Goal: Information Seeking & Learning: Compare options

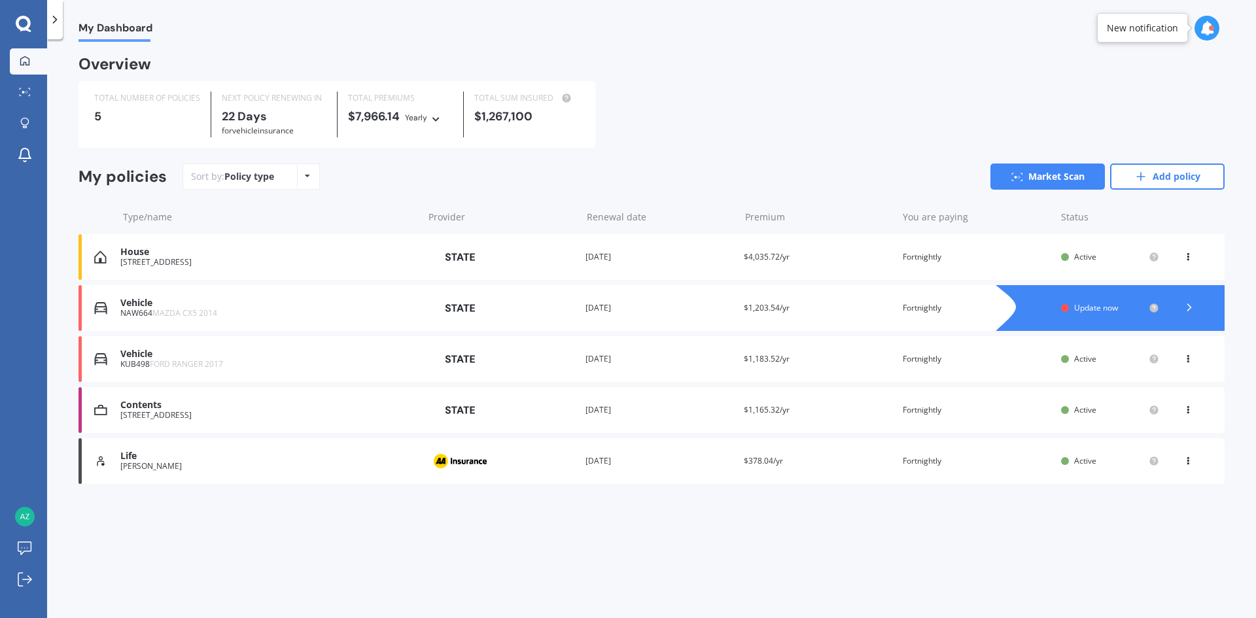
click at [172, 259] on div "[STREET_ADDRESS]" at bounding box center [268, 262] width 296 height 9
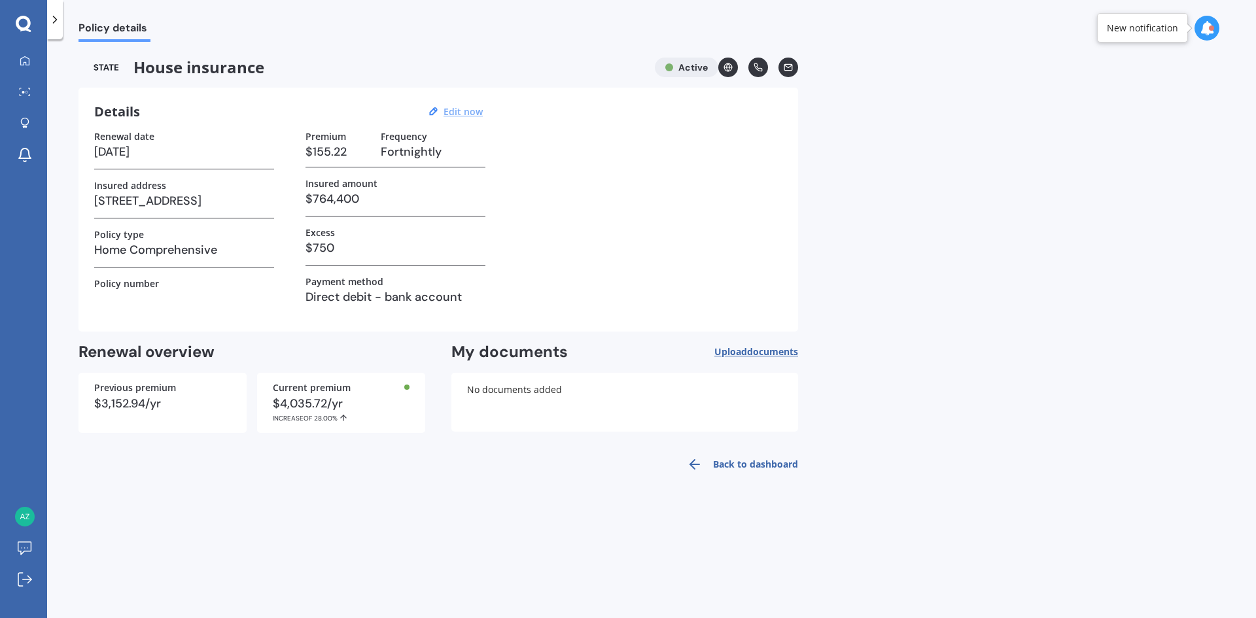
click at [454, 111] on u "Edit now" at bounding box center [463, 111] width 39 height 12
select select "10"
select select "06"
select select "2026"
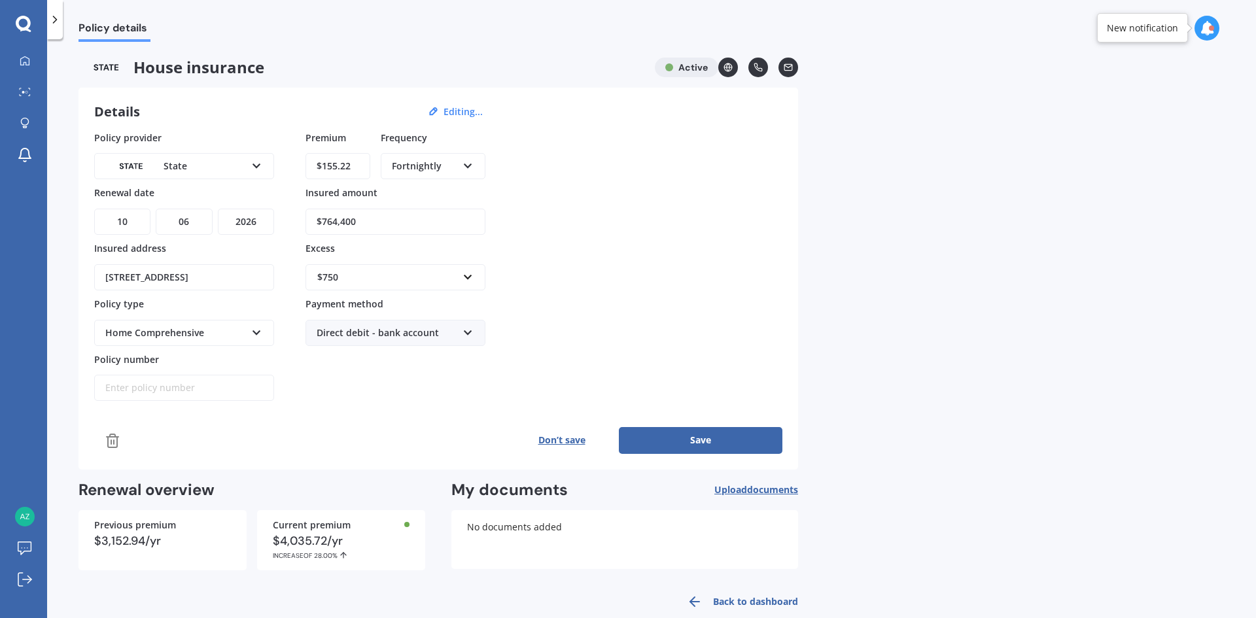
drag, startPoint x: 359, startPoint y: 167, endPoint x: 276, endPoint y: 175, distance: 84.1
click at [278, 172] on div "Policy provider State AA AMI AMP ANZ ASB Ando BNZ Co-Operative Bank FMG Initio …" at bounding box center [438, 266] width 688 height 271
type input "$126.00"
drag, startPoint x: 366, startPoint y: 221, endPoint x: 328, endPoint y: 223, distance: 38.7
click at [328, 223] on input "$764,400" at bounding box center [396, 222] width 180 height 26
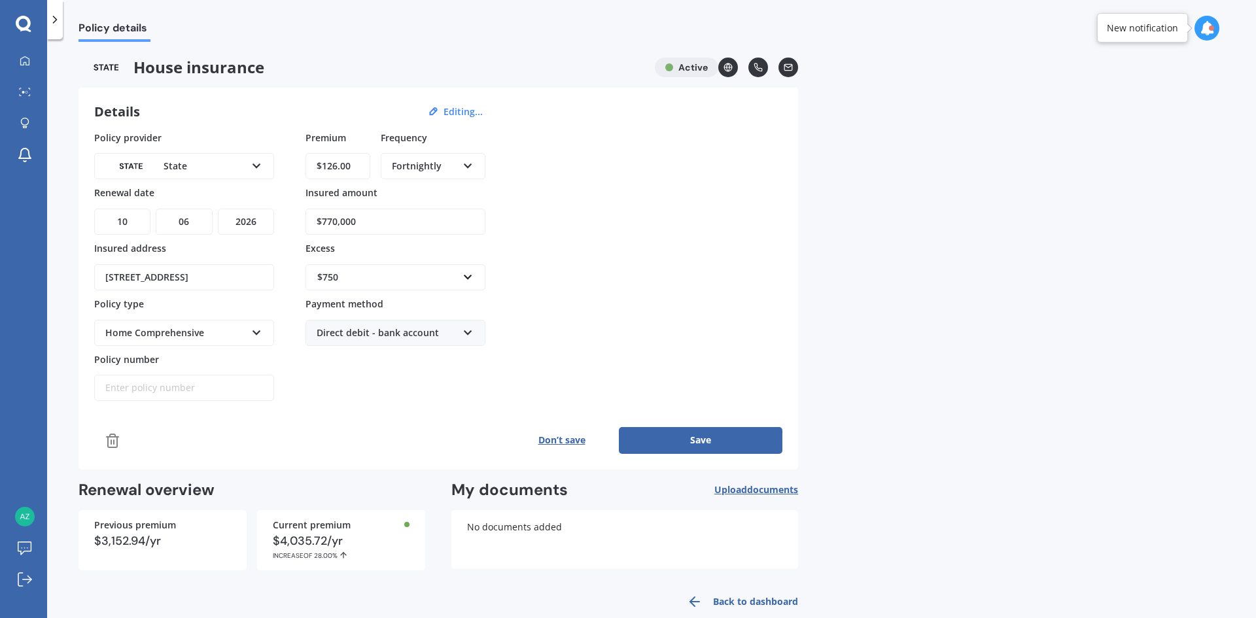
type input "$770,000"
click at [471, 278] on input "text" at bounding box center [391, 277] width 168 height 25
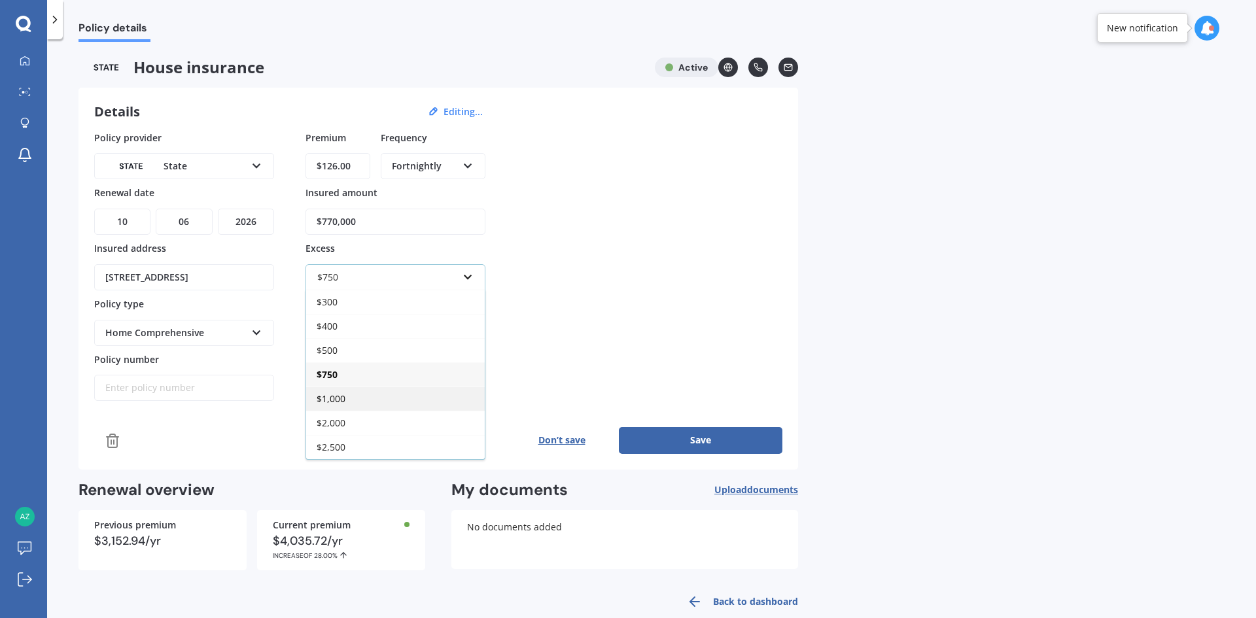
click at [360, 396] on div "$1,000" at bounding box center [395, 399] width 179 height 24
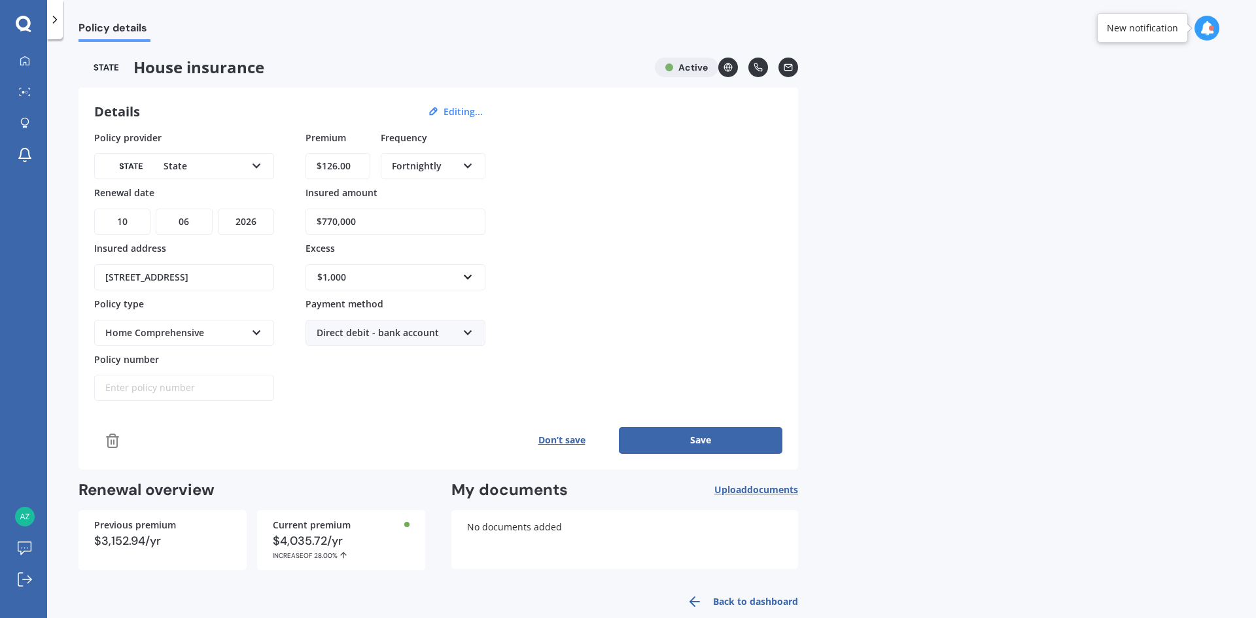
click at [264, 329] on div "Home Comprehensive Home Essentials Home Comprehensive" at bounding box center [184, 333] width 180 height 26
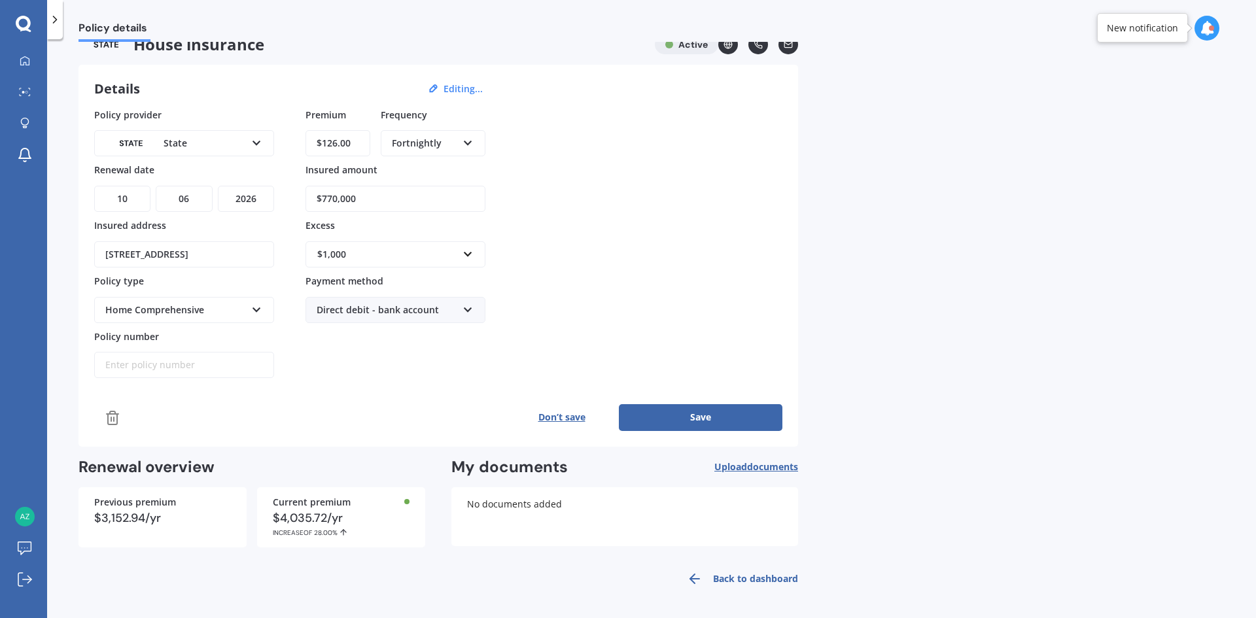
click at [204, 376] on input "Policy number" at bounding box center [184, 365] width 180 height 26
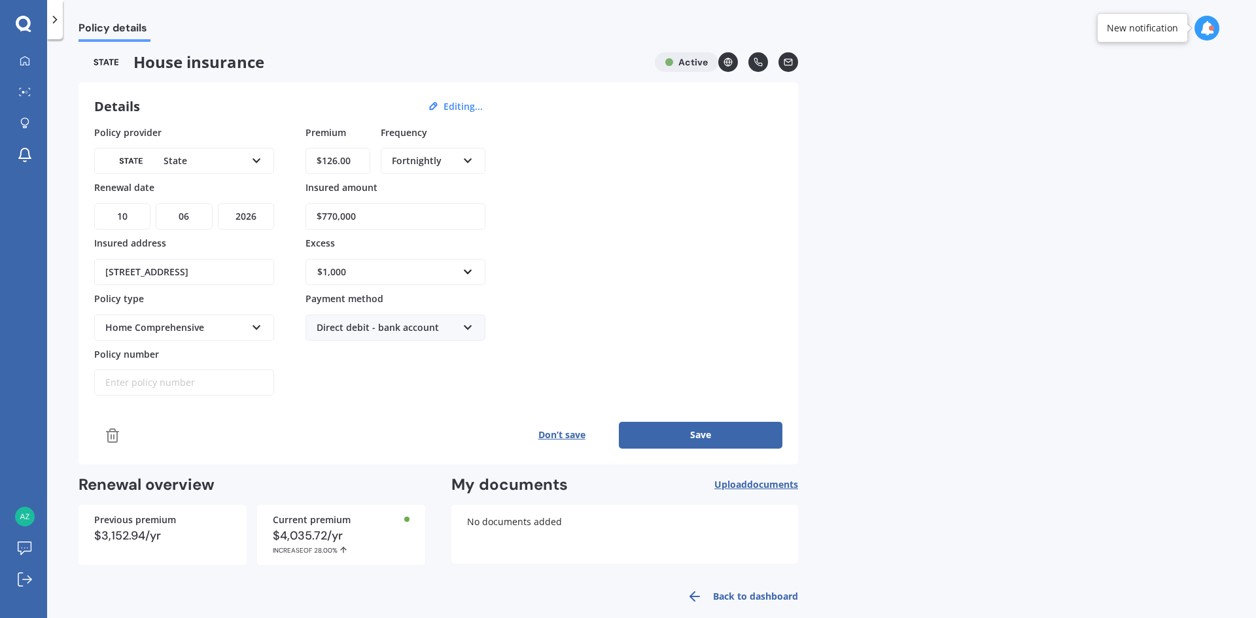
scroll to position [0, 0]
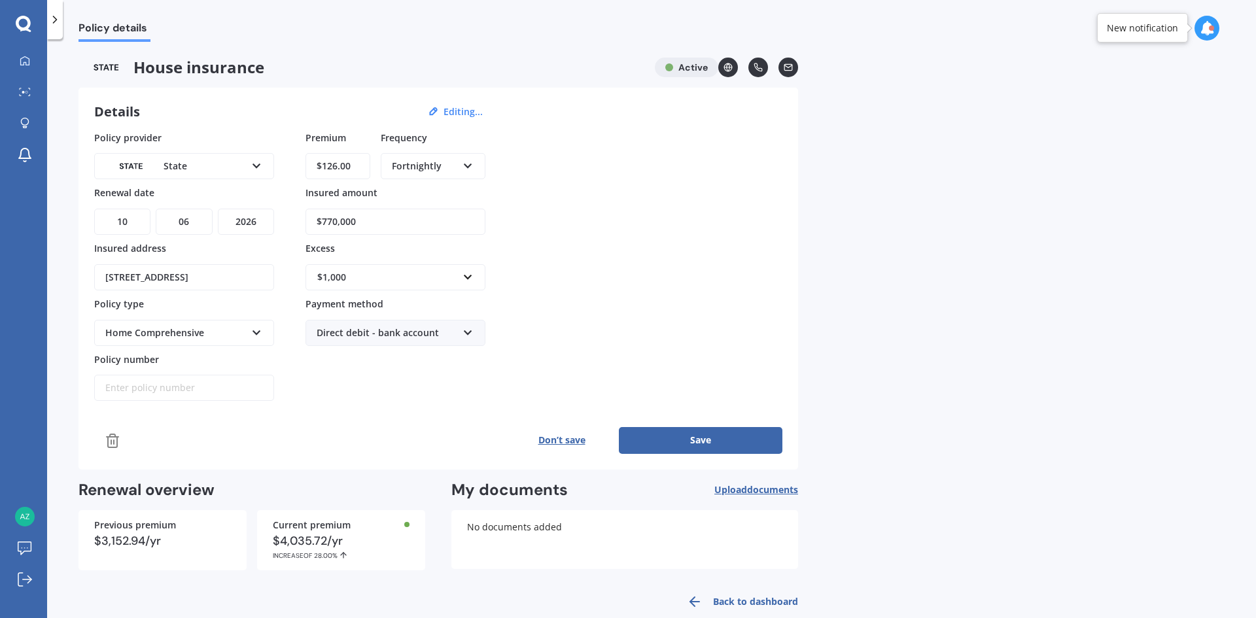
click at [252, 172] on div "State AA AMI AMP ANZ ASB Ando BNZ Co-Operative Bank FMG Initio Kiwibank Lantern…" at bounding box center [184, 166] width 180 height 26
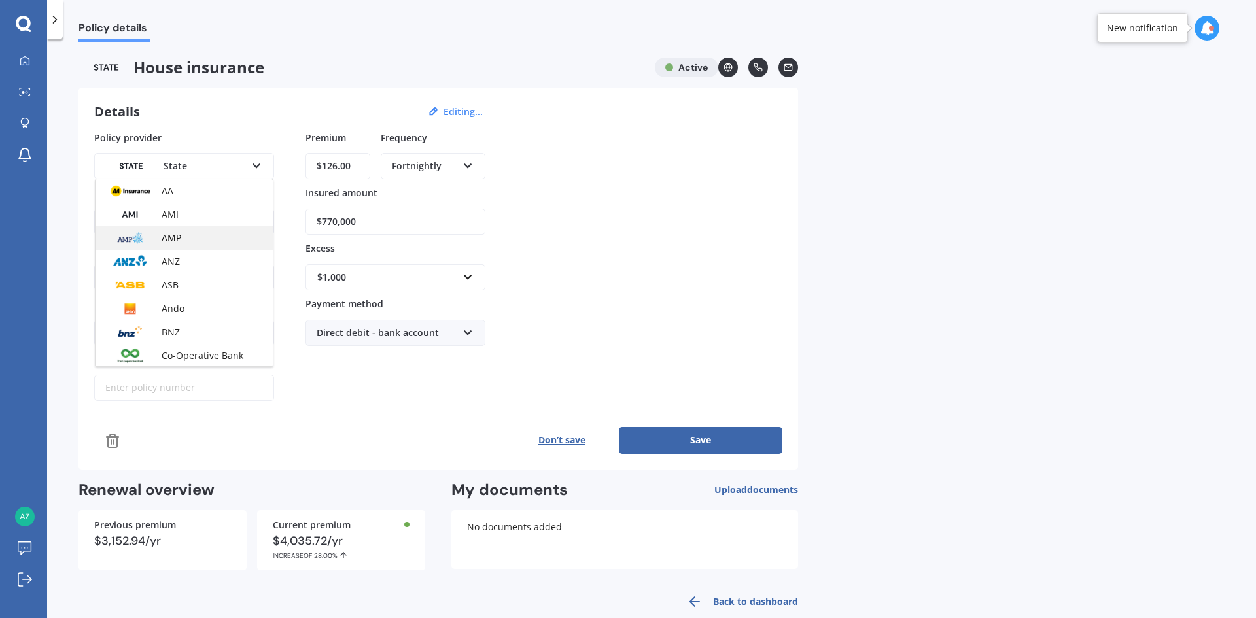
click at [185, 240] on div "AMP" at bounding box center [184, 238] width 177 height 24
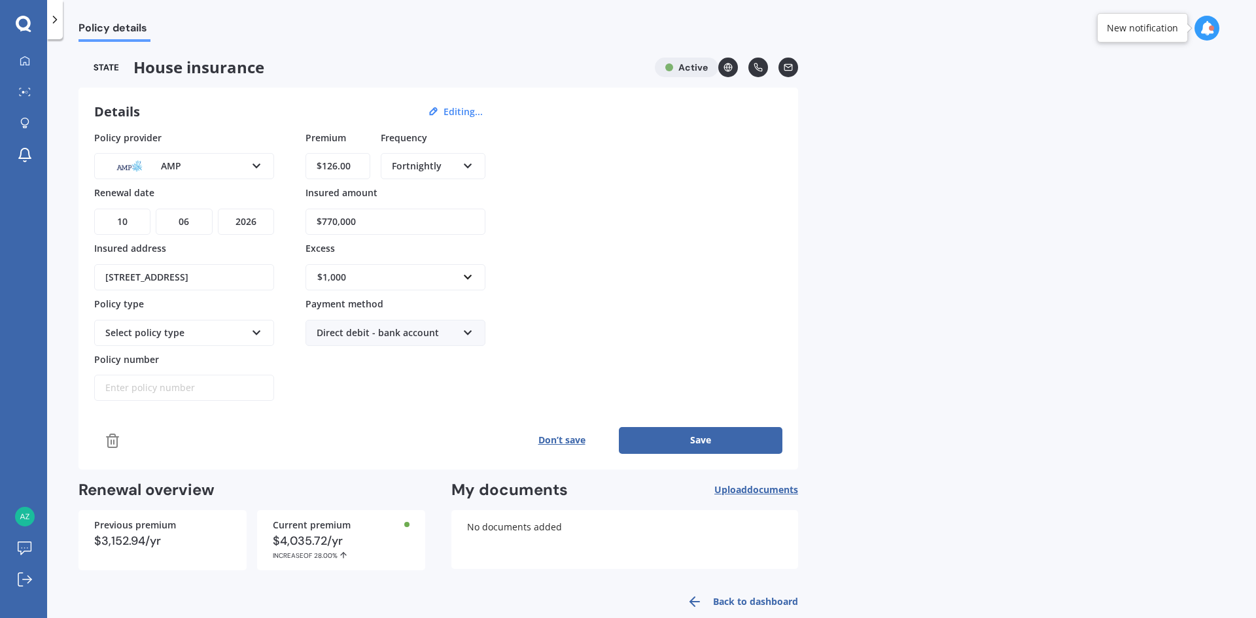
click at [210, 335] on div "Select policy type" at bounding box center [175, 333] width 141 height 14
click at [210, 335] on div "Everyday" at bounding box center [175, 333] width 141 height 14
drag, startPoint x: 130, startPoint y: 219, endPoint x: 84, endPoint y: 220, distance: 45.8
click at [84, 220] on div "Details Editing... Policy provider AMP AA AMI AMP ANZ ASB Ando BNZ Co-Operative…" at bounding box center [439, 279] width 720 height 382
select select "18"
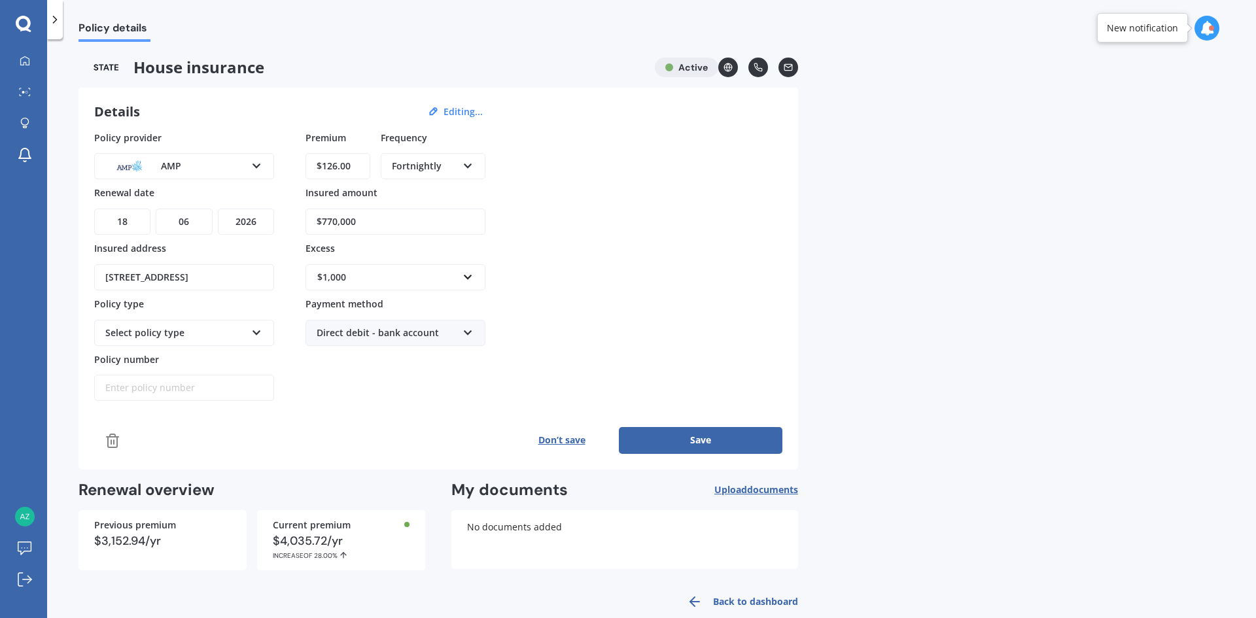
click at [94, 209] on select "DD 01 02 03 04 05 06 07 08 09 10 11 12 13 14 15 16 17 18 19 20 21 22 23 24 25 2…" at bounding box center [122, 222] width 56 height 26
click at [196, 223] on select "MM 01 02 03 04 05 06 07 08 09 10 11 12" at bounding box center [184, 222] width 56 height 26
select select "08"
click at [156, 209] on select "MM 01 02 03 04 05 06 07 08 09 10 11 12" at bounding box center [184, 222] width 56 height 26
click at [662, 435] on button "Save" at bounding box center [701, 440] width 164 height 26
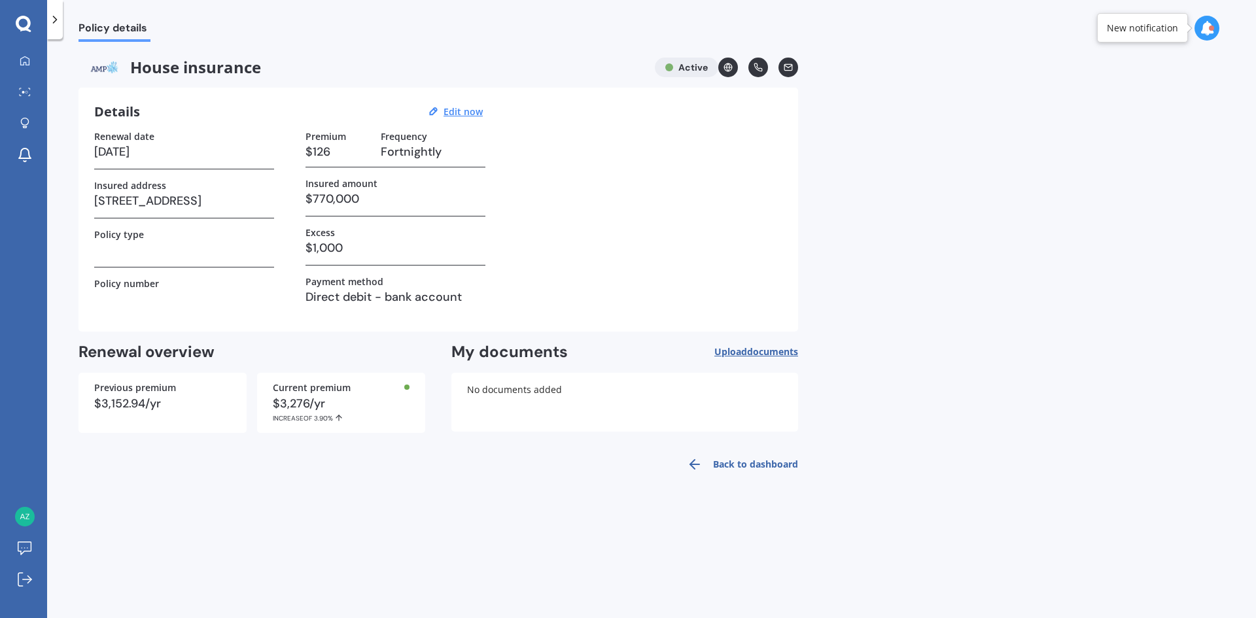
click at [203, 249] on h3 at bounding box center [184, 250] width 180 height 20
click at [461, 116] on u "Edit now" at bounding box center [463, 111] width 39 height 12
select select "18"
select select "08"
select select "2026"
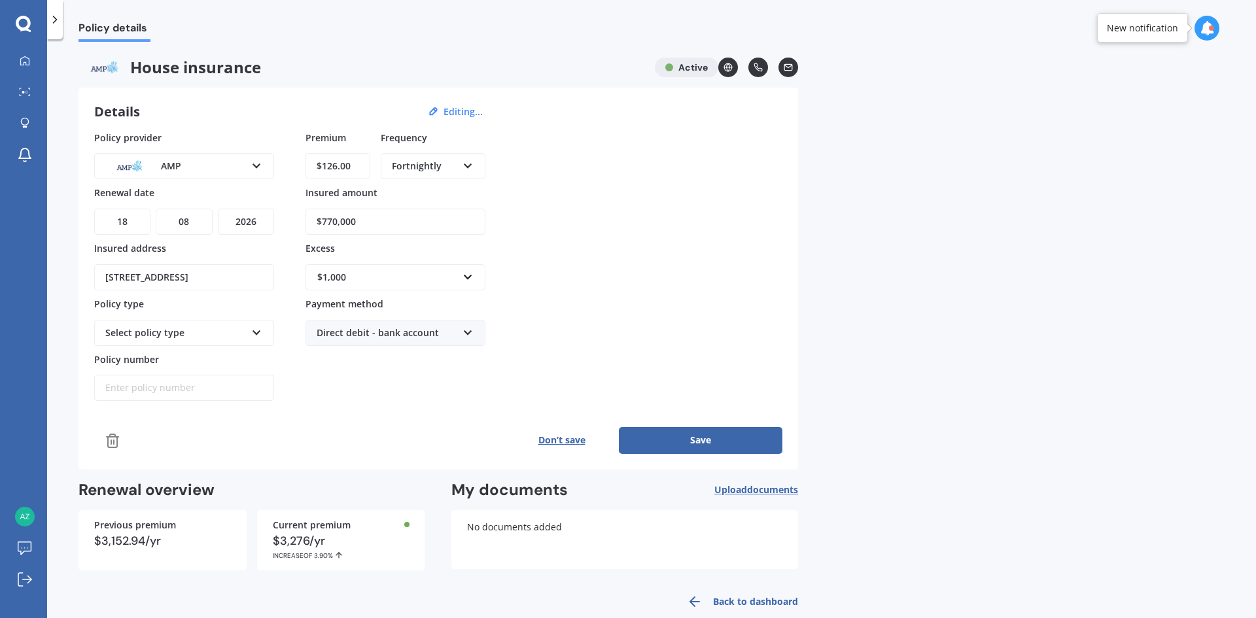
click at [187, 336] on div "Select policy type" at bounding box center [175, 333] width 141 height 14
click at [149, 385] on span "Everyday Plus" at bounding box center [136, 381] width 60 height 12
click at [420, 389] on div "Premium $126.00 Frequency Fortnightly Yearly Six-Monthly Quarterly Monthly Fort…" at bounding box center [396, 266] width 180 height 271
click at [745, 448] on button "Save" at bounding box center [701, 440] width 164 height 26
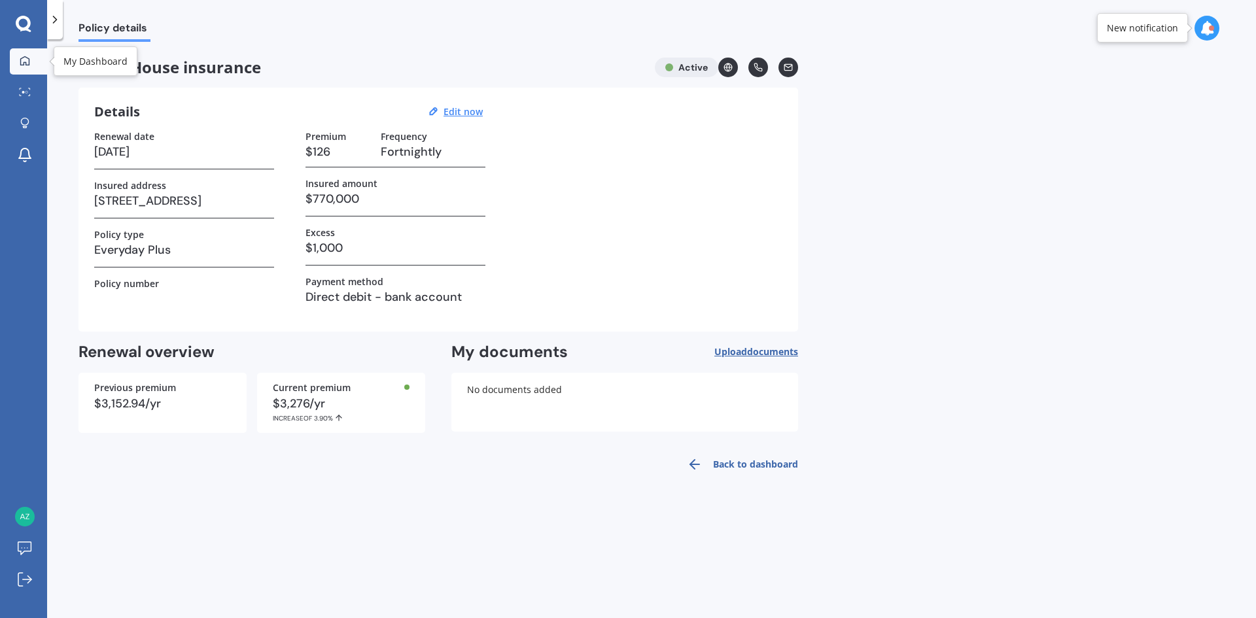
drag, startPoint x: 28, startPoint y: 60, endPoint x: 37, endPoint y: 71, distance: 14.9
click at [28, 60] on icon at bounding box center [25, 61] width 10 height 10
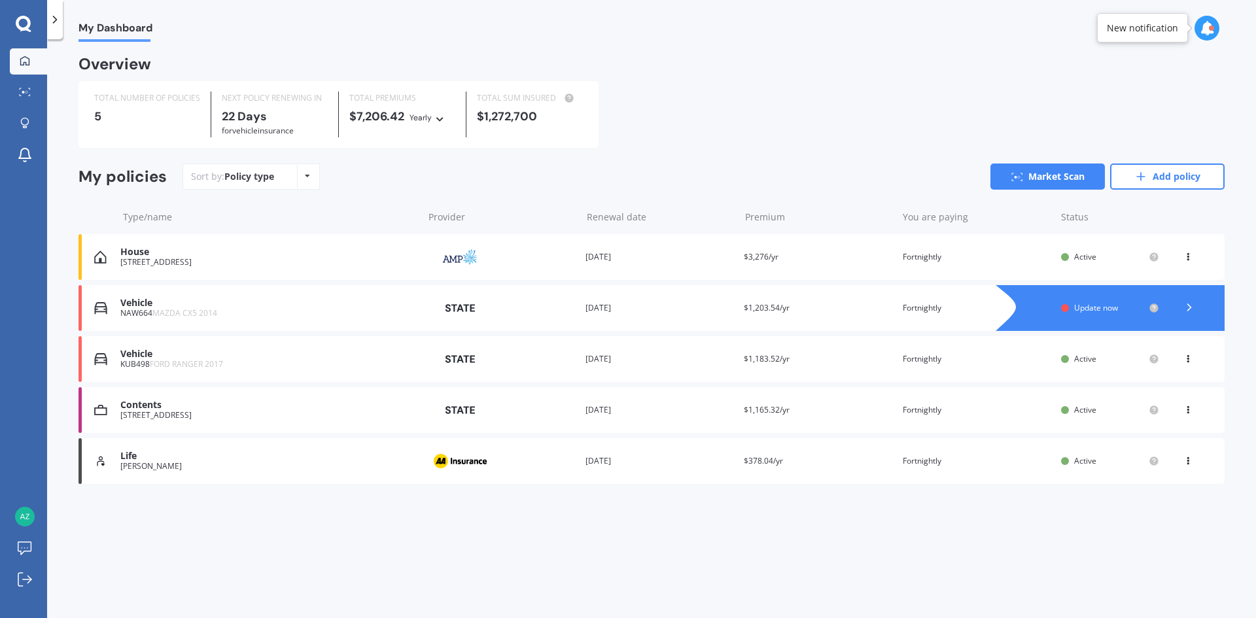
click at [1188, 416] on div "View option View policy Delete" at bounding box center [1190, 410] width 12 height 13
click at [1159, 461] on div "Delete" at bounding box center [1160, 461] width 130 height 26
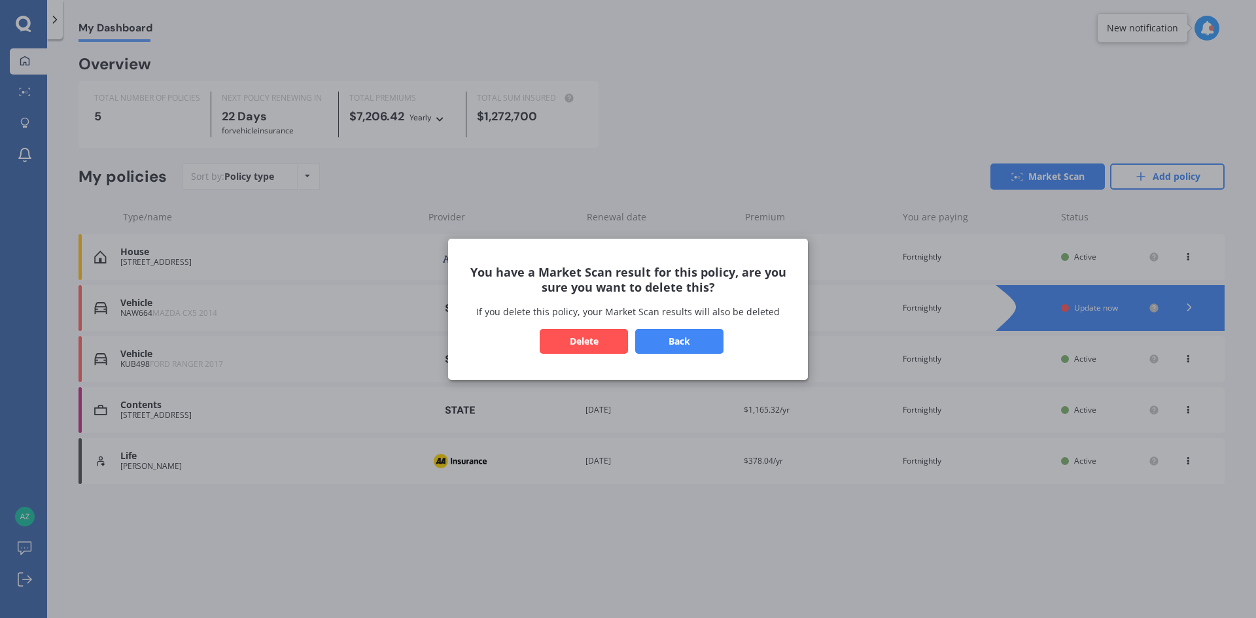
drag, startPoint x: 588, startPoint y: 342, endPoint x: 849, endPoint y: 326, distance: 261.6
click at [588, 342] on button "Delete" at bounding box center [584, 341] width 88 height 25
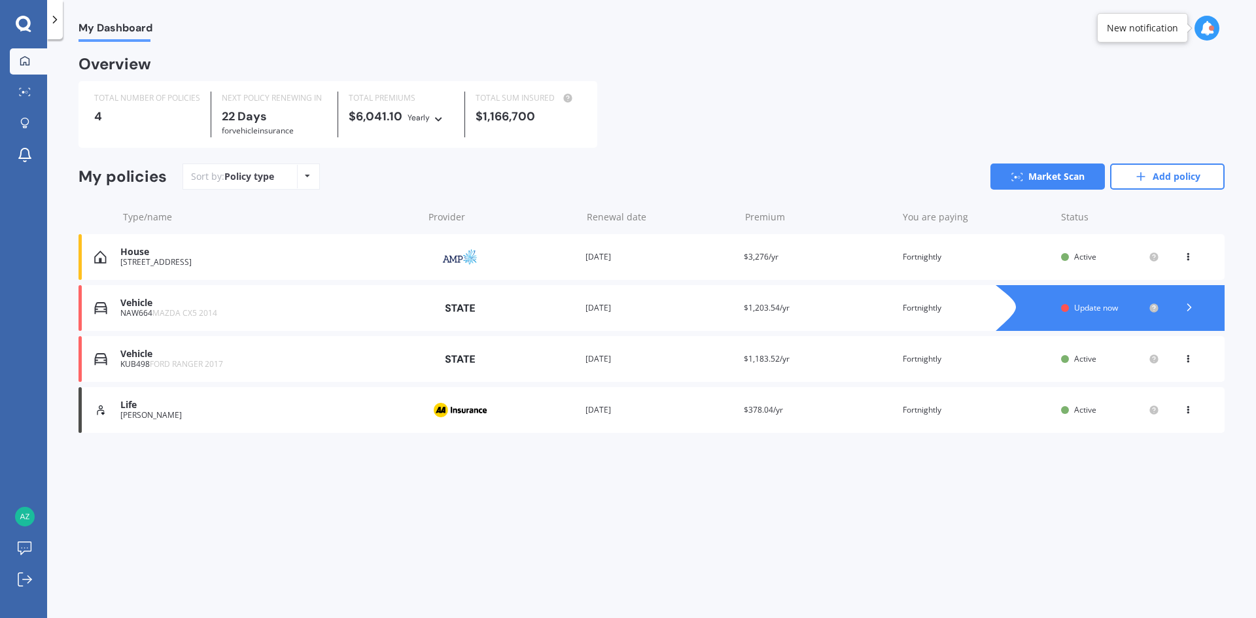
click at [165, 260] on div "[STREET_ADDRESS]" at bounding box center [268, 262] width 296 height 9
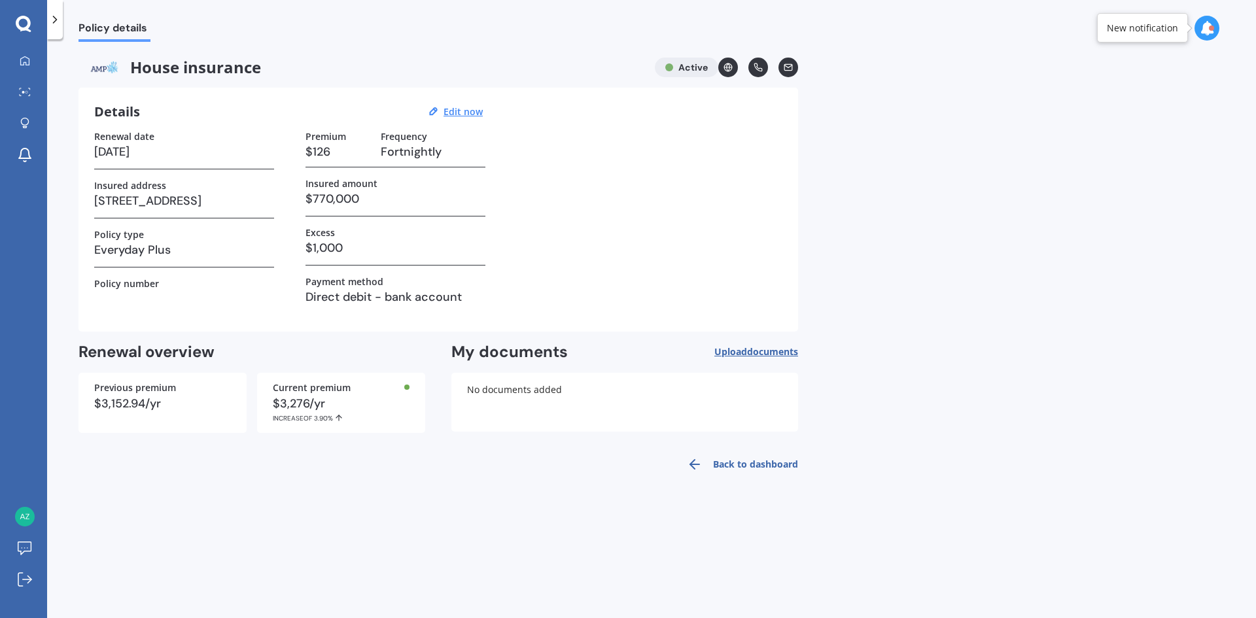
click at [206, 66] on span "House insurance" at bounding box center [362, 68] width 566 height 20
drag, startPoint x: 35, startPoint y: 55, endPoint x: 42, endPoint y: 56, distance: 6.6
click at [35, 55] on link "My Dashboard" at bounding box center [28, 61] width 37 height 26
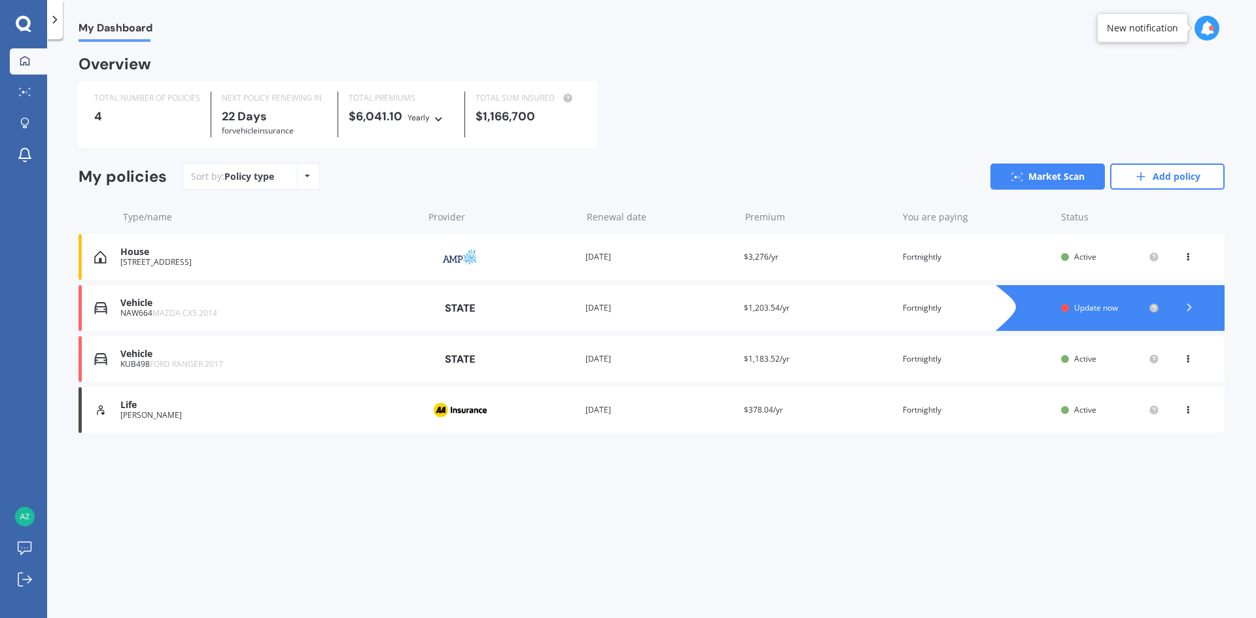
click at [1200, 262] on div "View option View policy Delete" at bounding box center [1189, 257] width 39 height 13
click at [1188, 258] on icon at bounding box center [1188, 255] width 9 height 8
click at [1156, 308] on div "Delete" at bounding box center [1160, 308] width 130 height 26
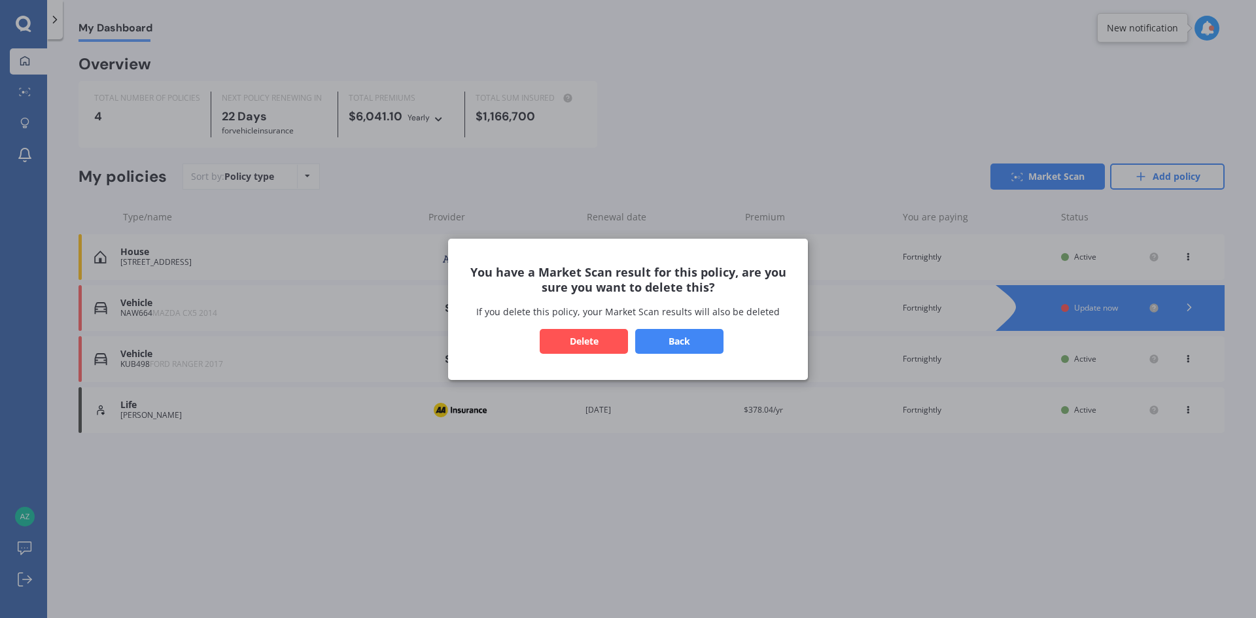
click at [596, 344] on button "Delete" at bounding box center [584, 341] width 88 height 25
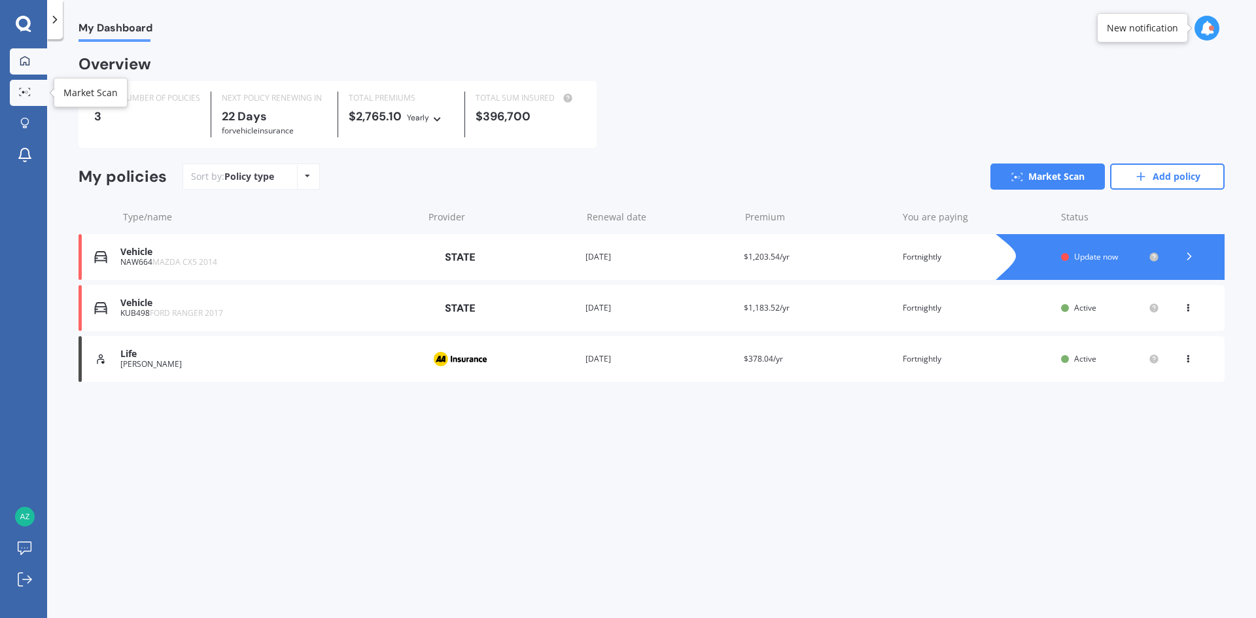
click at [21, 93] on icon at bounding box center [25, 92] width 12 height 9
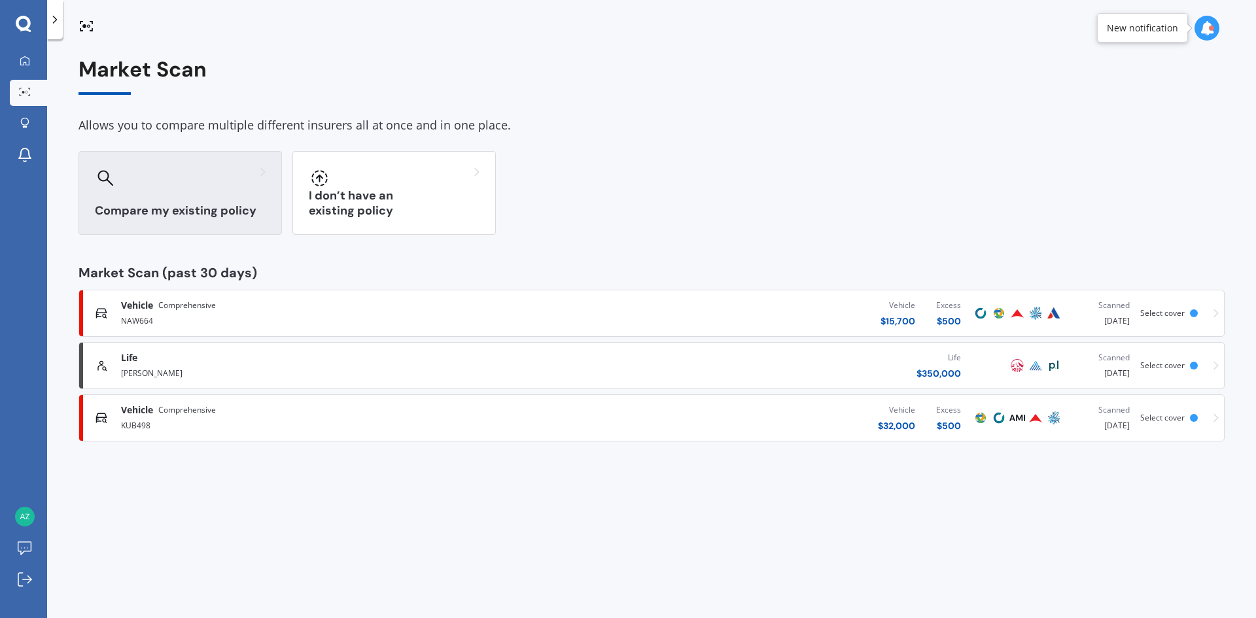
click at [176, 225] on div "Compare my existing policy" at bounding box center [181, 193] width 204 height 84
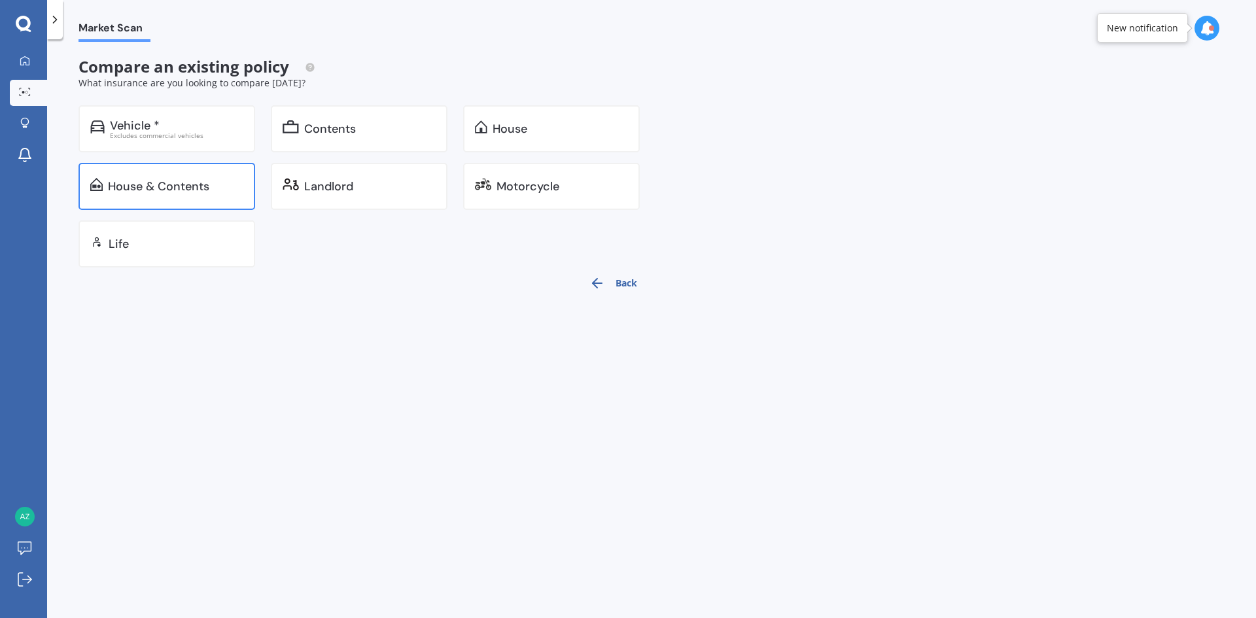
click at [194, 180] on div "House & Contents" at bounding box center [158, 186] width 101 height 13
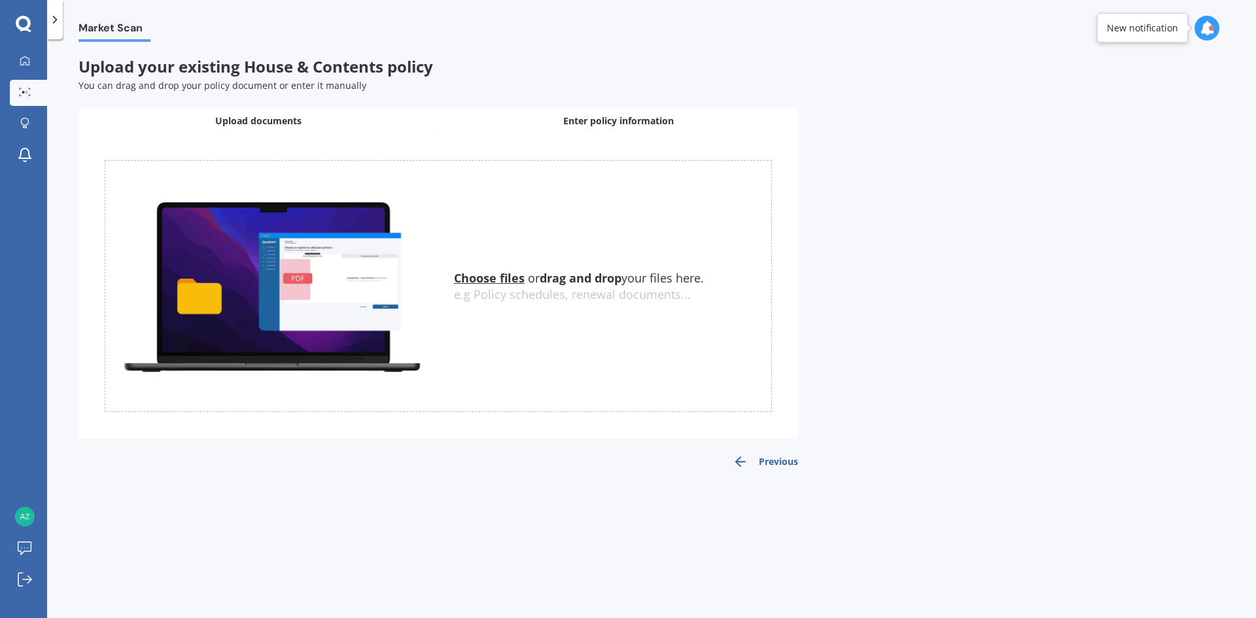
click at [589, 116] on span "Enter policy information" at bounding box center [618, 121] width 111 height 13
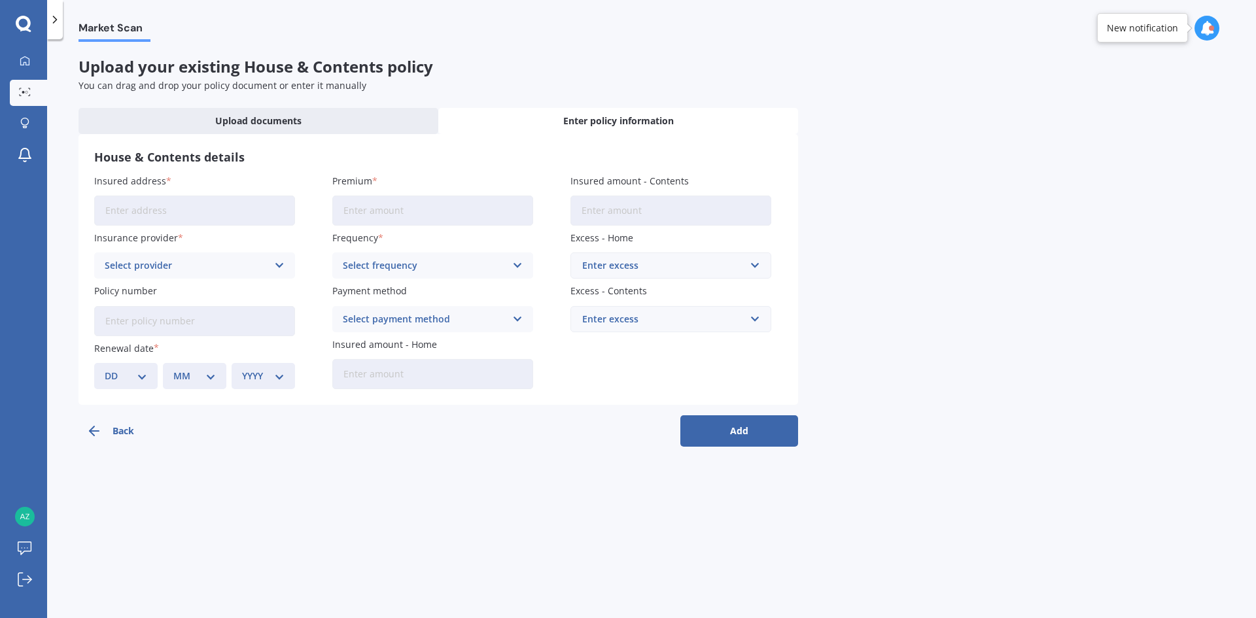
click at [237, 204] on input "Insured address" at bounding box center [194, 211] width 201 height 30
type input "[STREET_ADDRESS]"
click at [414, 214] on input "Premium" at bounding box center [432, 211] width 201 height 30
click at [416, 217] on input "Premium" at bounding box center [432, 211] width 201 height 30
type input "$1,000.00"
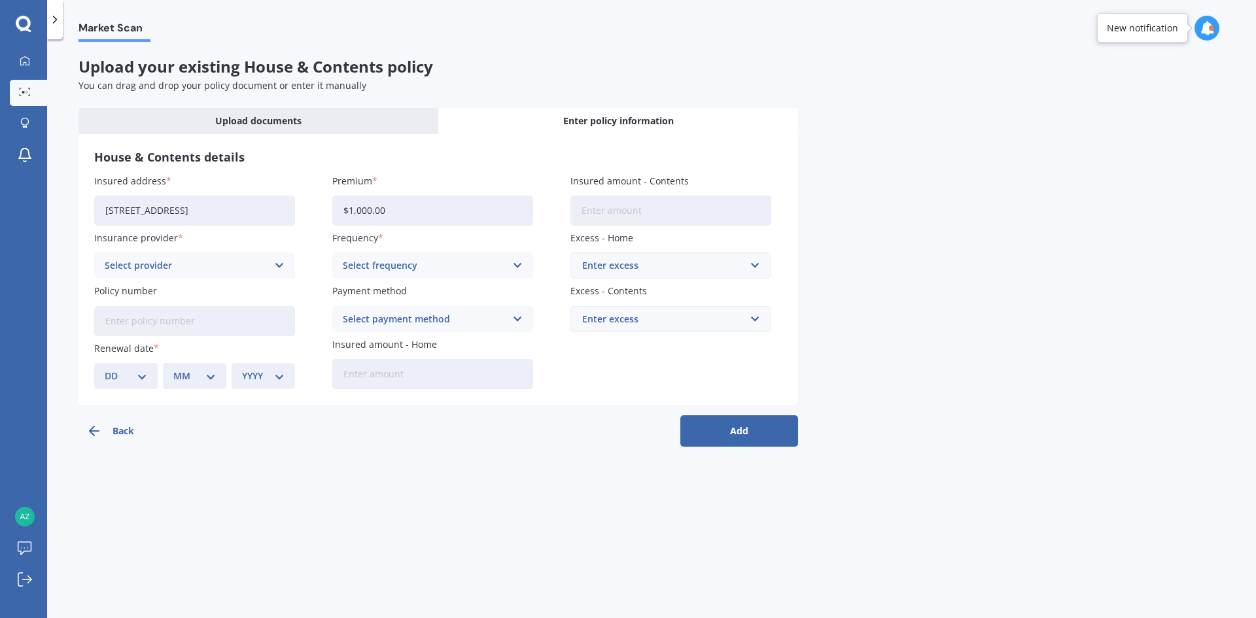
click at [702, 203] on input "Insured amount - Contents" at bounding box center [671, 211] width 201 height 30
type input "$100,000"
click at [734, 267] on div "Enter excess" at bounding box center [663, 265] width 162 height 14
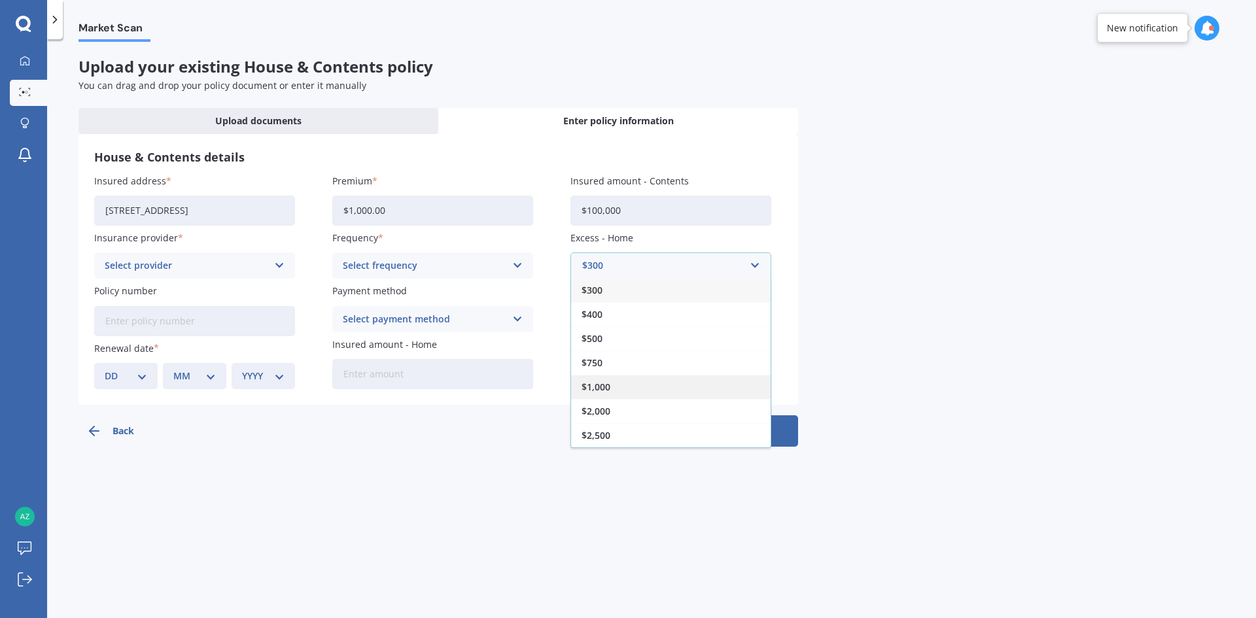
click at [602, 378] on div "$1,000" at bounding box center [671, 387] width 200 height 24
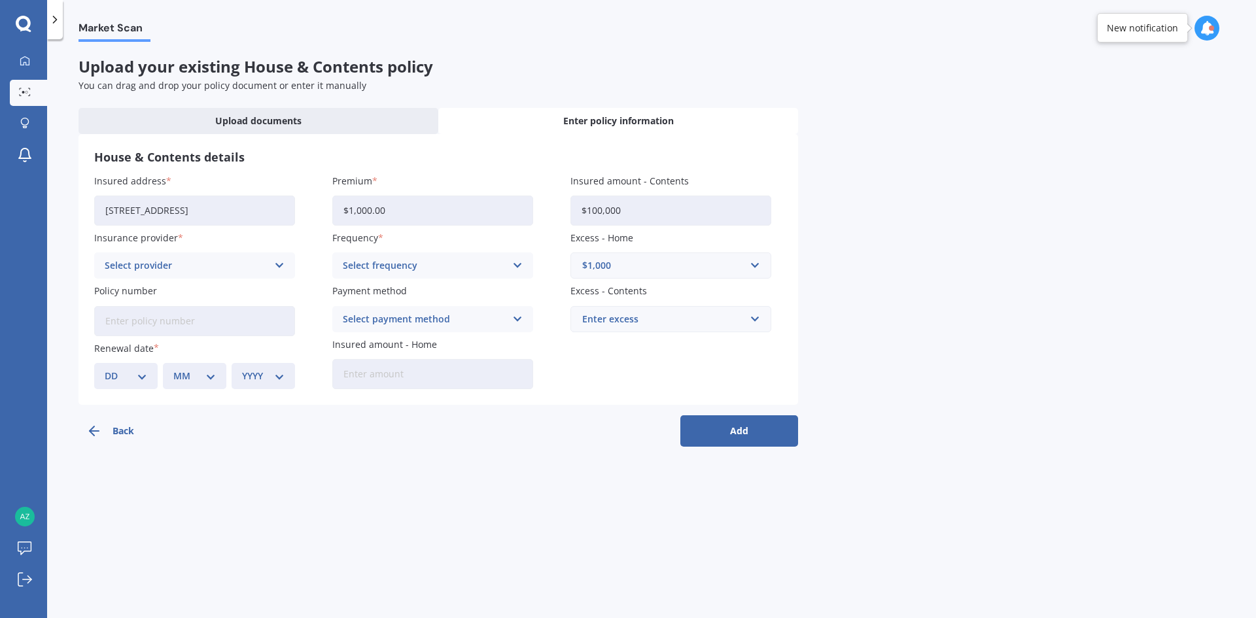
click at [716, 319] on div "Enter excess" at bounding box center [663, 319] width 162 height 14
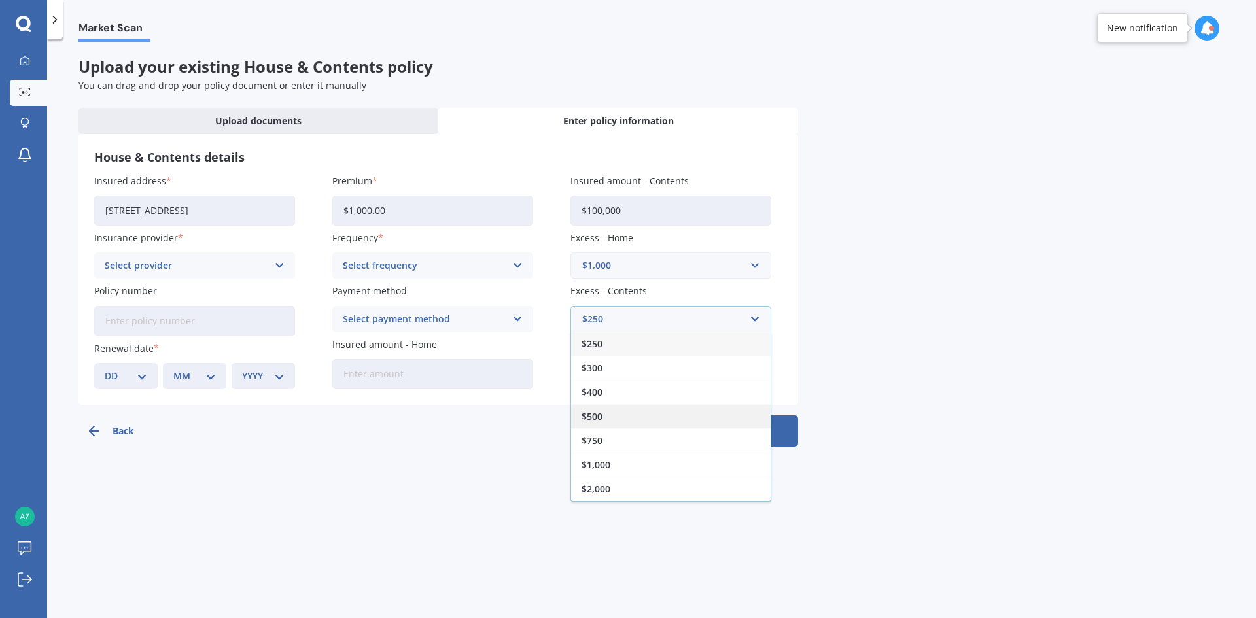
click at [631, 413] on div "$500" at bounding box center [671, 416] width 200 height 24
click at [501, 257] on div "Select frequency Yearly Six-Monthly Quarterly Monthly Fortnightly Weekly" at bounding box center [432, 266] width 201 height 26
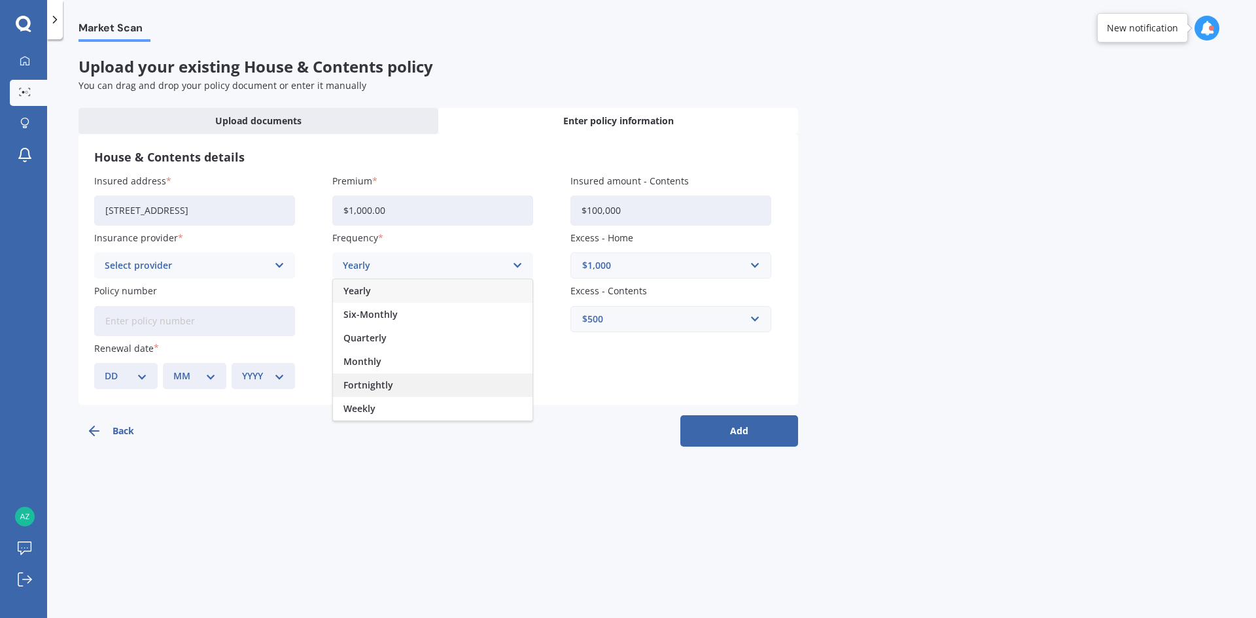
click at [396, 388] on div "Fortnightly" at bounding box center [433, 386] width 200 height 24
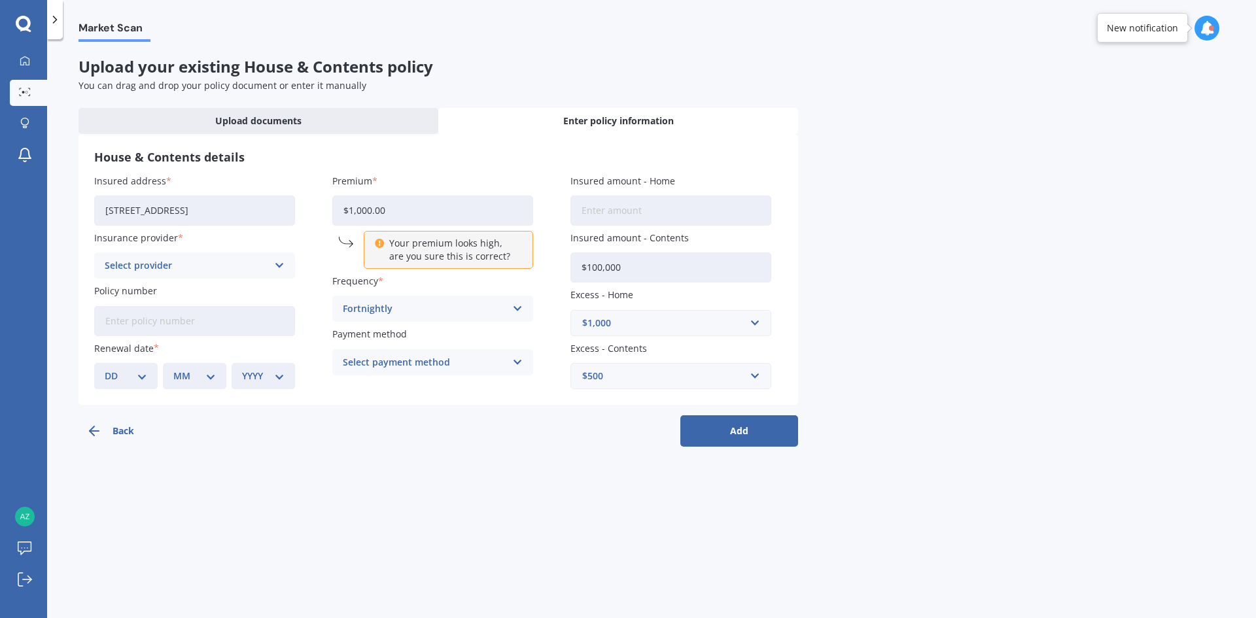
drag, startPoint x: 397, startPoint y: 211, endPoint x: 307, endPoint y: 209, distance: 89.7
click at [307, 209] on div "Insured address [STREET_ADDRESS] Insurance provider Select provider AA AMI AMP …" at bounding box center [438, 281] width 688 height 215
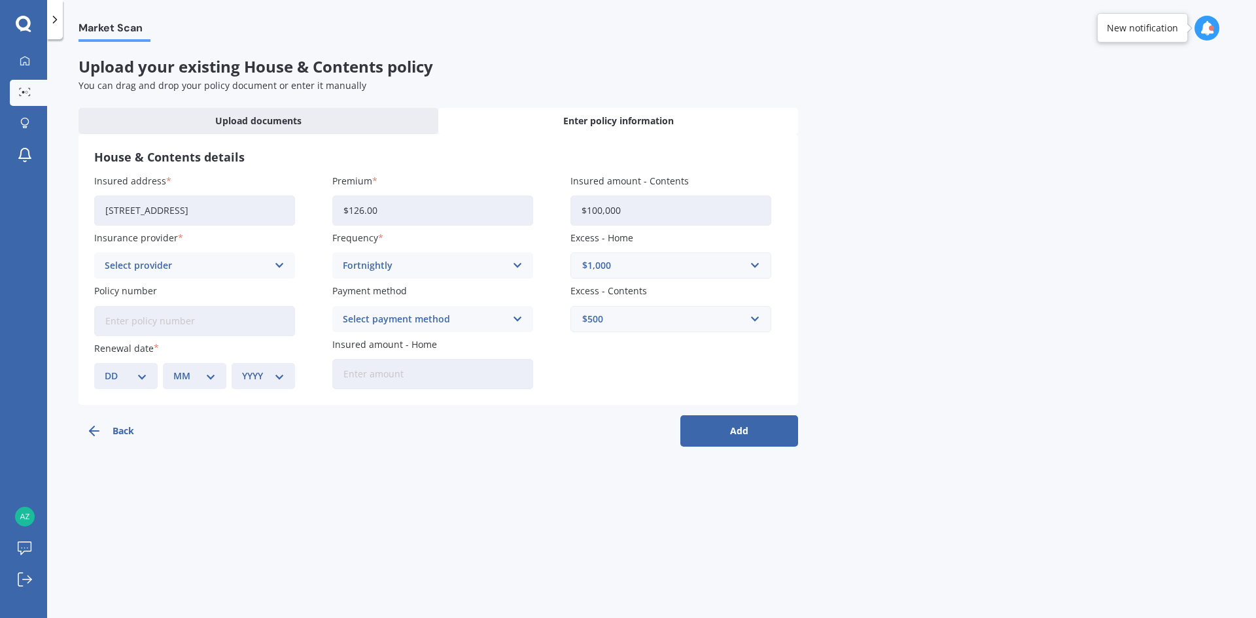
type input "$126.00"
click at [418, 318] on div "Select payment method" at bounding box center [424, 319] width 163 height 14
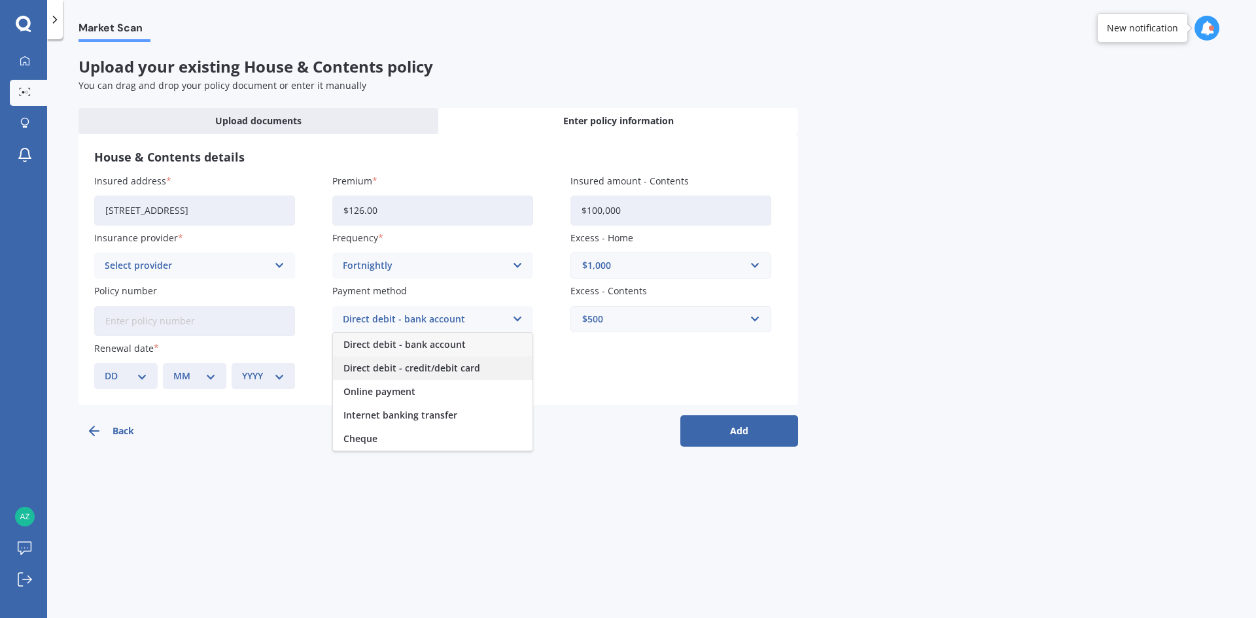
click at [435, 364] on span "Direct debit - credit/debit card" at bounding box center [412, 368] width 137 height 9
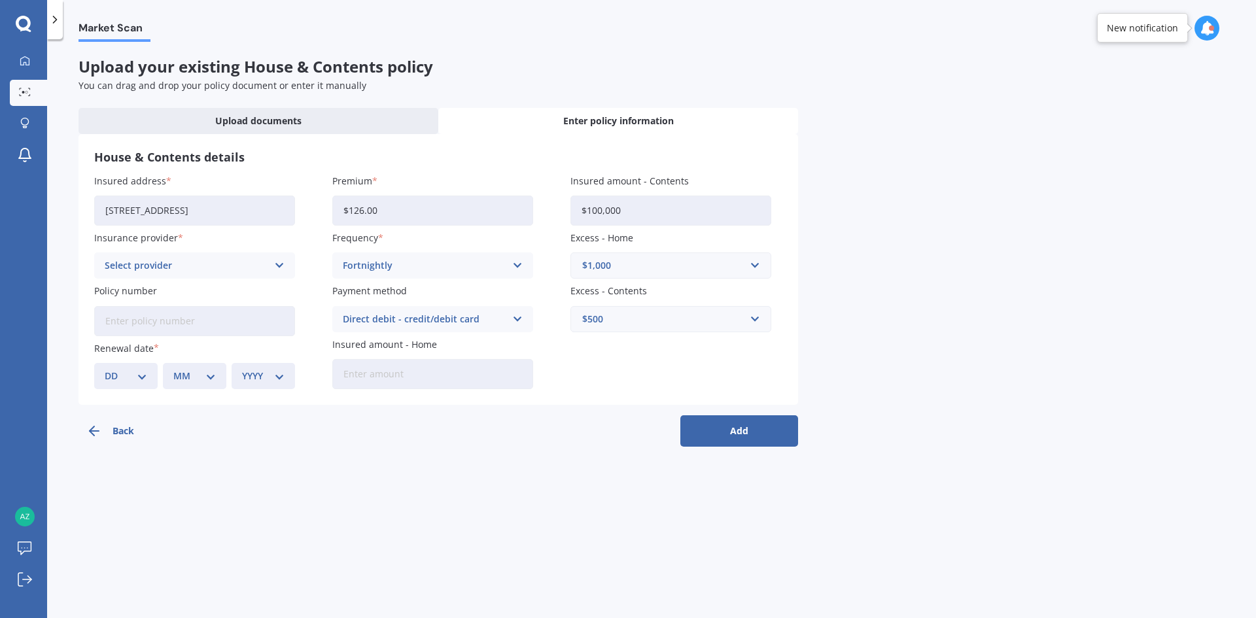
click at [202, 266] on div "Select provider" at bounding box center [186, 265] width 163 height 14
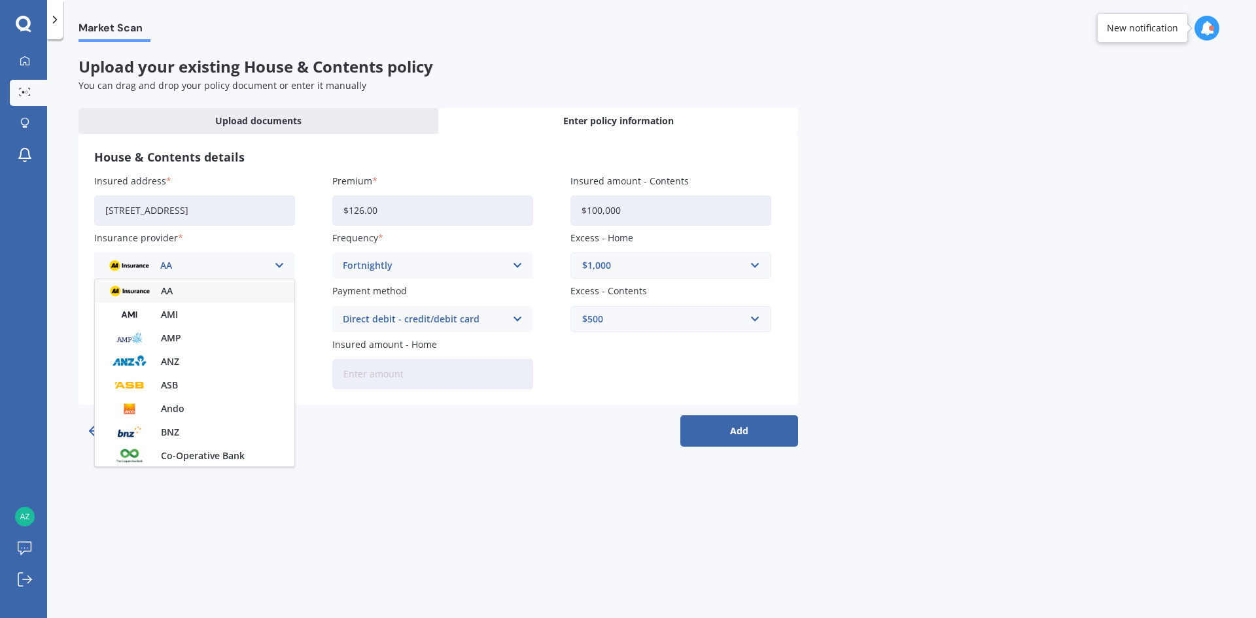
click at [179, 338] on span "AMP" at bounding box center [171, 338] width 20 height 9
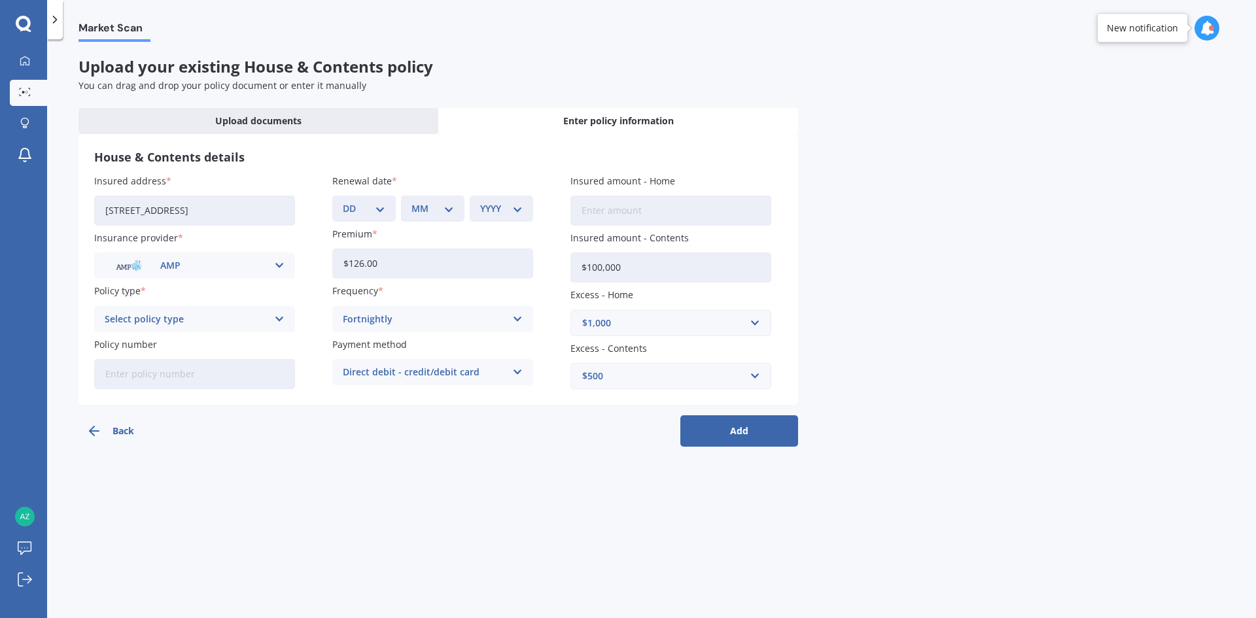
click at [369, 205] on select "DD 01 02 03 04 05 06 07 08 09 10 11 12 13 14 15 16 17 18 19 20 21 22 23 24 25 2…" at bounding box center [364, 209] width 43 height 14
click at [391, 207] on div "DD 01 02 03 04 05 06 07 08 09 10 11 12 13 14 15 16 17 18 19 20 21 22 23 24 25 2…" at bounding box center [363, 209] width 63 height 26
click at [372, 215] on select "DD 01 02 03 04 05 06 07 08 09 10 11 12 13 14 15 16 17 18 19 20 21 22 23 24 25 2…" at bounding box center [364, 209] width 43 height 14
select select "18"
click at [343, 202] on select "DD 01 02 03 04 05 06 07 08 09 10 11 12 13 14 15 16 17 18 19 20 21 22 23 24 25 2…" at bounding box center [364, 209] width 43 height 14
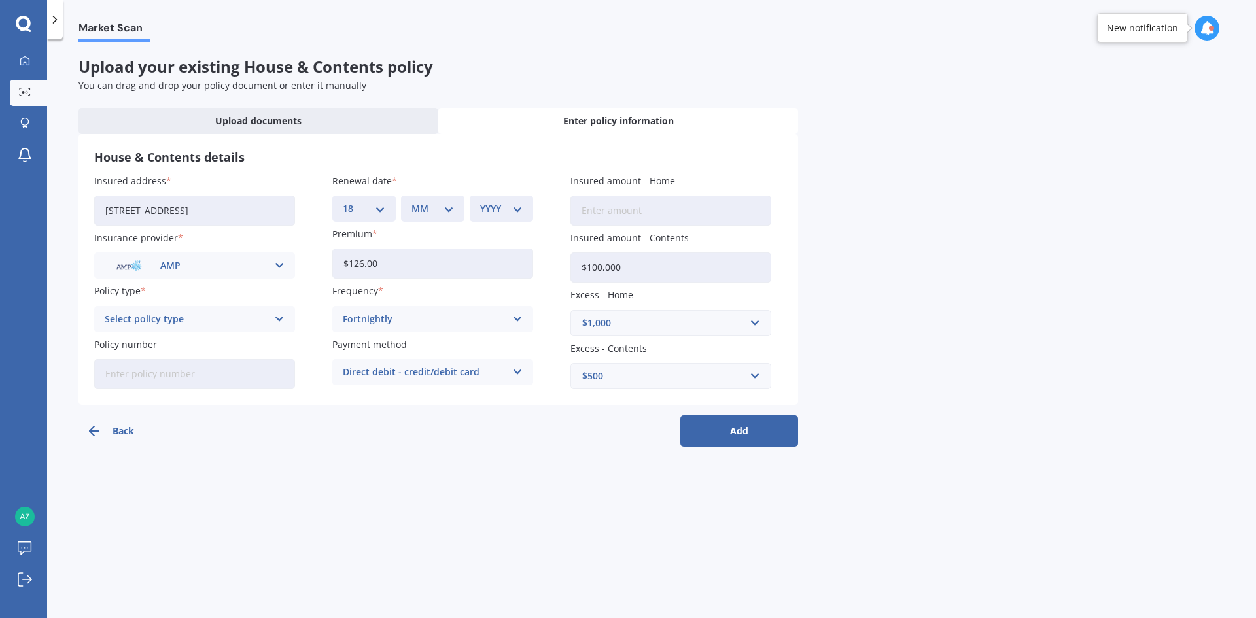
click at [451, 209] on select "MM 01 02 03 04 05 06 07 08 09 10 11 12" at bounding box center [433, 209] width 43 height 14
select select "08"
click at [412, 202] on select "MM 01 02 03 04 05 06 07 08 09 10 11 12" at bounding box center [433, 209] width 43 height 14
click at [501, 209] on select "YYYY 2027 2026 2025 2024 2023 2022 2021 2020 2019 2018 2017 2016 2015 2014 2013…" at bounding box center [501, 209] width 43 height 14
select select "2026"
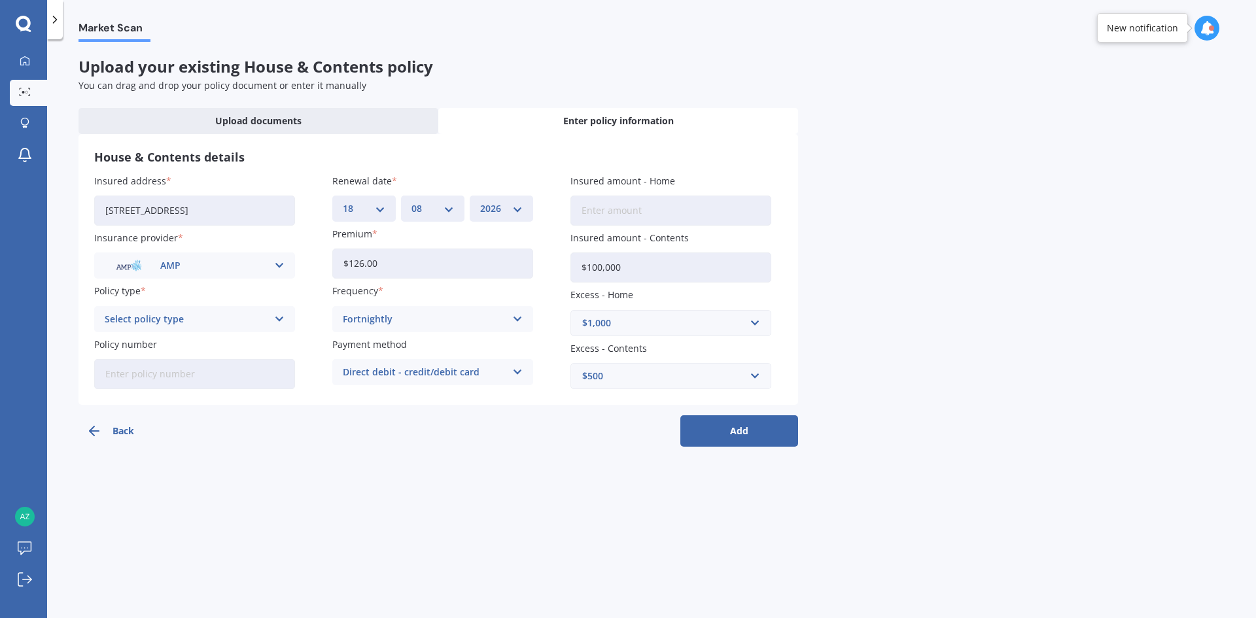
click at [480, 202] on select "YYYY 2027 2026 2025 2024 2023 2022 2021 2020 2019 2018 2017 2016 2015 2014 2013…" at bounding box center [501, 209] width 43 height 14
click at [270, 317] on div "Select policy type Home and Contents - Everyday Home and Contents - Everyday Pl…" at bounding box center [194, 319] width 201 height 26
click at [220, 370] on span "Home and Contents - Everyday Plus" at bounding box center [185, 368] width 161 height 9
click at [637, 215] on input "Insured amount - Home" at bounding box center [671, 211] width 201 height 30
type input "$770,000"
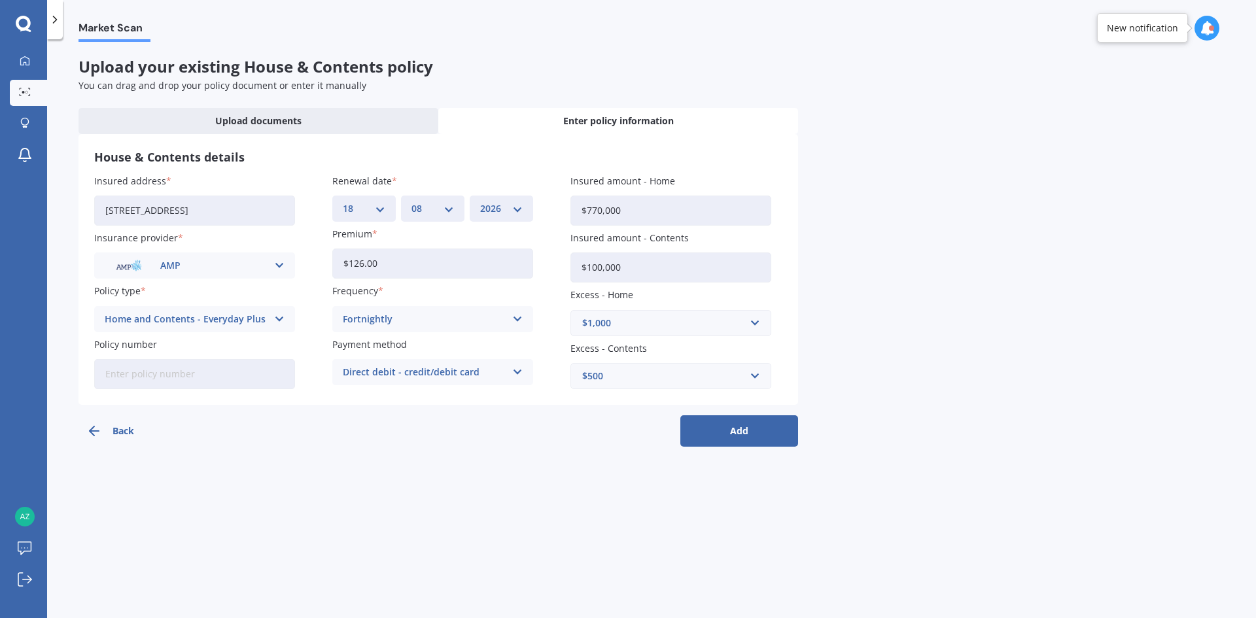
click at [769, 432] on button "Add" at bounding box center [740, 431] width 118 height 31
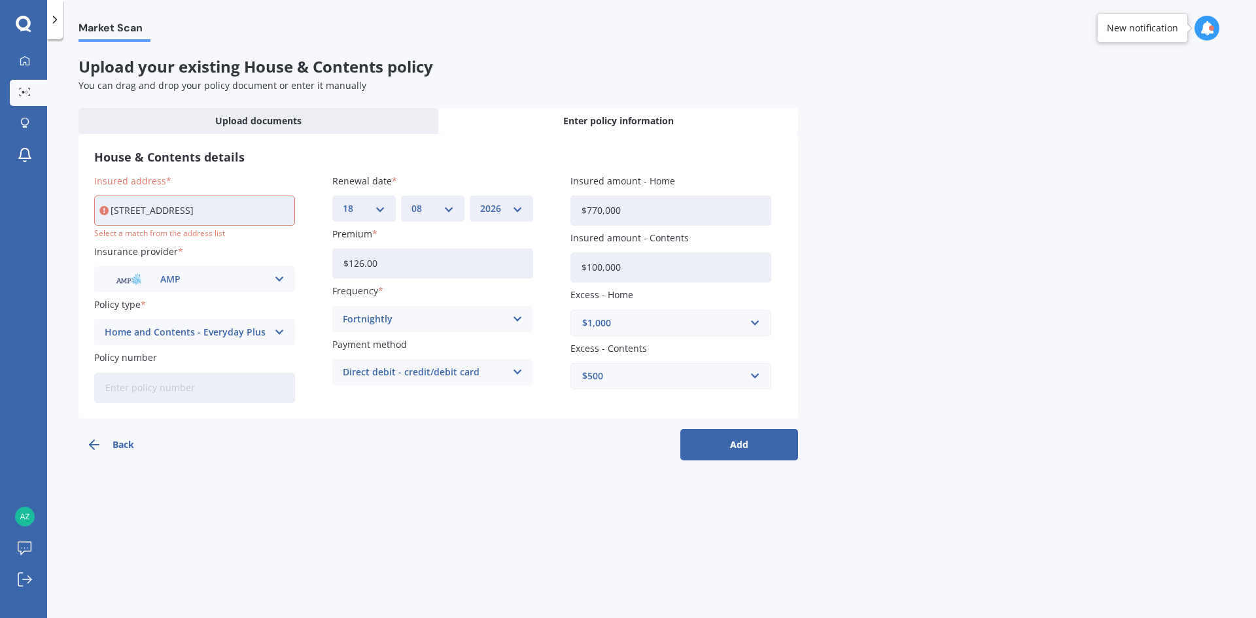
click at [245, 219] on input "[STREET_ADDRESS]" at bounding box center [194, 211] width 201 height 30
click at [255, 210] on input "[STREET_ADDRESS]" at bounding box center [194, 211] width 201 height 30
drag, startPoint x: 281, startPoint y: 209, endPoint x: 190, endPoint y: 215, distance: 90.5
click at [190, 215] on input "[STREET_ADDRESS]" at bounding box center [194, 211] width 201 height 30
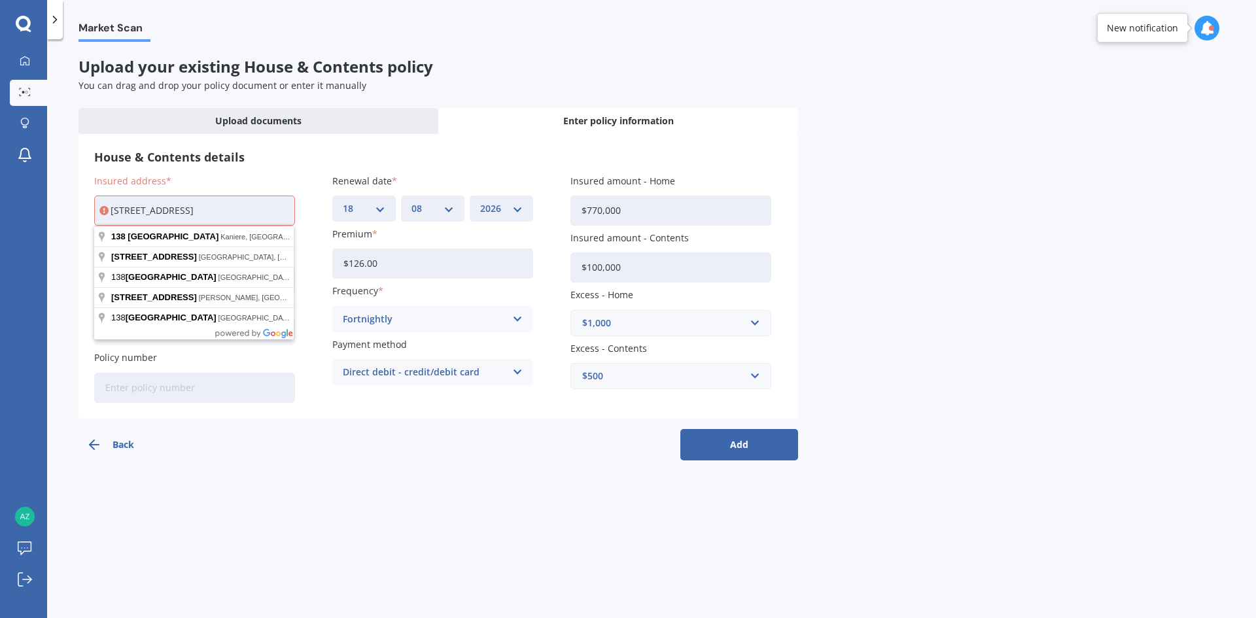
type input "[STREET_ADDRESS]"
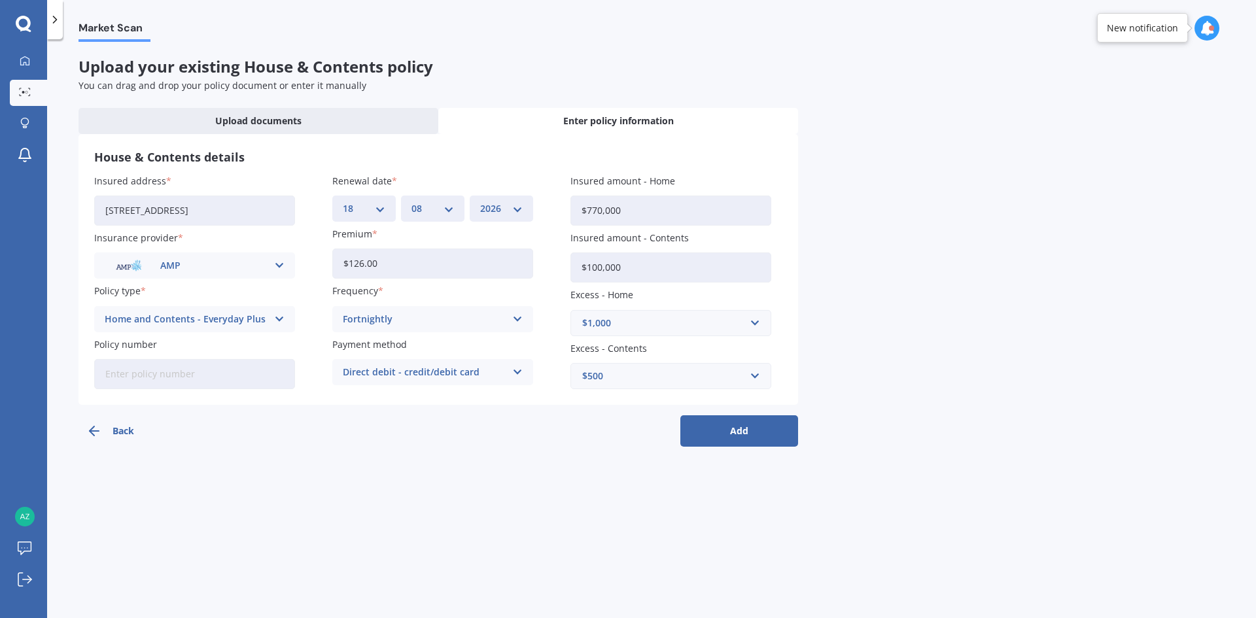
click at [766, 436] on button "Add" at bounding box center [740, 431] width 118 height 31
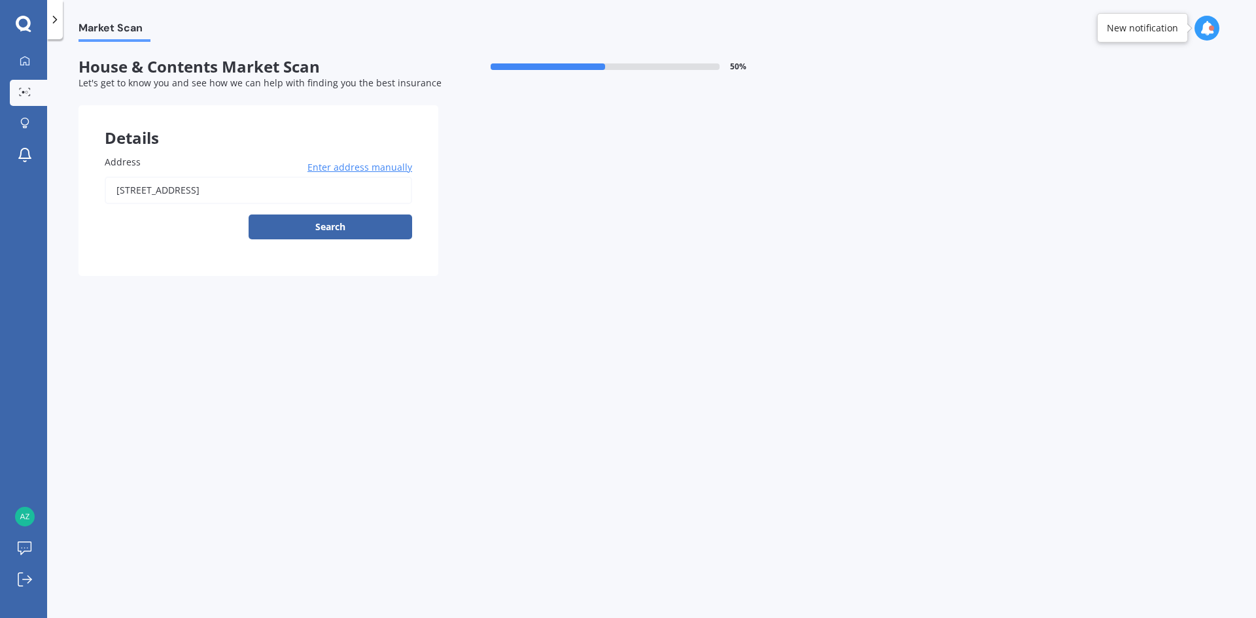
click at [358, 222] on button "Search" at bounding box center [331, 227] width 164 height 25
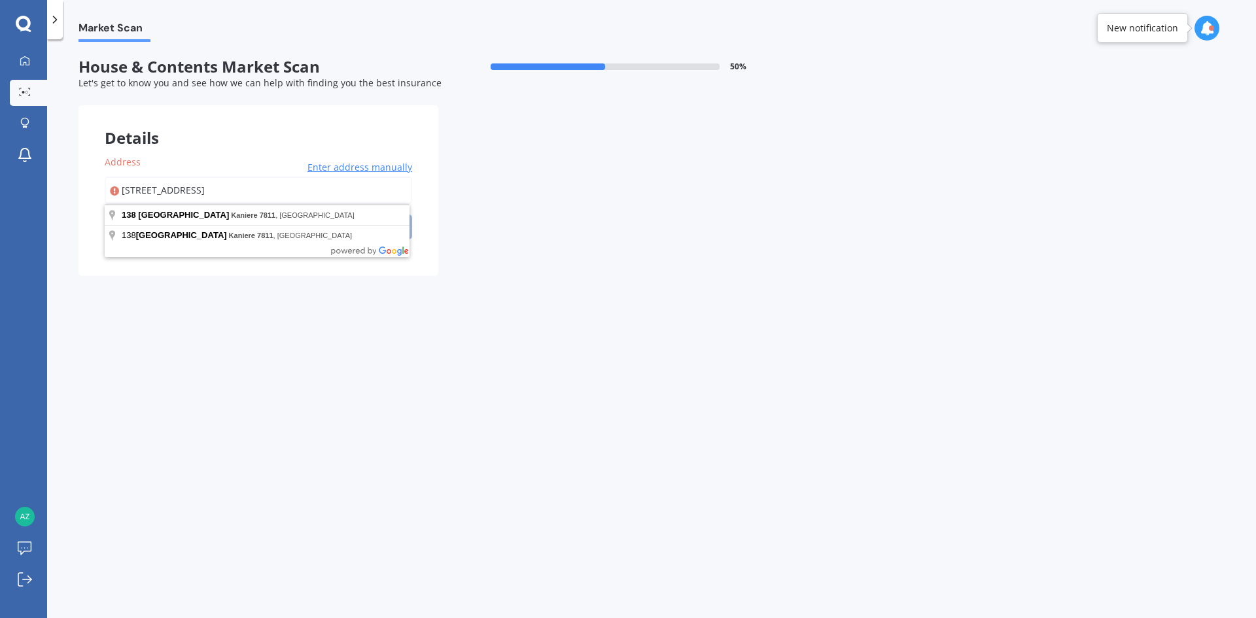
type input "[STREET_ADDRESS]"
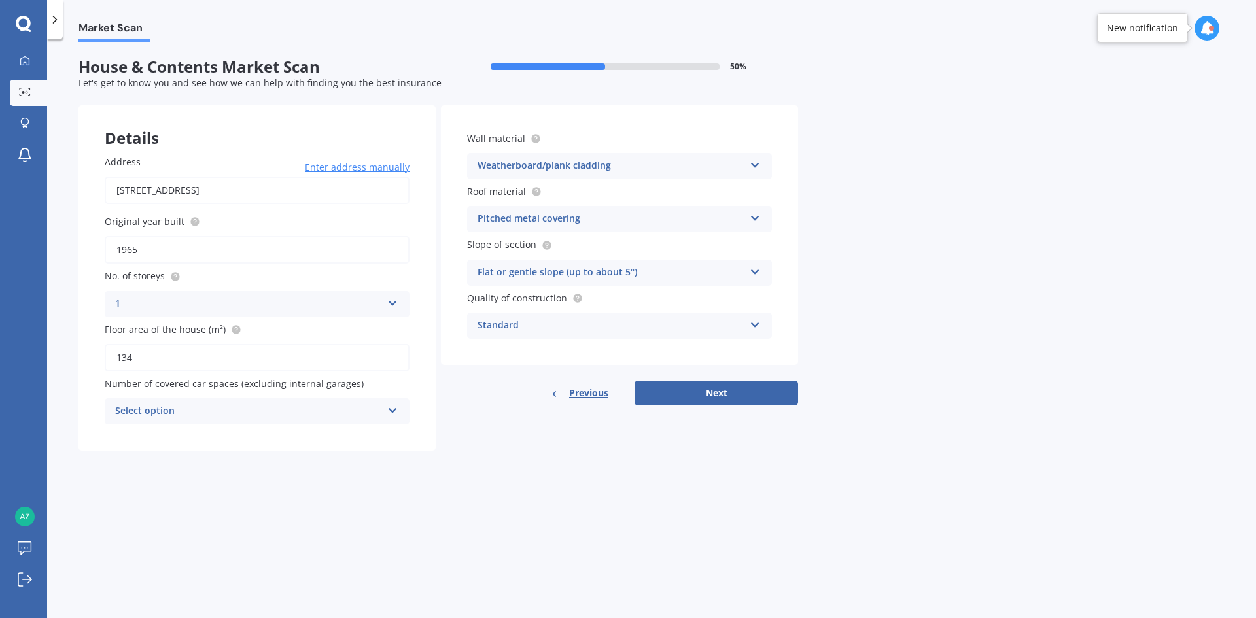
click at [308, 404] on div "Select option" at bounding box center [248, 412] width 267 height 16
click at [274, 433] on div "0" at bounding box center [257, 437] width 304 height 24
click at [749, 394] on button "Next" at bounding box center [717, 393] width 164 height 25
select select "30"
select select "07"
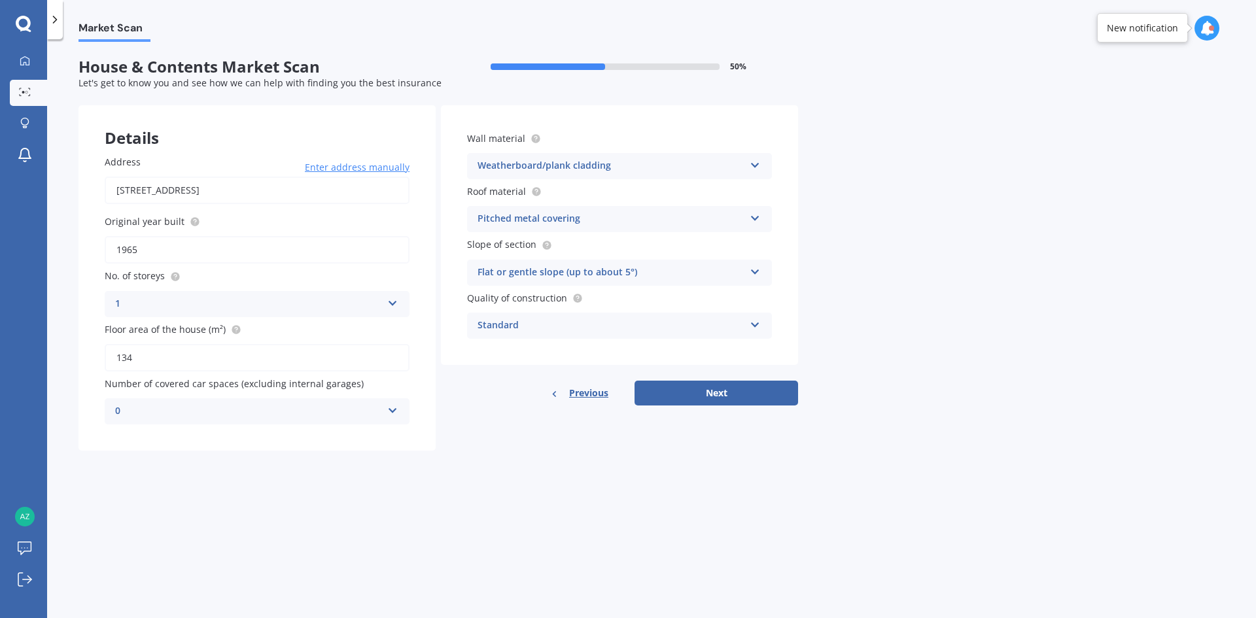
select select "1988"
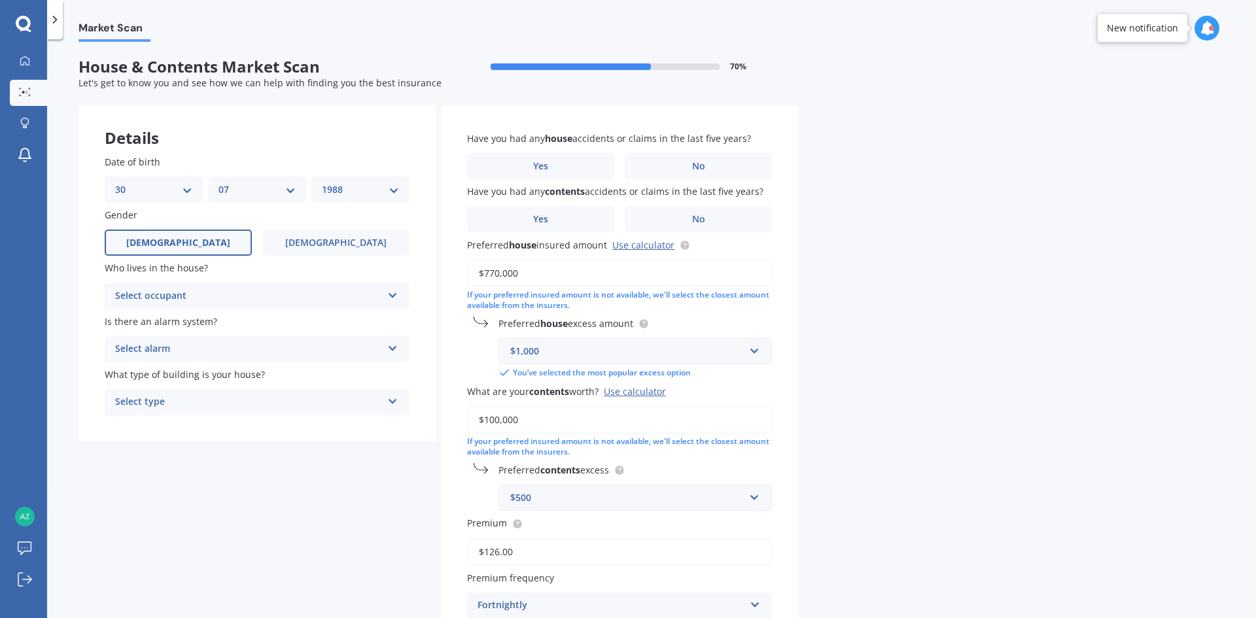
click at [215, 300] on div "Select occupant" at bounding box center [248, 297] width 267 height 16
click at [177, 332] on div "Owner" at bounding box center [257, 322] width 304 height 24
click at [225, 351] on div "Select alarm" at bounding box center [248, 350] width 267 height 16
click at [130, 425] on div "No" at bounding box center [257, 422] width 304 height 24
click at [182, 399] on div "Select type" at bounding box center [248, 403] width 267 height 16
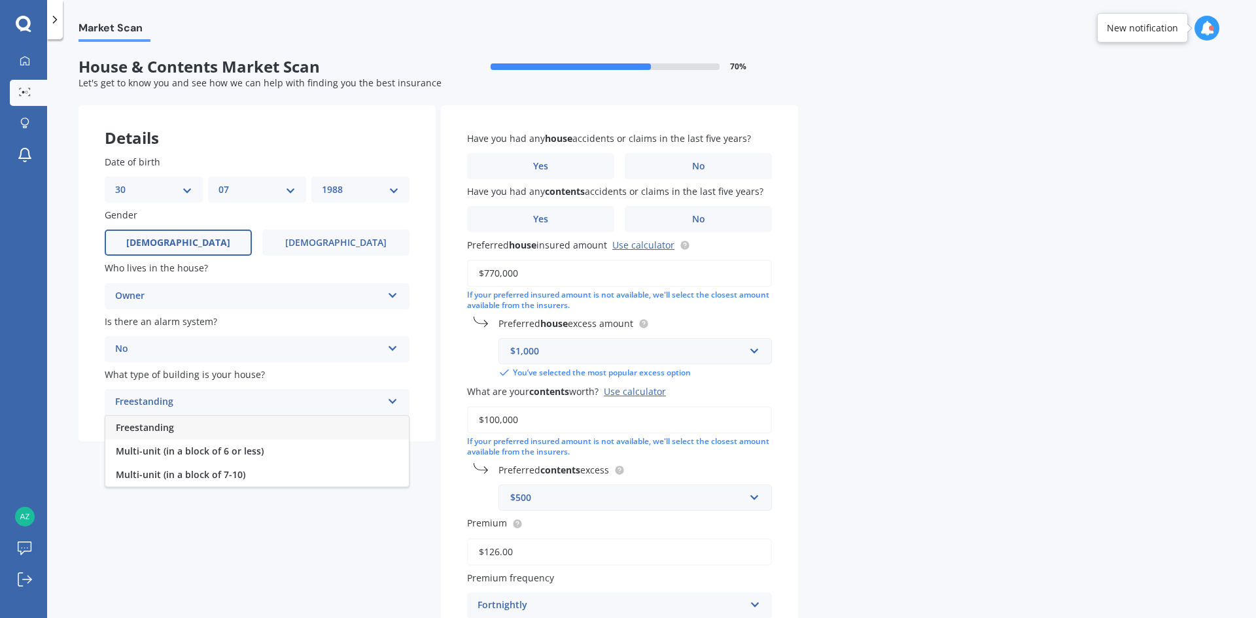
click at [193, 431] on div "Freestanding" at bounding box center [257, 428] width 304 height 24
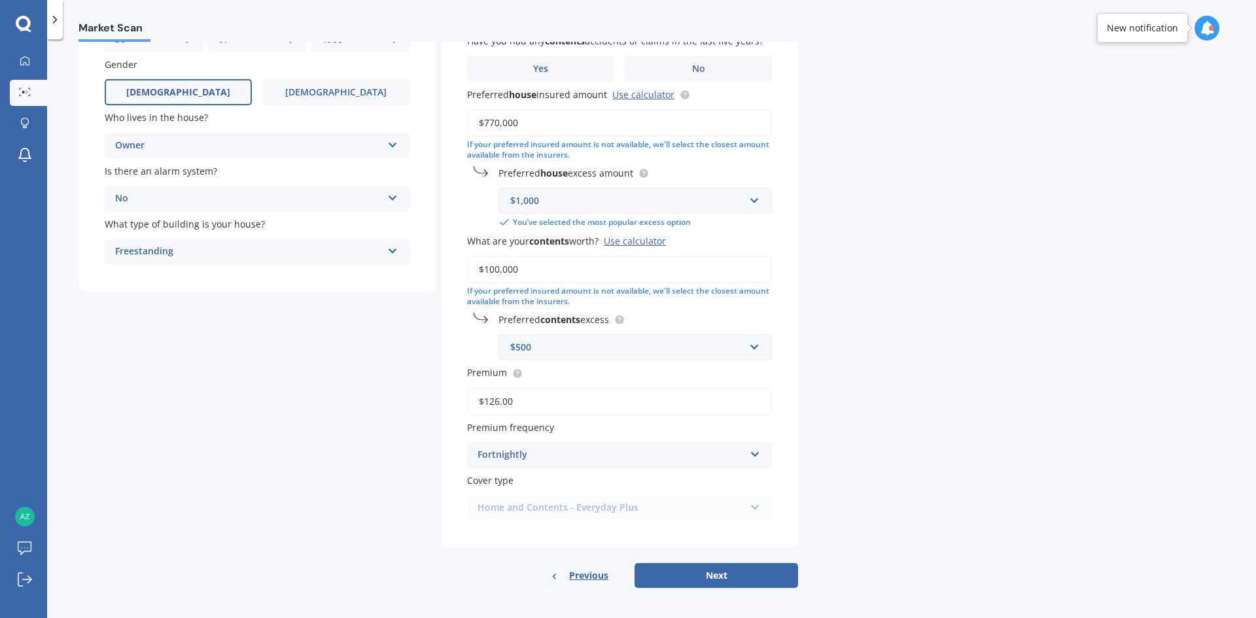
scroll to position [154, 0]
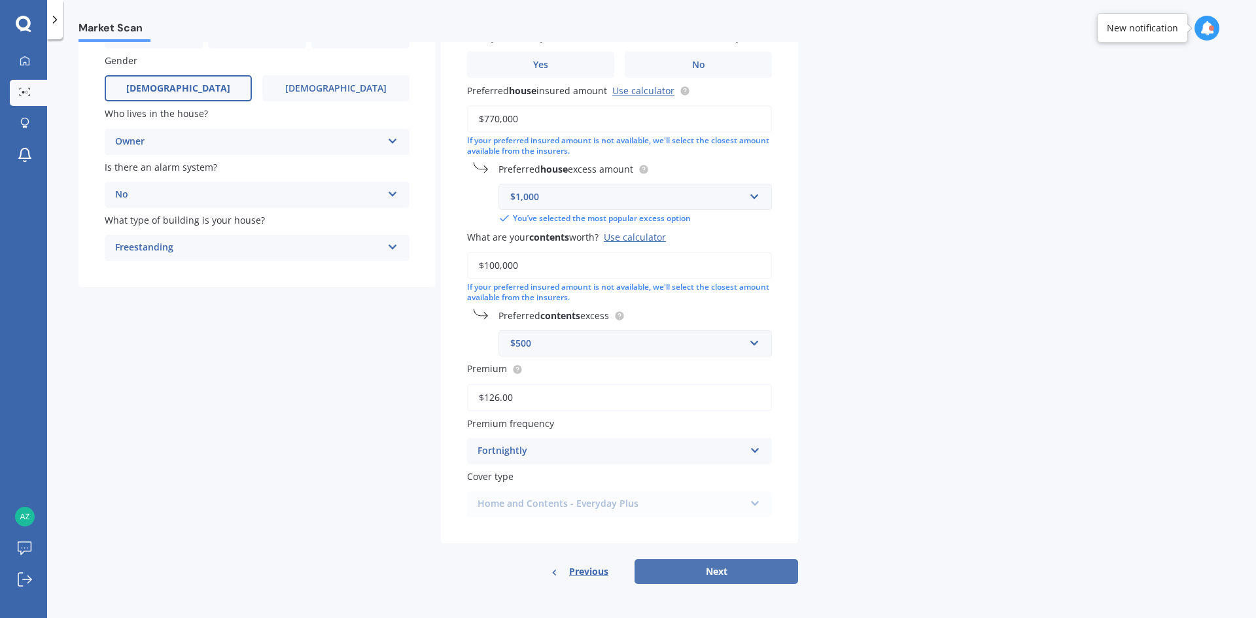
click at [690, 568] on button "Next" at bounding box center [717, 572] width 164 height 25
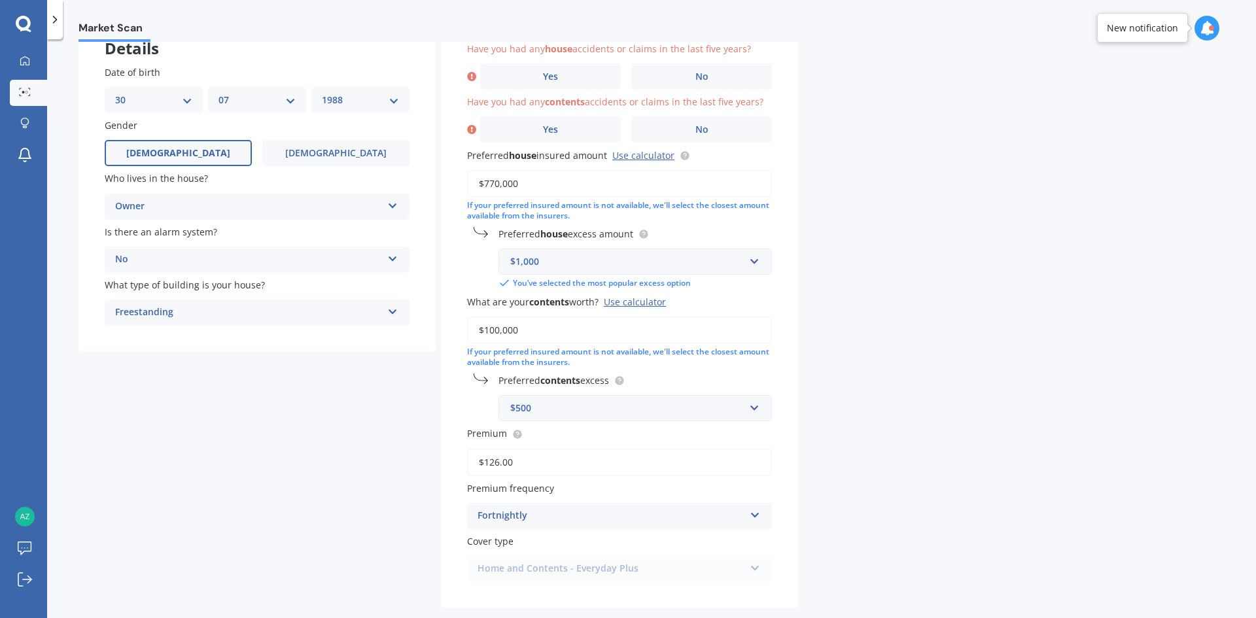
scroll to position [24, 0]
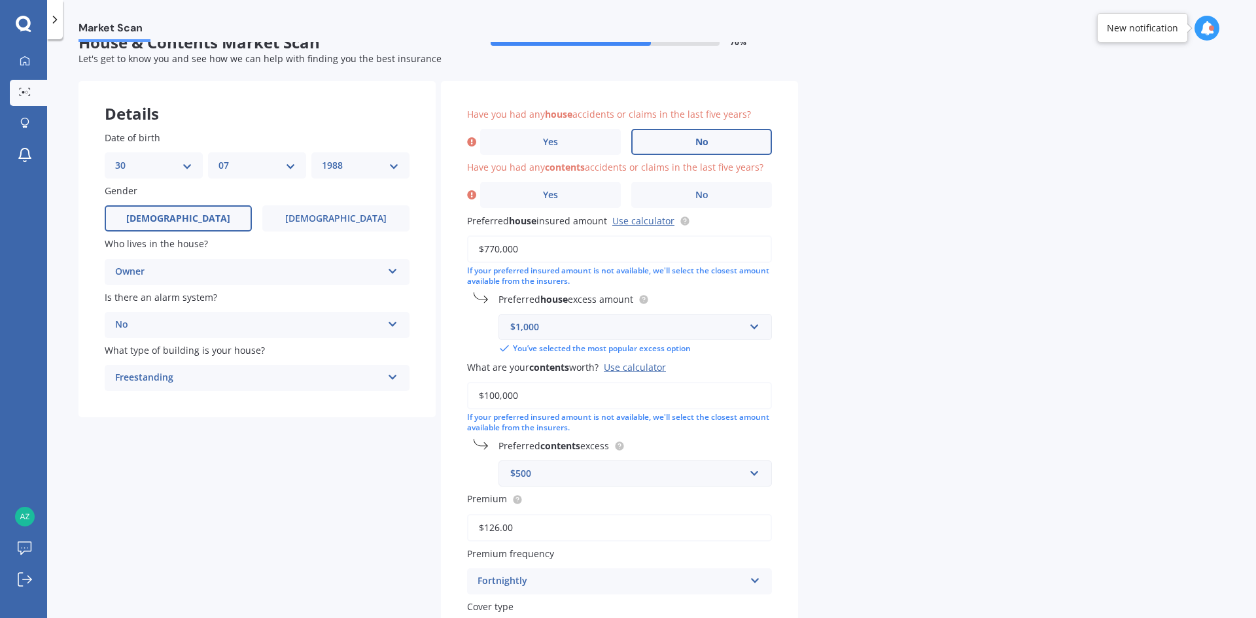
click at [677, 152] on label "No" at bounding box center [702, 142] width 141 height 26
click at [0, 0] on input "No" at bounding box center [0, 0] width 0 height 0
click at [711, 202] on label "No" at bounding box center [702, 195] width 141 height 26
click at [0, 0] on input "No" at bounding box center [0, 0] width 0 height 0
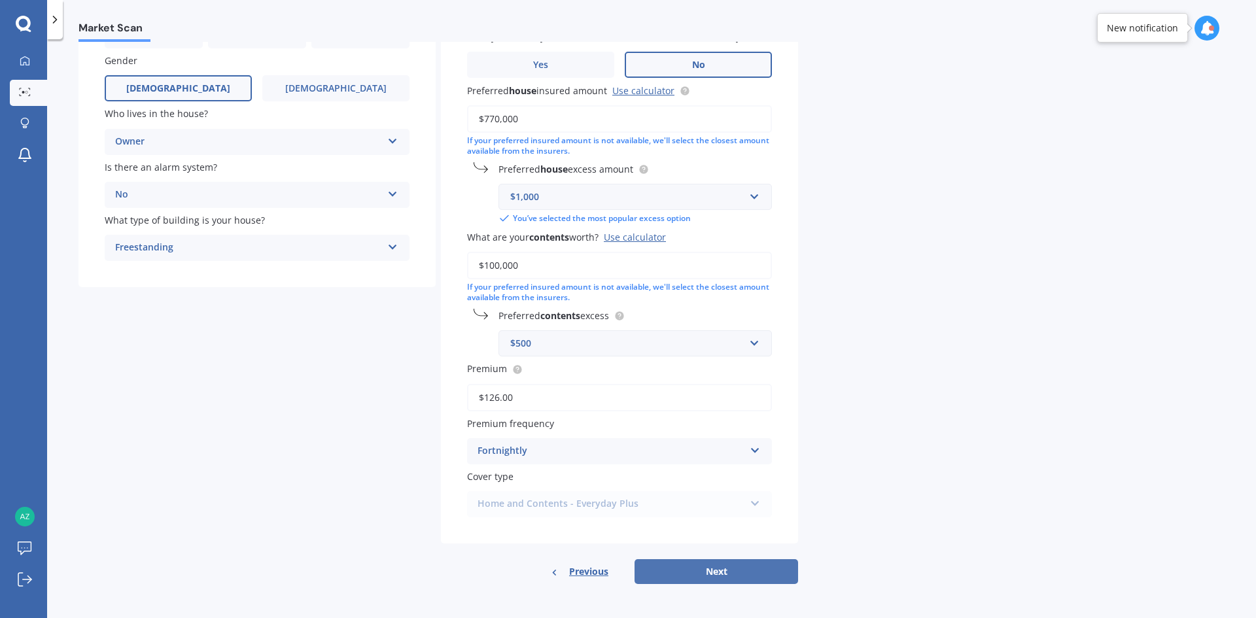
click at [681, 569] on button "Next" at bounding box center [717, 572] width 164 height 25
select select "30"
select select "07"
select select "1988"
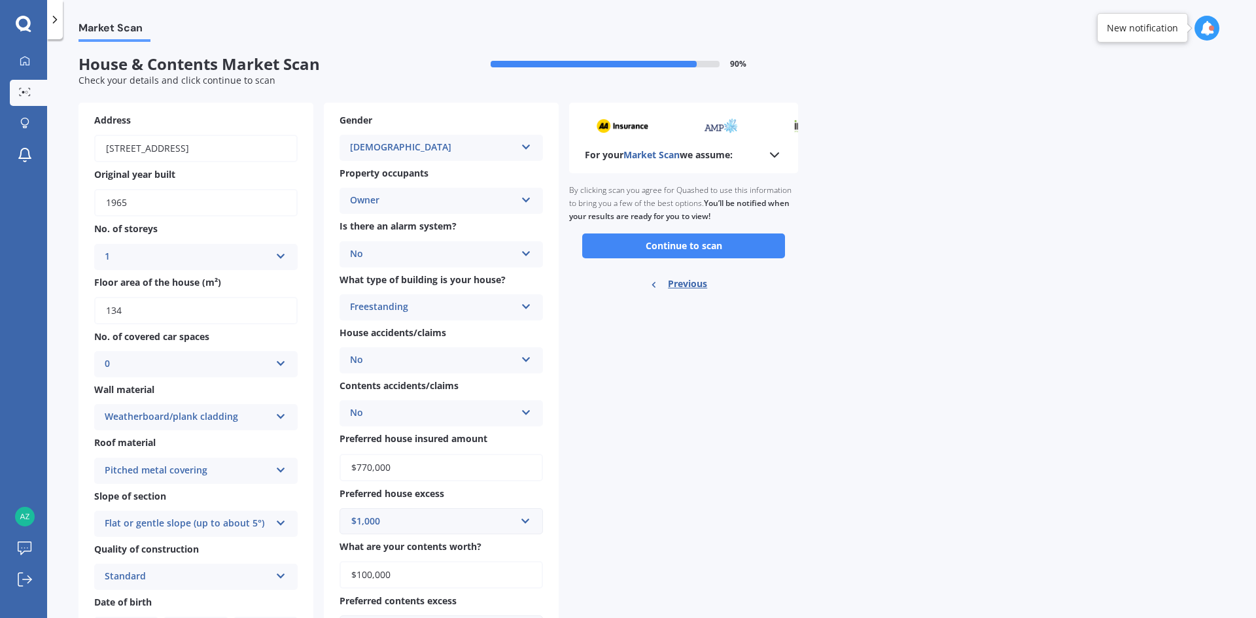
scroll to position [0, 0]
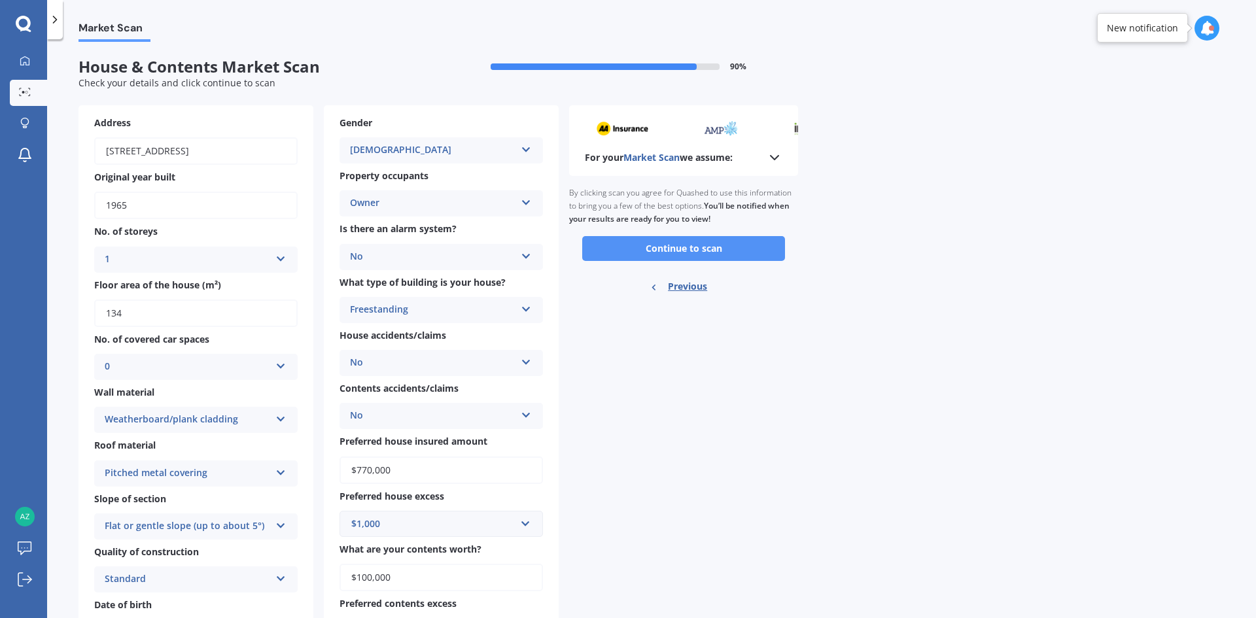
click at [719, 257] on button "Continue to scan" at bounding box center [683, 248] width 203 height 25
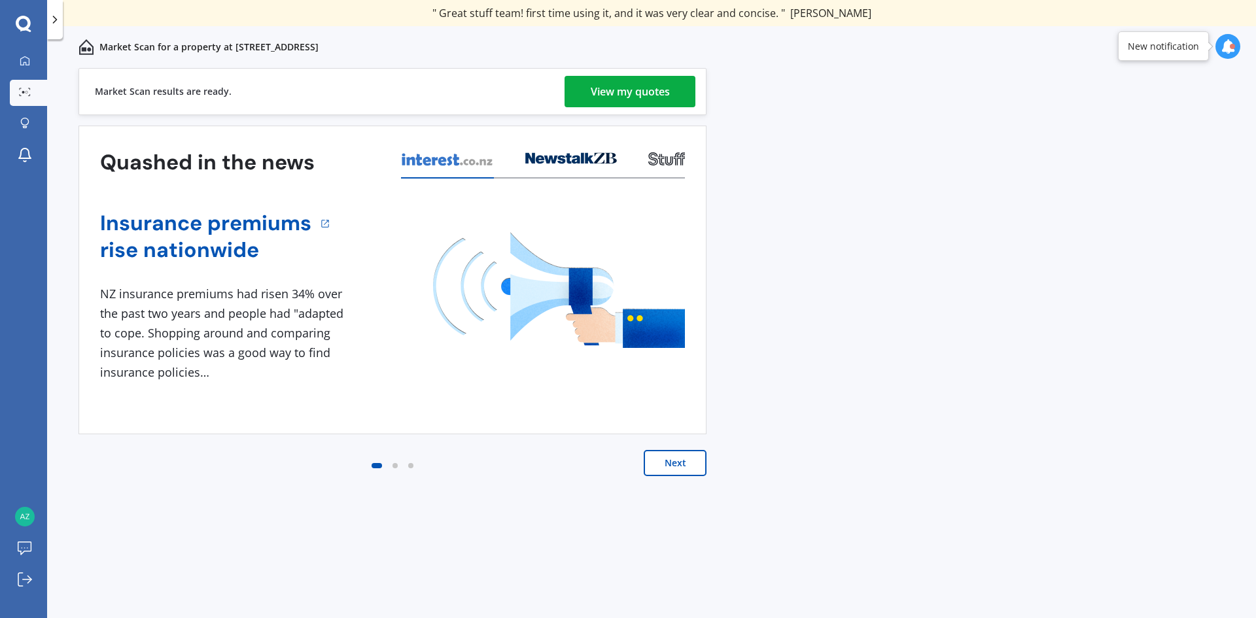
click at [666, 101] on div "View my quotes" at bounding box center [630, 91] width 79 height 31
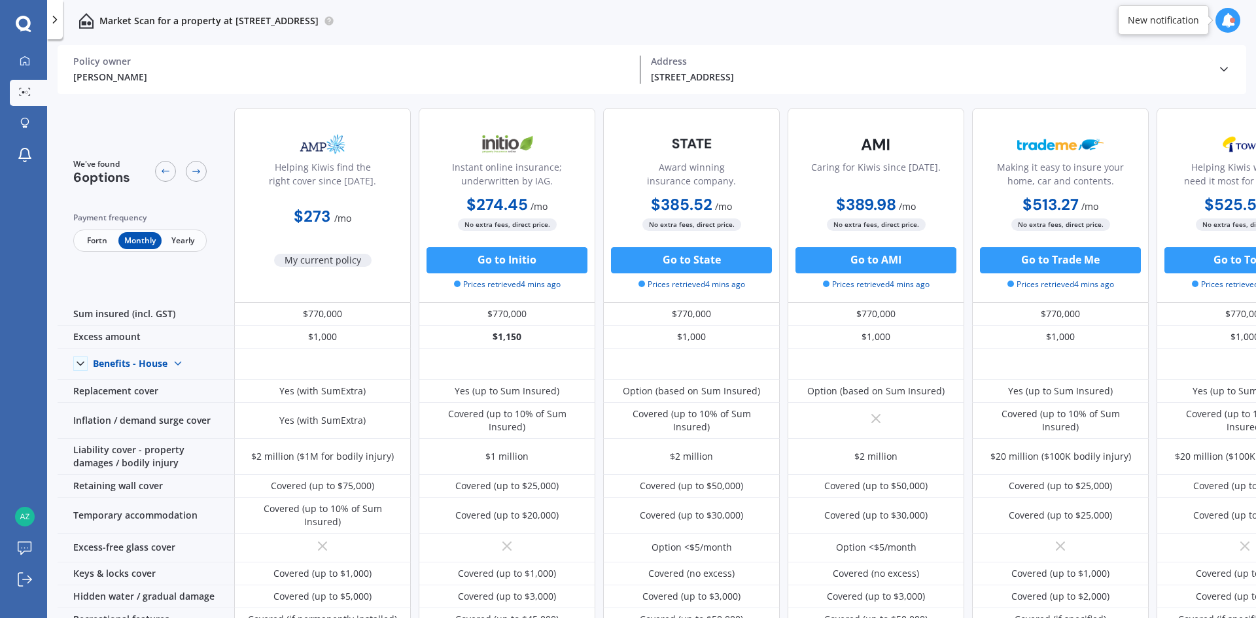
click at [92, 241] on span "Fortn" at bounding box center [97, 240] width 43 height 17
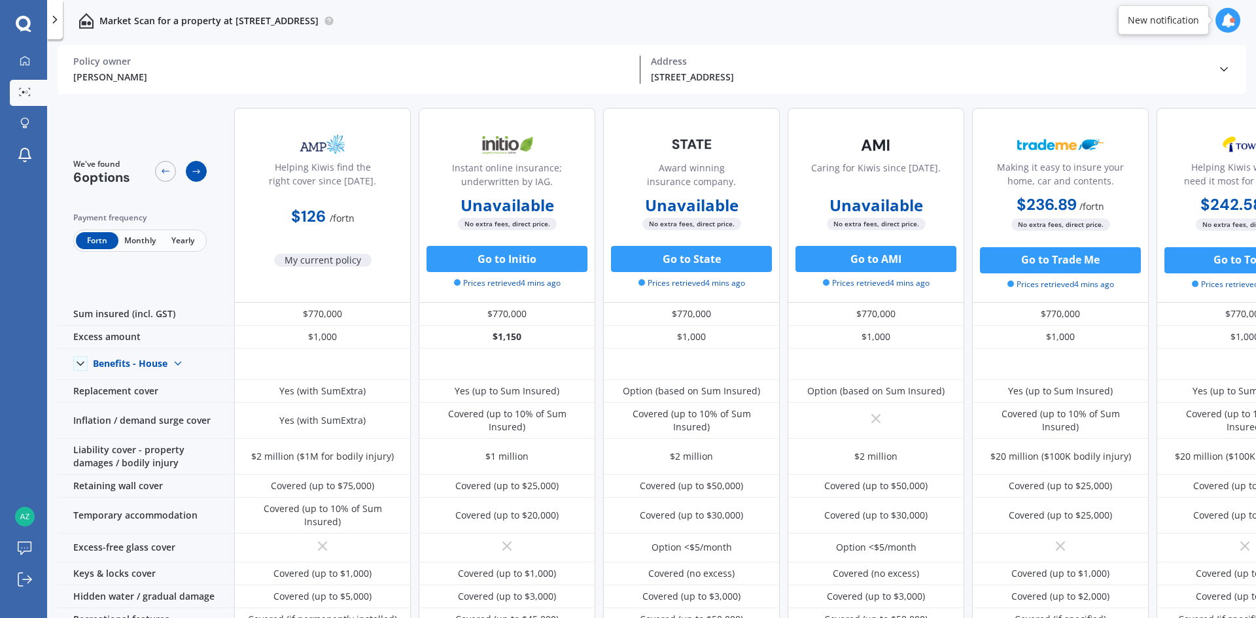
click at [192, 173] on icon at bounding box center [196, 171] width 10 height 10
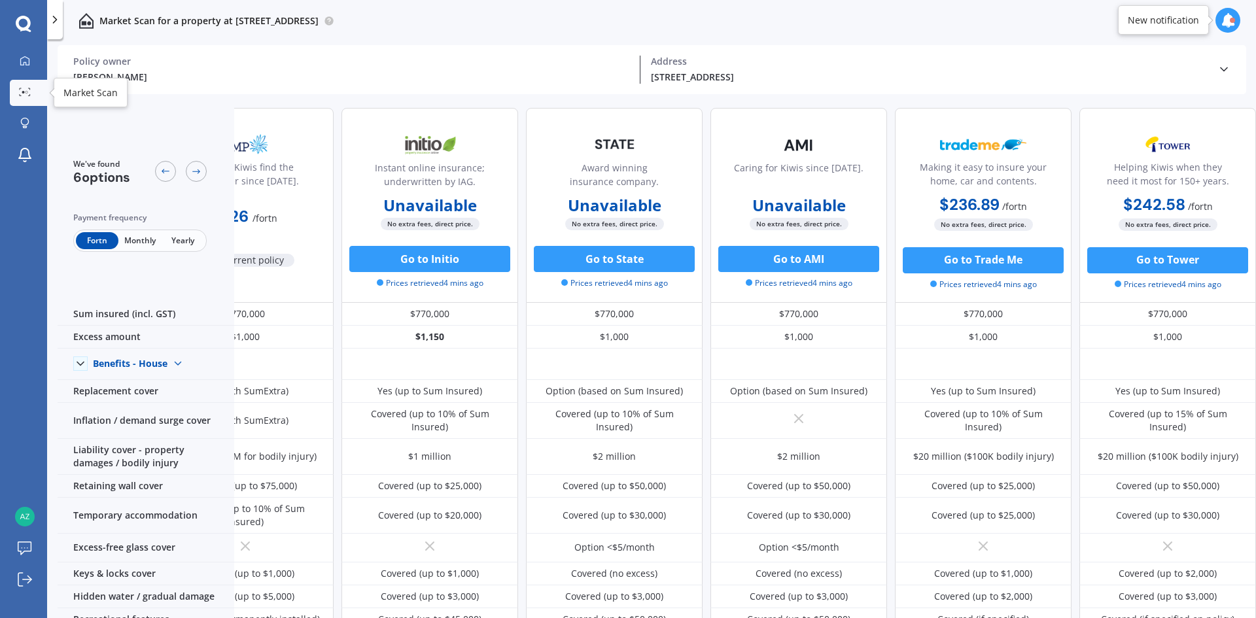
click at [20, 91] on icon at bounding box center [25, 92] width 12 height 9
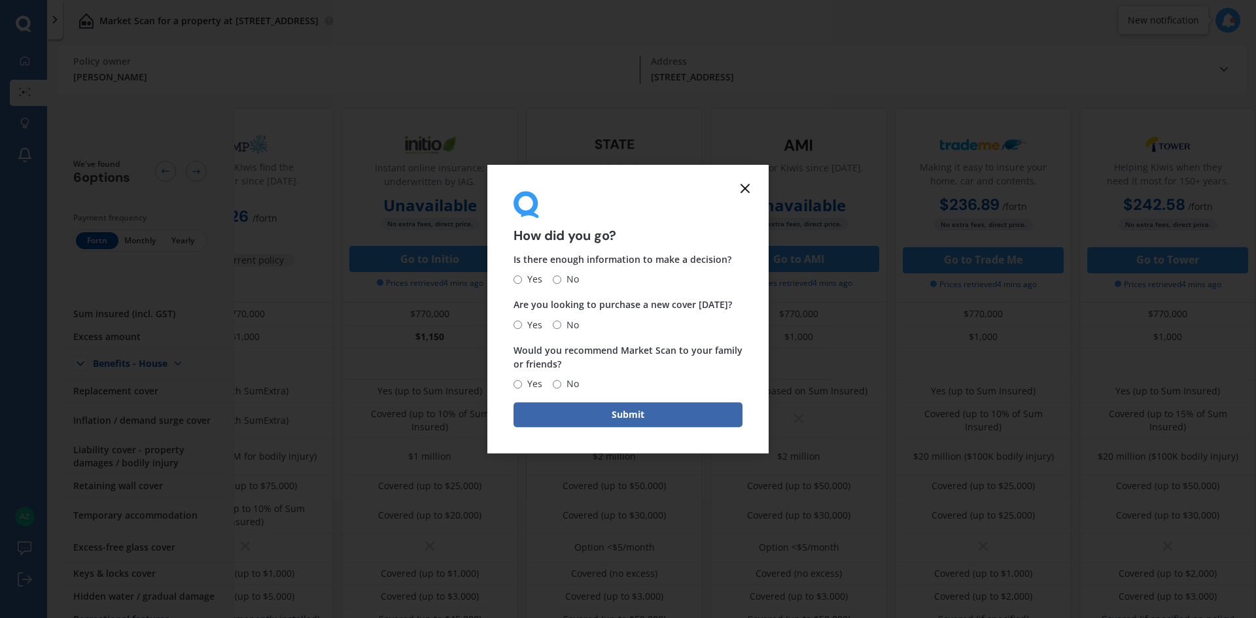
click at [745, 187] on line at bounding box center [745, 189] width 8 height 8
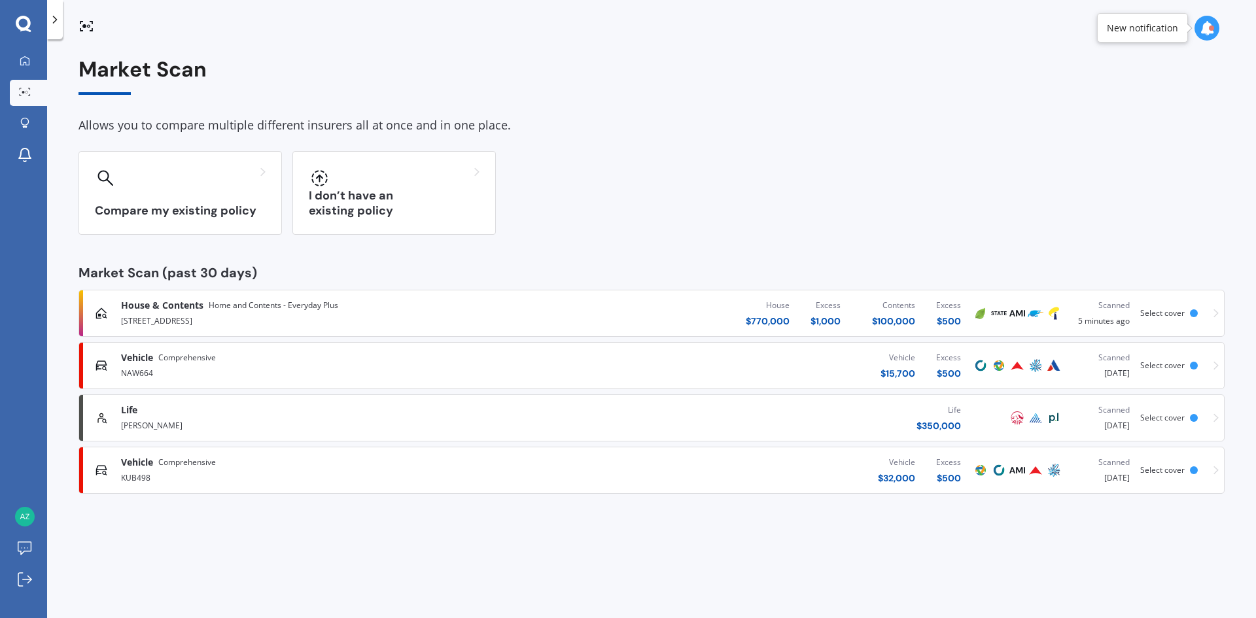
click at [1211, 365] on div "Vehicle Comprehensive NAW664 Vehicle $ 15,700 Excess $ 500 Scanned [DATE] Selec…" at bounding box center [651, 365] width 1135 height 39
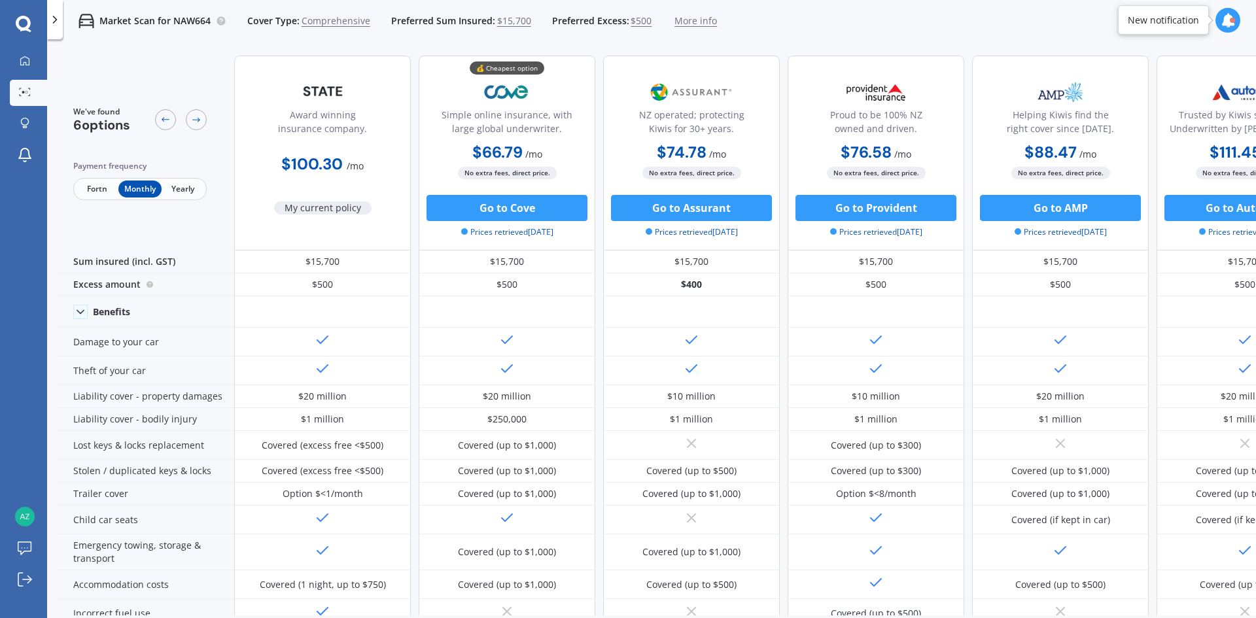
click at [86, 190] on span "Fortn" at bounding box center [97, 189] width 43 height 17
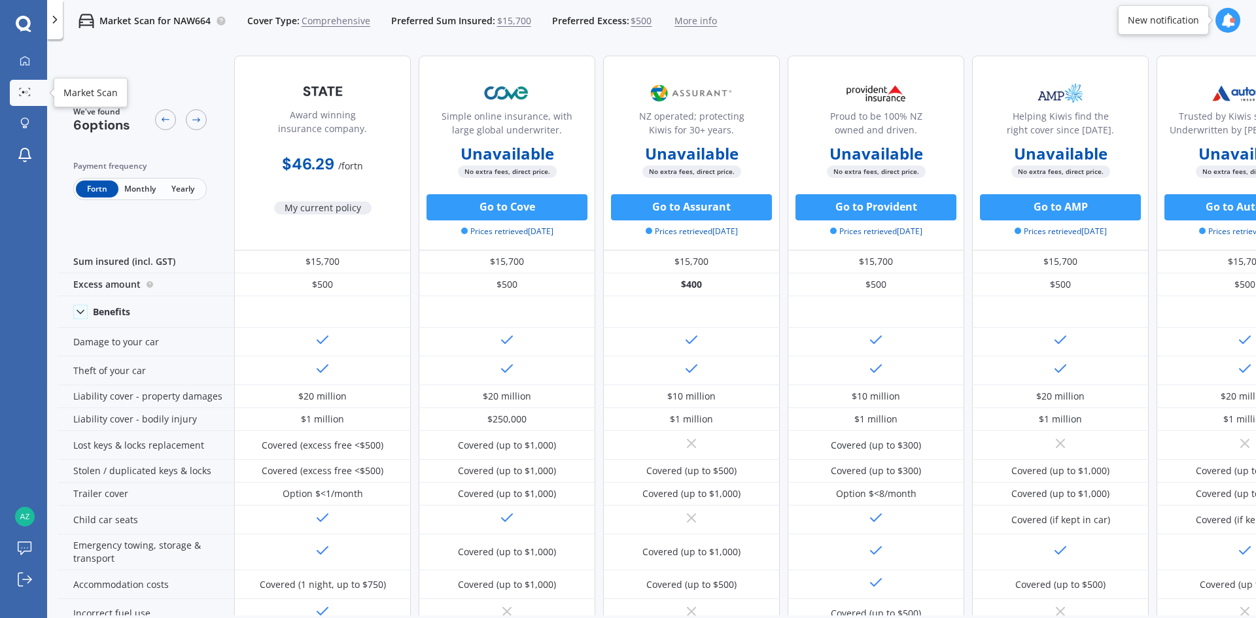
click at [23, 87] on link "Market Scan" at bounding box center [28, 93] width 37 height 26
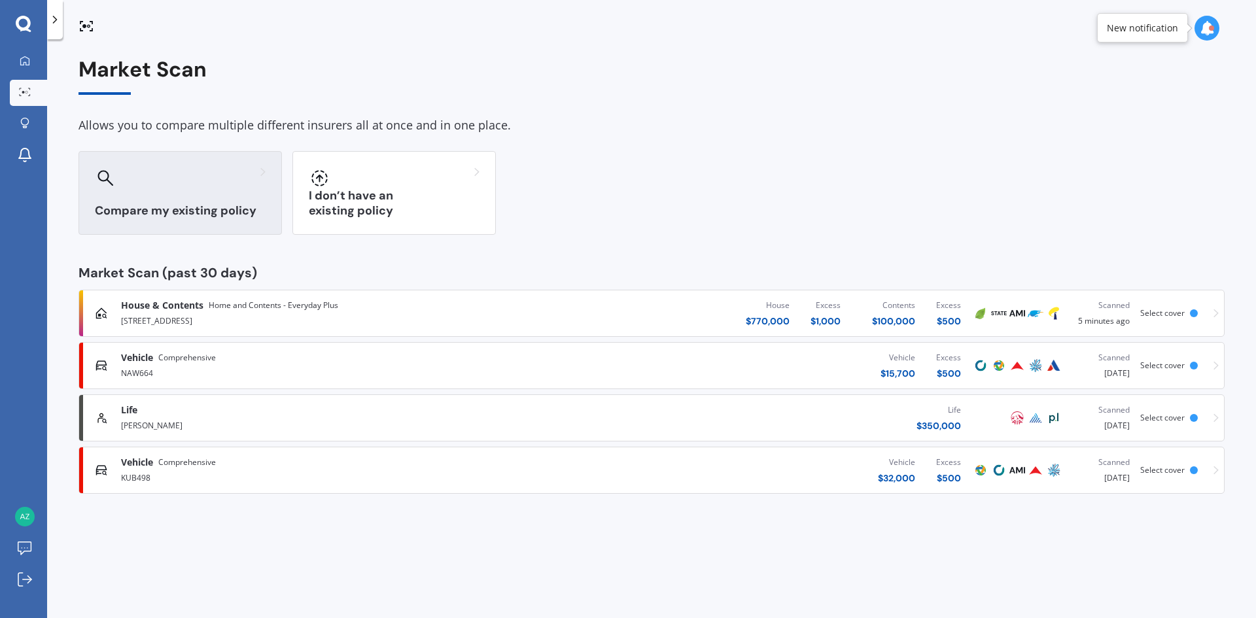
click at [213, 192] on div "Compare my existing policy" at bounding box center [181, 193] width 204 height 84
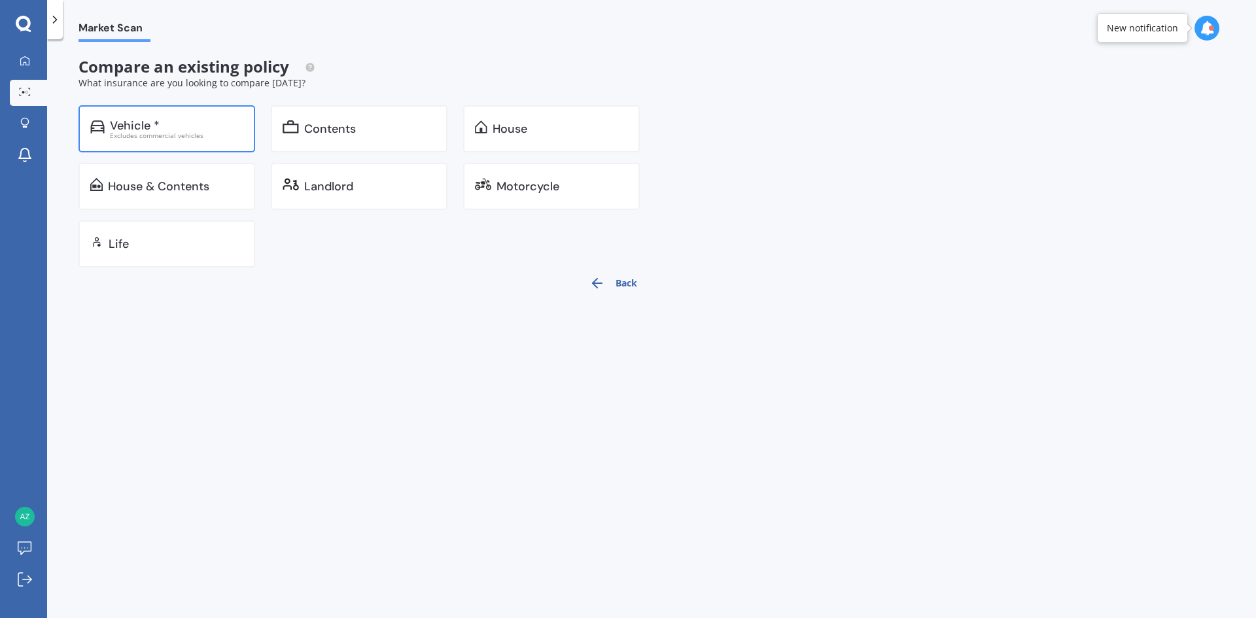
click at [174, 125] on div "Vehicle *" at bounding box center [177, 125] width 134 height 13
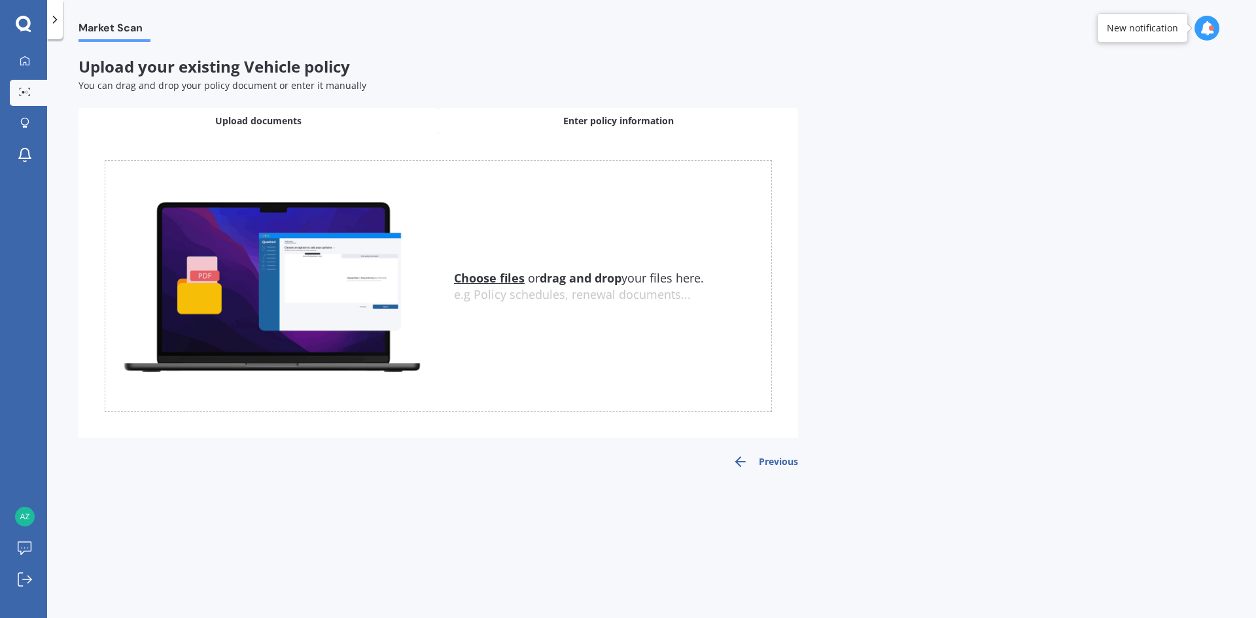
click at [673, 123] on span "Enter policy information" at bounding box center [618, 121] width 111 height 13
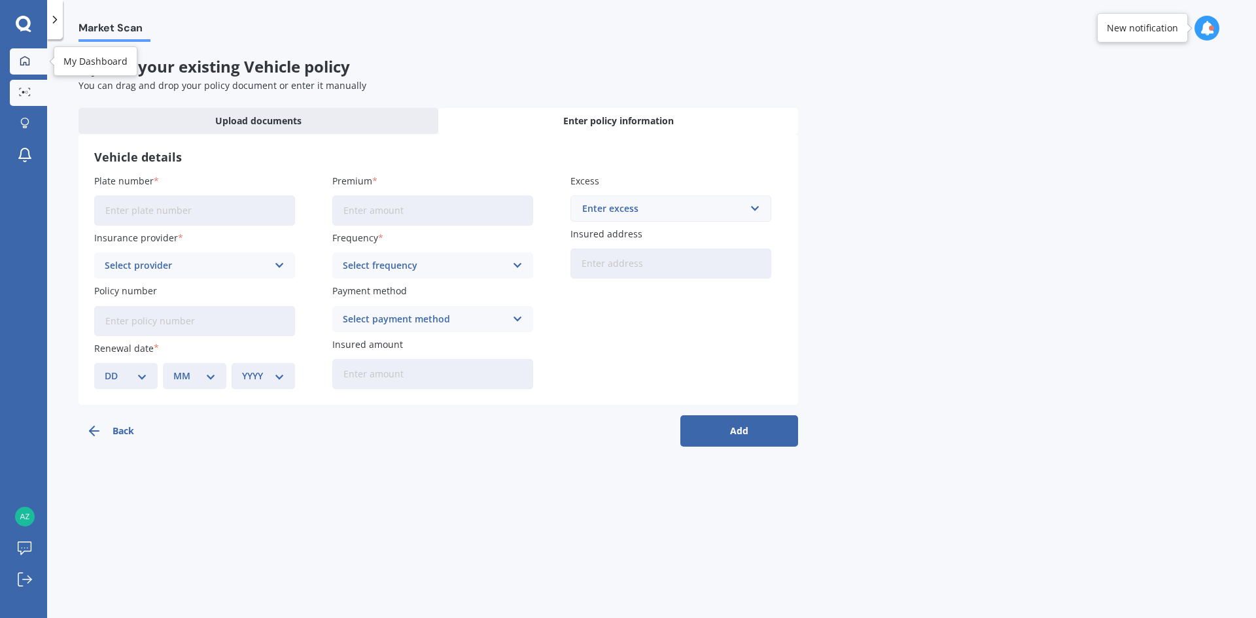
click at [14, 63] on link "My Dashboard" at bounding box center [28, 61] width 37 height 26
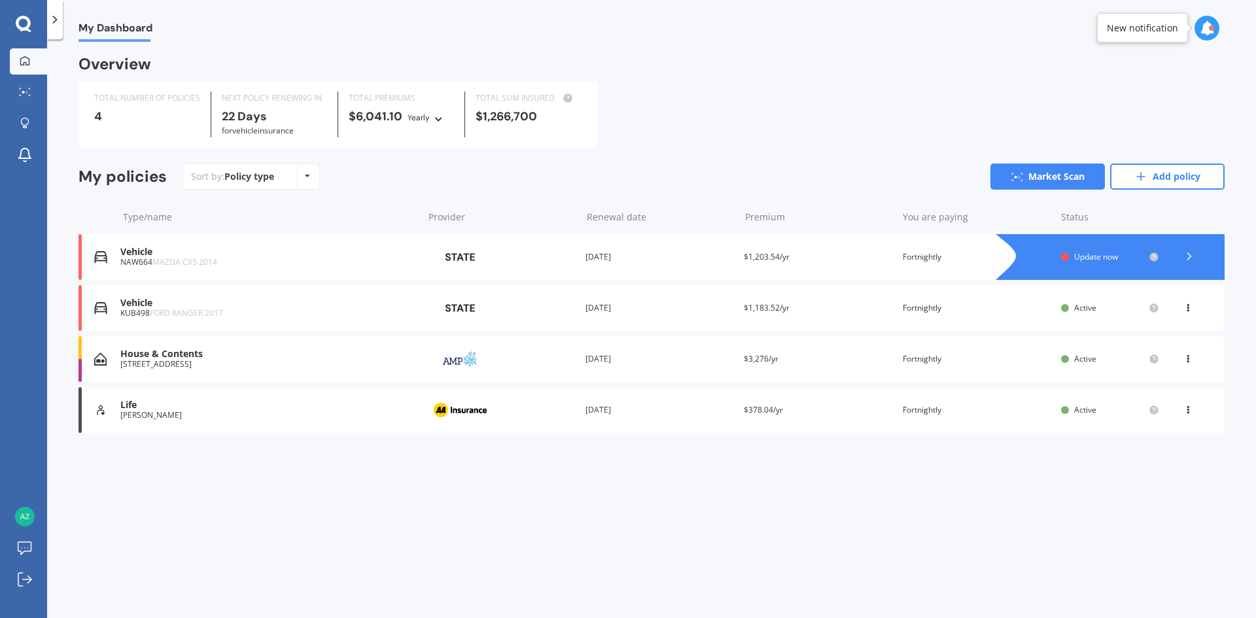
click at [280, 304] on div "Vehicle" at bounding box center [268, 303] width 296 height 11
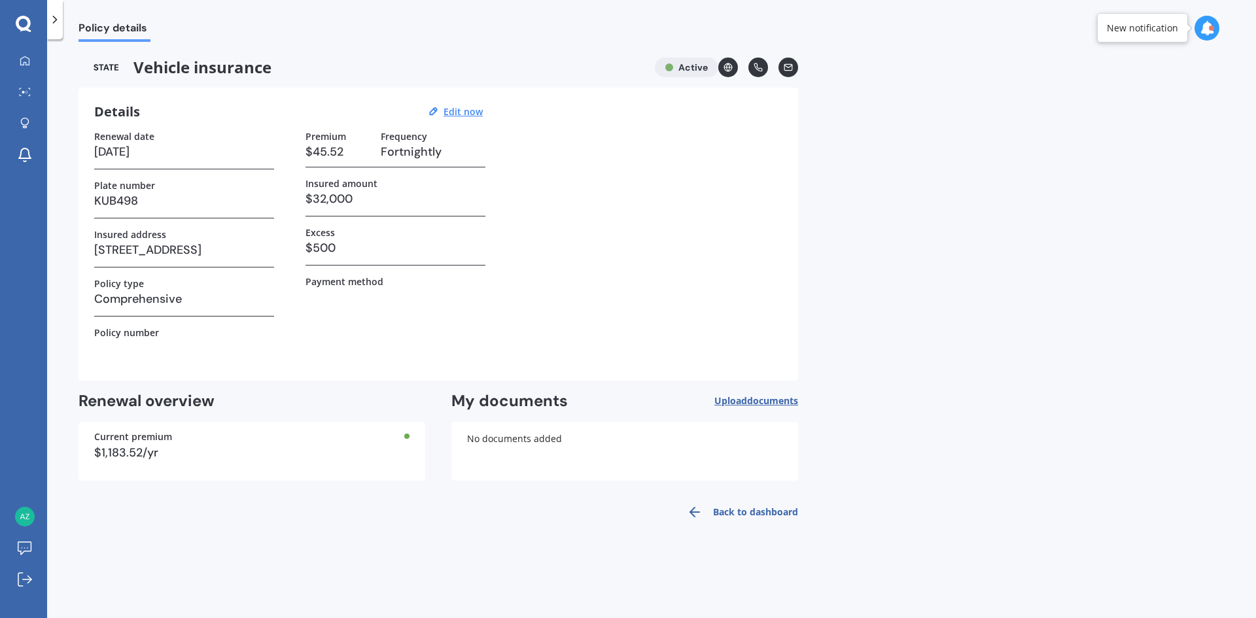
click at [703, 103] on div "Details Edit now Renewal date [DATE] Plate number KUB498 Insured address [STREE…" at bounding box center [439, 234] width 720 height 293
click at [736, 70] on link at bounding box center [729, 68] width 20 height 20
click at [32, 92] on div at bounding box center [25, 93] width 20 height 10
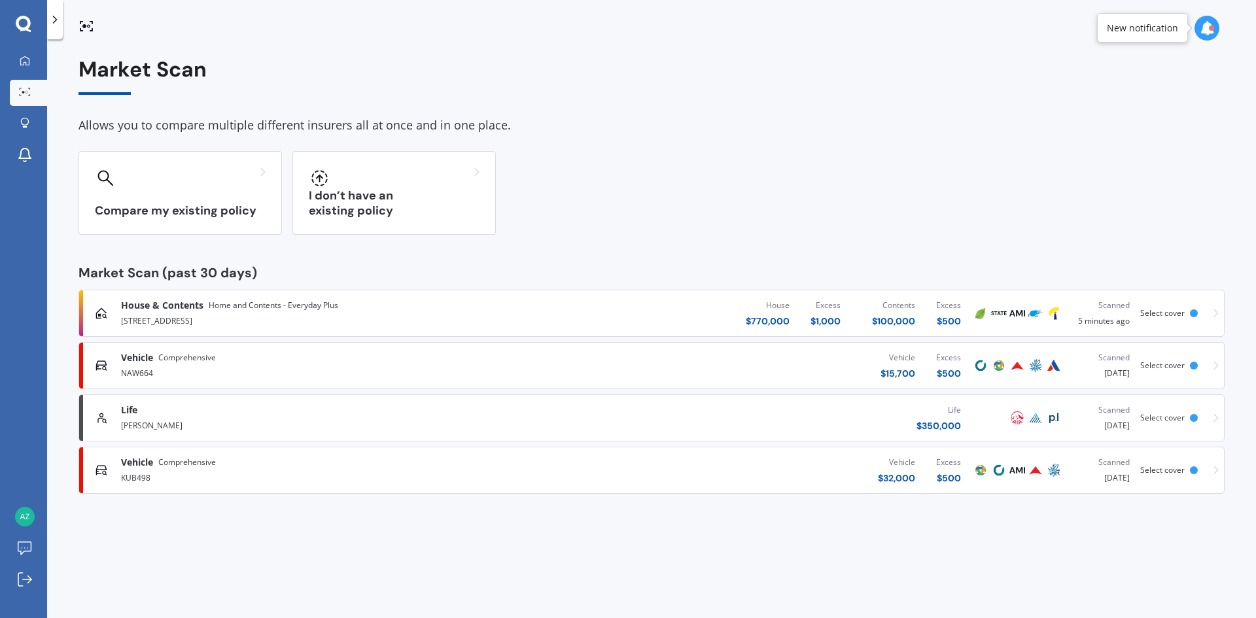
drag, startPoint x: 453, startPoint y: 152, endPoint x: 451, endPoint y: 139, distance: 13.9
click at [453, 149] on div "Market Scan Allows you to compare multiple different insurers all at once and i…" at bounding box center [652, 276] width 1147 height 436
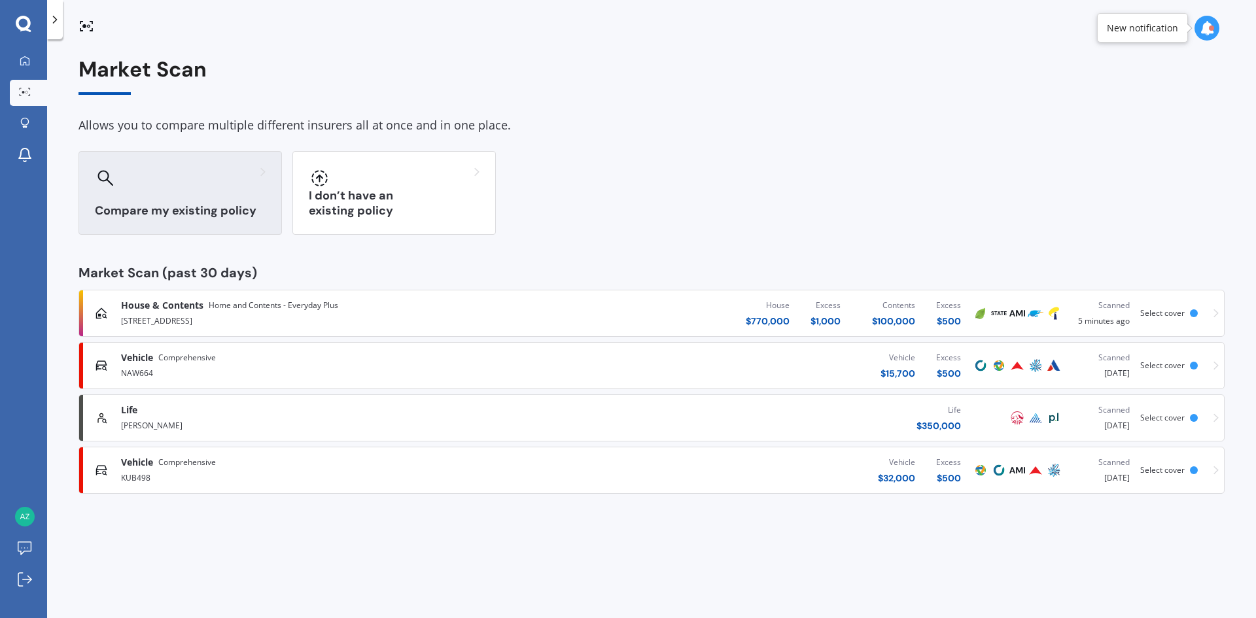
click at [176, 166] on div "Compare my existing policy" at bounding box center [181, 193] width 204 height 84
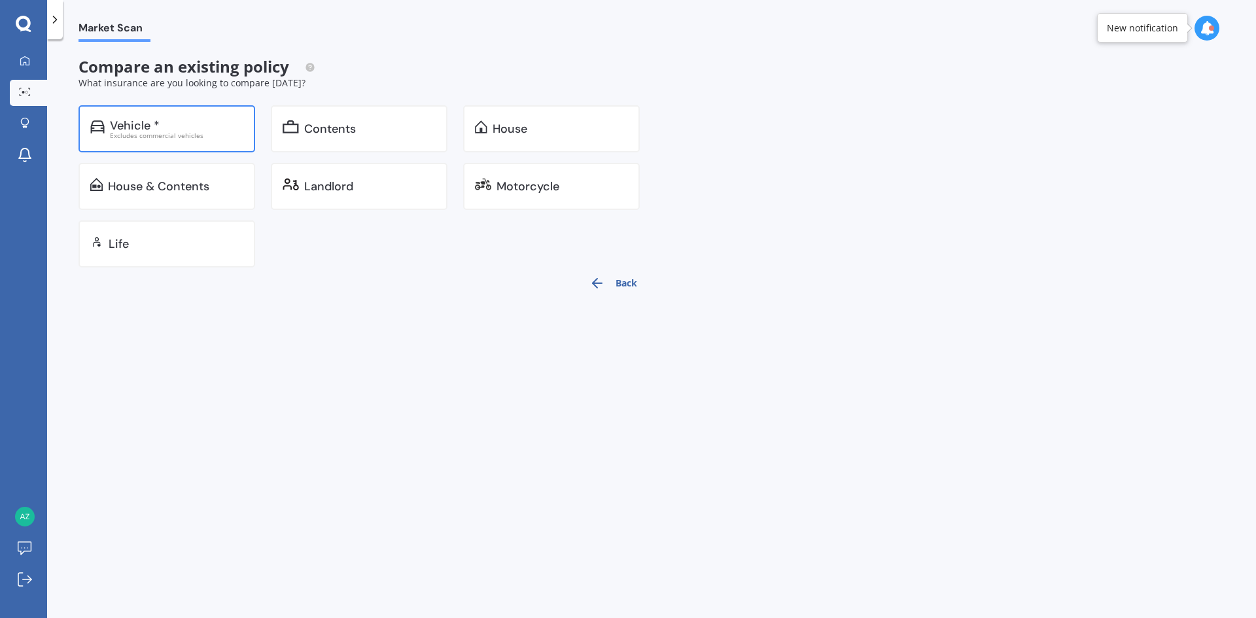
click at [198, 125] on div "Vehicle *" at bounding box center [177, 125] width 134 height 13
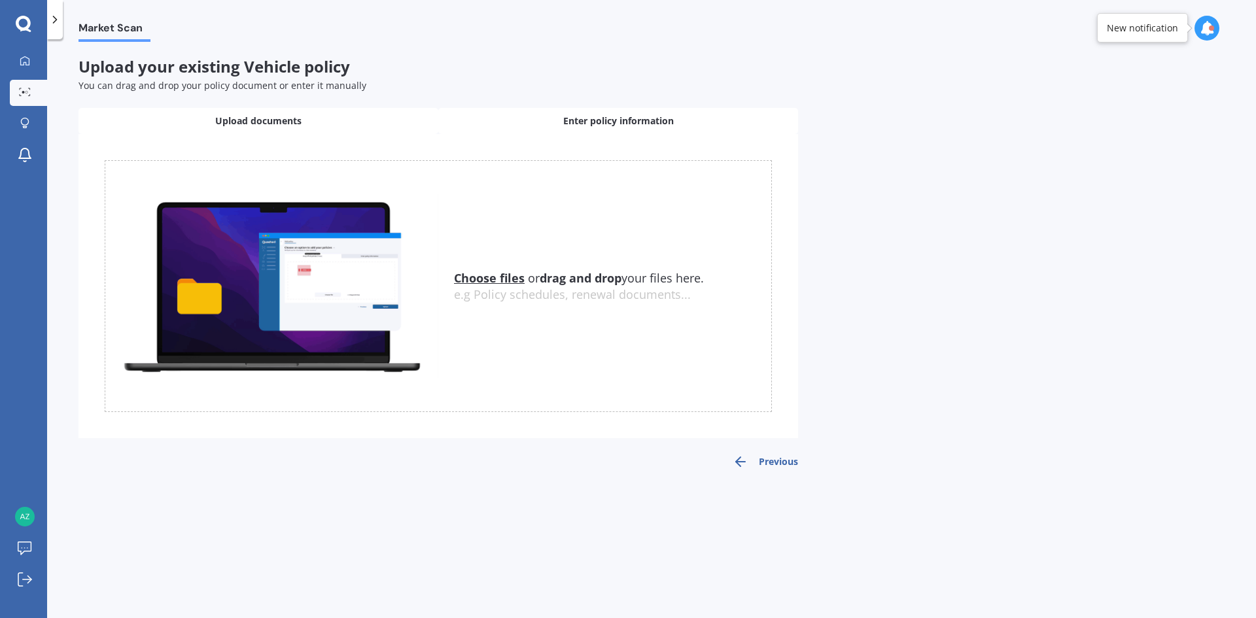
click at [525, 130] on div "Enter policy information" at bounding box center [618, 121] width 360 height 26
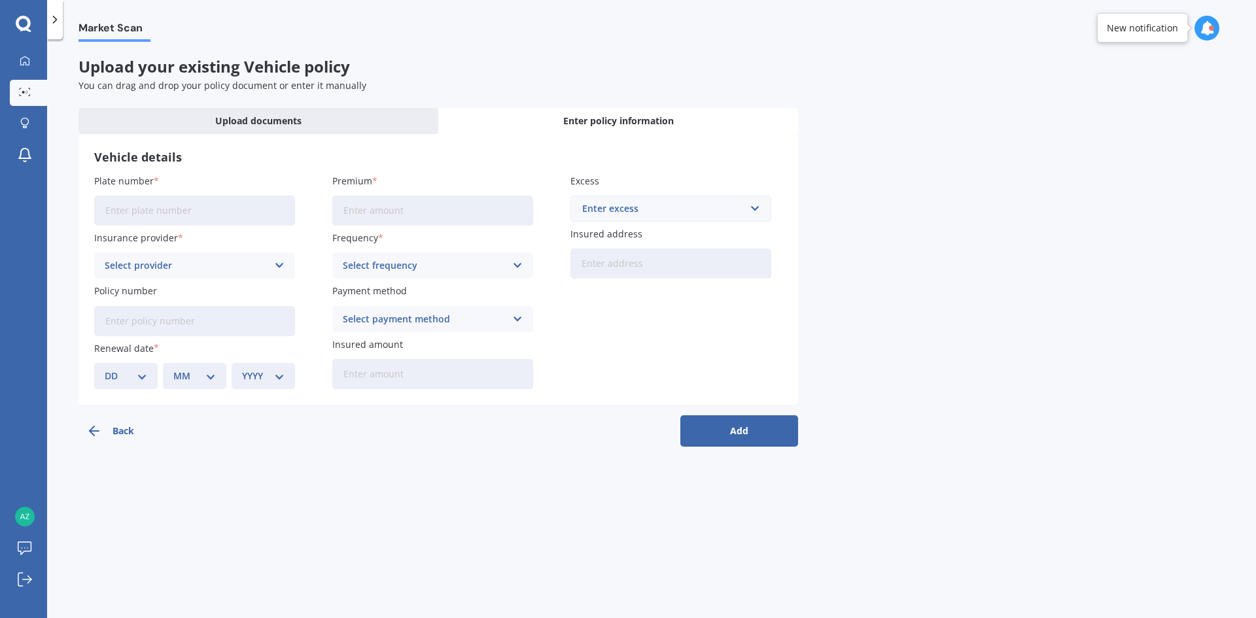
click at [266, 212] on input "Plate number" at bounding box center [194, 211] width 201 height 30
type input "NAW664"
click at [385, 216] on input "Premium" at bounding box center [432, 211] width 201 height 30
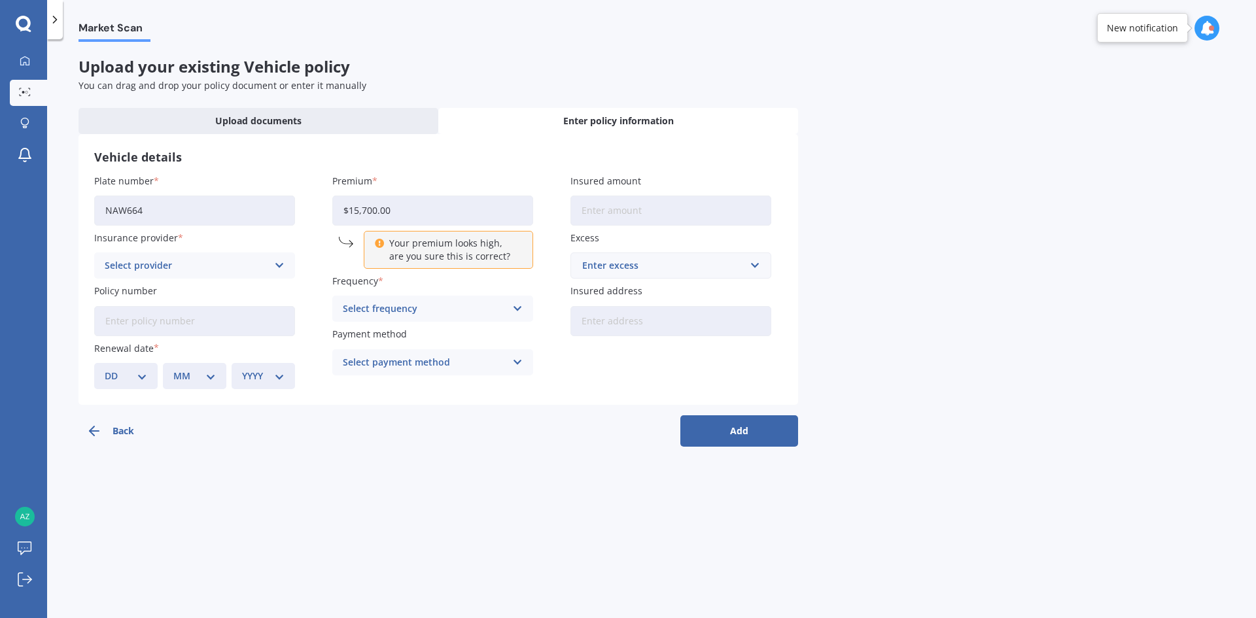
drag, startPoint x: 407, startPoint y: 213, endPoint x: 329, endPoint y: 205, distance: 78.9
click at [329, 205] on div "Plate number NAW664 Insurance provider Select provider AA AMI AMP ANZ ASB Aioi …" at bounding box center [438, 281] width 688 height 215
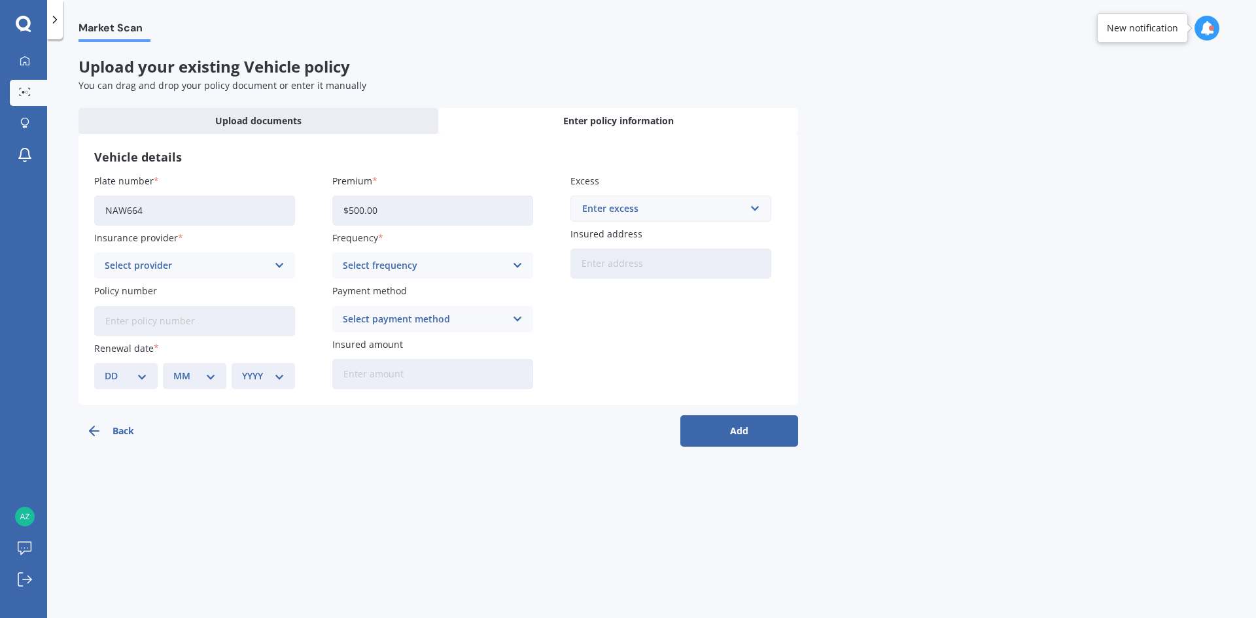
type input "$500.00"
click at [663, 202] on div "Enter excess" at bounding box center [663, 209] width 162 height 14
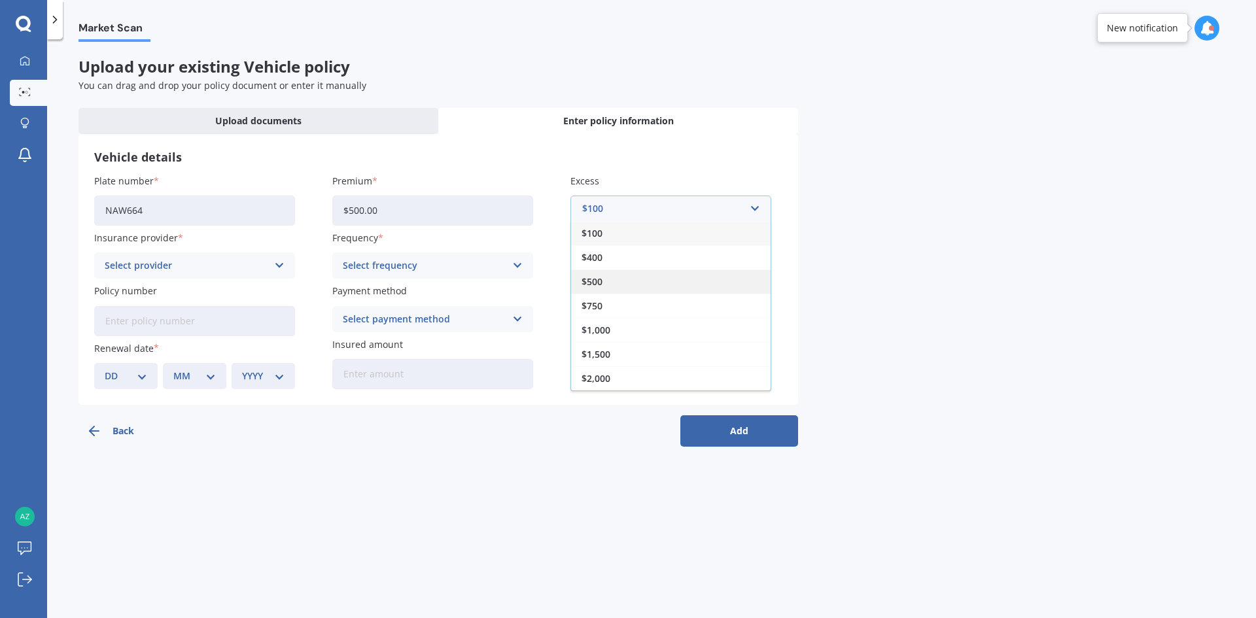
click at [624, 279] on div "$500" at bounding box center [671, 282] width 200 height 24
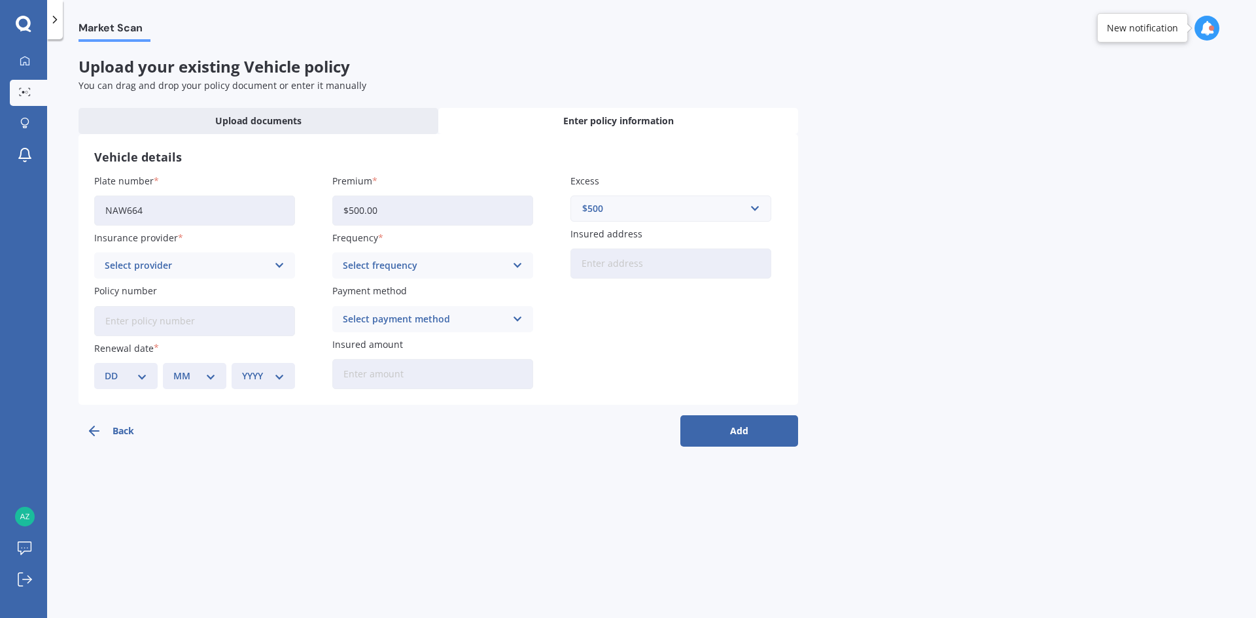
click at [471, 260] on div "Select frequency" at bounding box center [424, 265] width 163 height 14
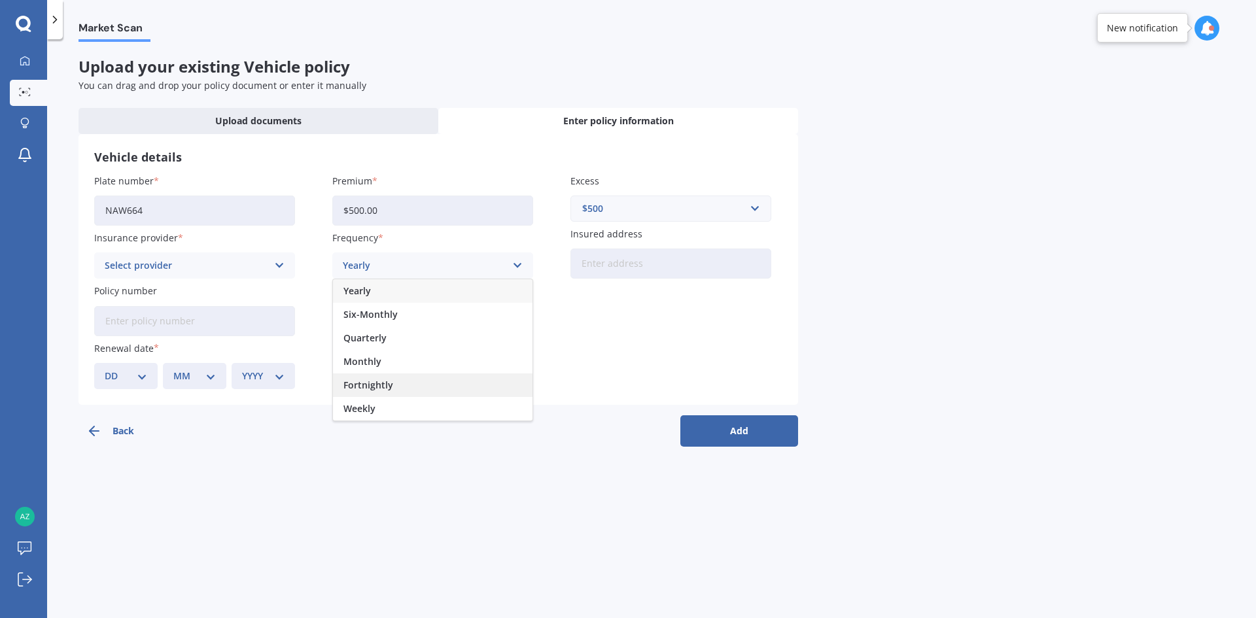
click at [397, 388] on div "Fortnightly" at bounding box center [433, 386] width 200 height 24
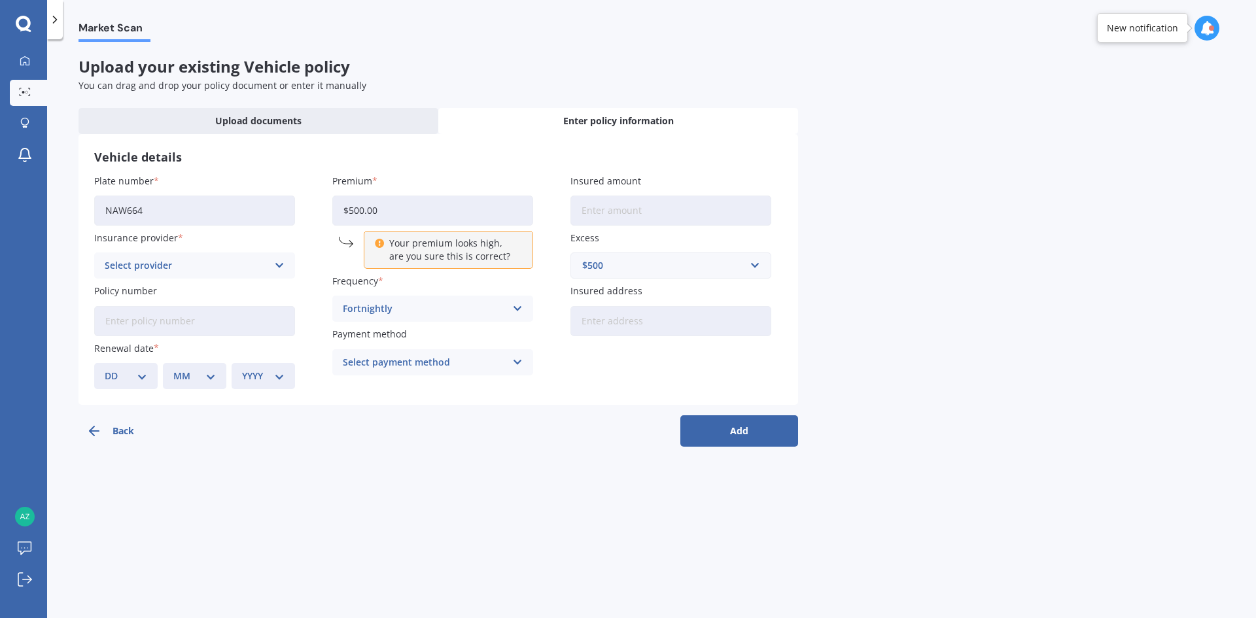
click at [232, 265] on div "Select provider" at bounding box center [186, 265] width 163 height 14
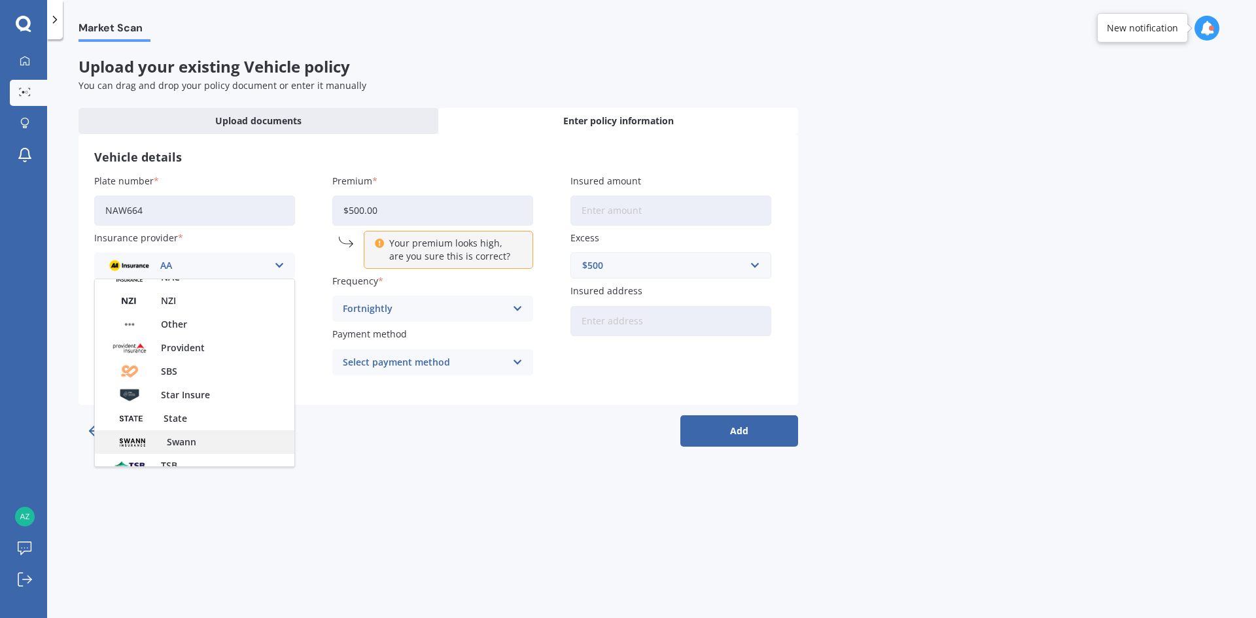
scroll to position [458, 0]
click at [181, 403] on span "State" at bounding box center [176, 398] width 24 height 9
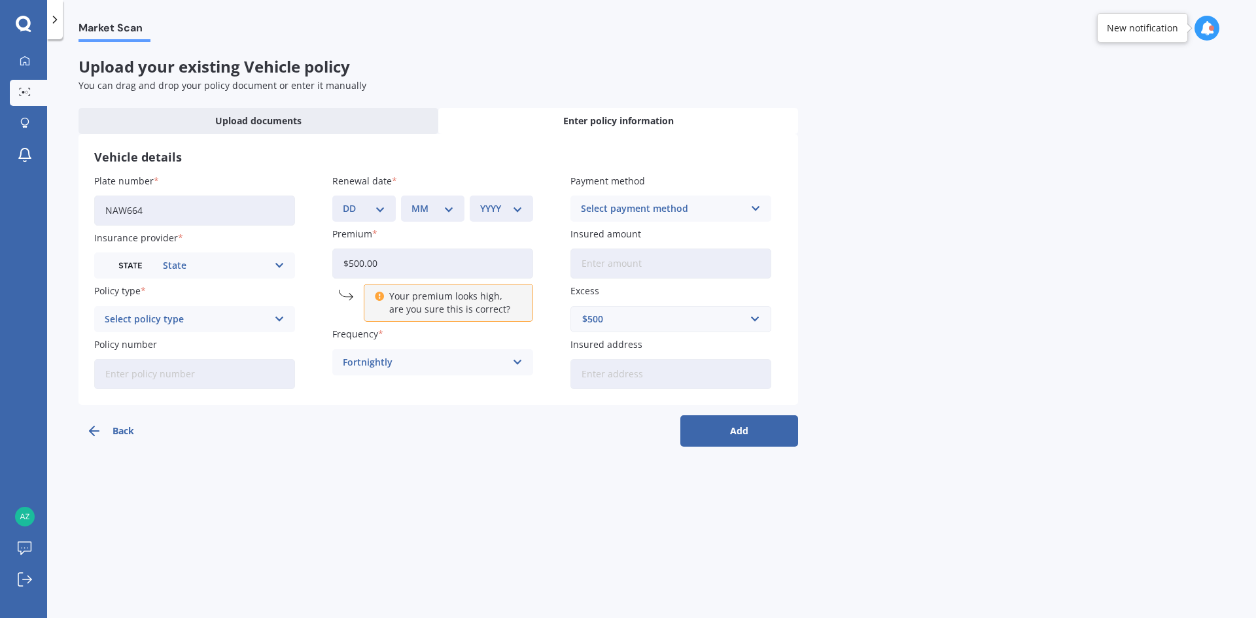
click at [227, 322] on div "Select policy type" at bounding box center [186, 319] width 163 height 14
click at [160, 344] on span "Comprehensive" at bounding box center [139, 344] width 69 height 9
click at [622, 261] on input "Insured amount" at bounding box center [671, 264] width 201 height 30
type input "$15,700"
click at [480, 272] on input "$500.00" at bounding box center [432, 264] width 201 height 30
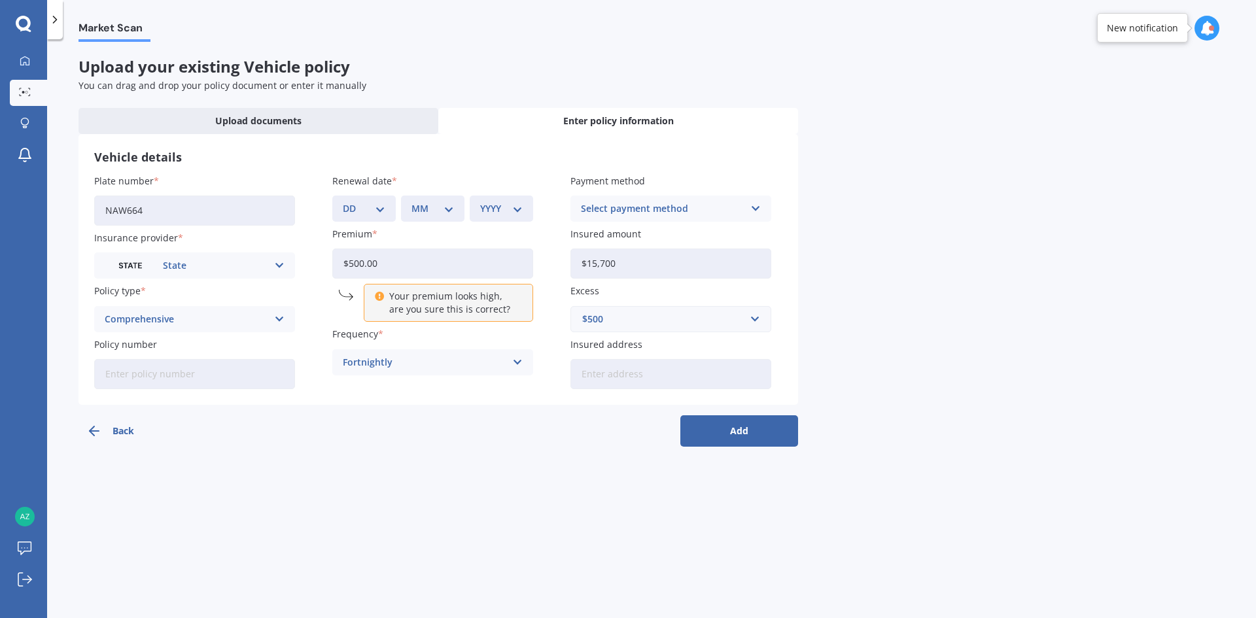
drag, startPoint x: 408, startPoint y: 266, endPoint x: 219, endPoint y: 264, distance: 189.1
click at [235, 264] on div "Plate number NAW664 Insurance provider State AA AMI AMP ANZ ASB Aioi Nissay Dow…" at bounding box center [438, 281] width 688 height 215
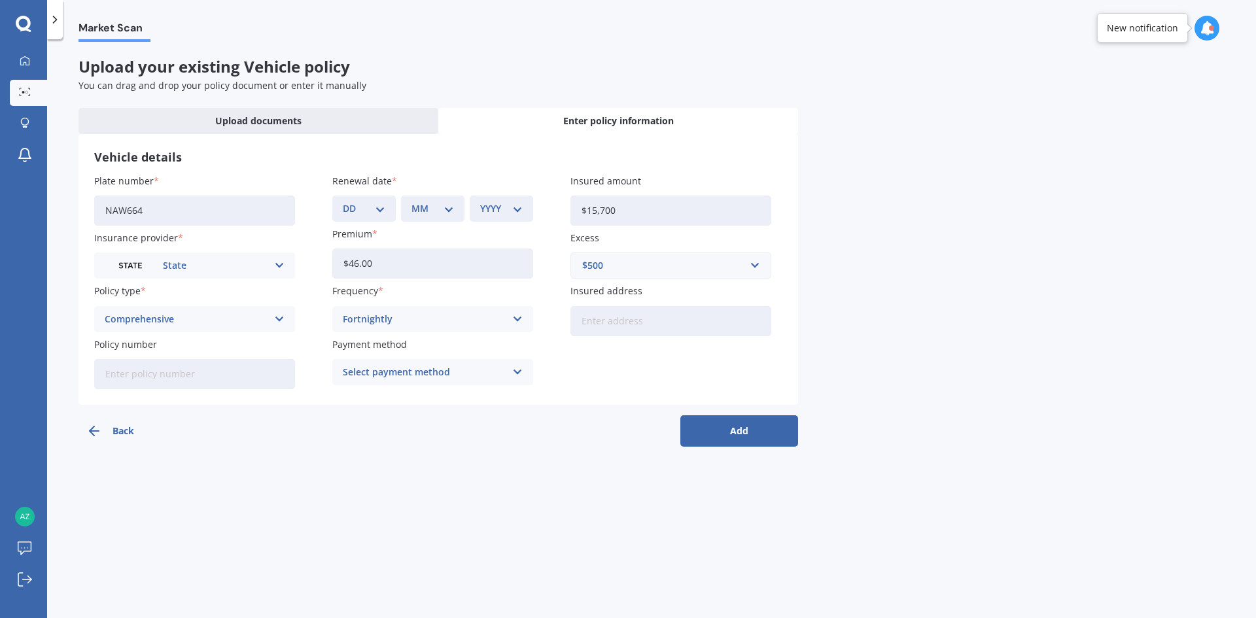
type input "$46.00"
drag, startPoint x: 465, startPoint y: 436, endPoint x: 465, endPoint y: 412, distance: 24.9
click at [463, 434] on div "Back Add" at bounding box center [439, 426] width 720 height 42
click at [372, 212] on select "DD 01 02 03 04 05 06 07 08 09 10 11 12 13 14 15 16 17 18 19 20 21 22 23 24 25 2…" at bounding box center [364, 209] width 43 height 14
select select "08"
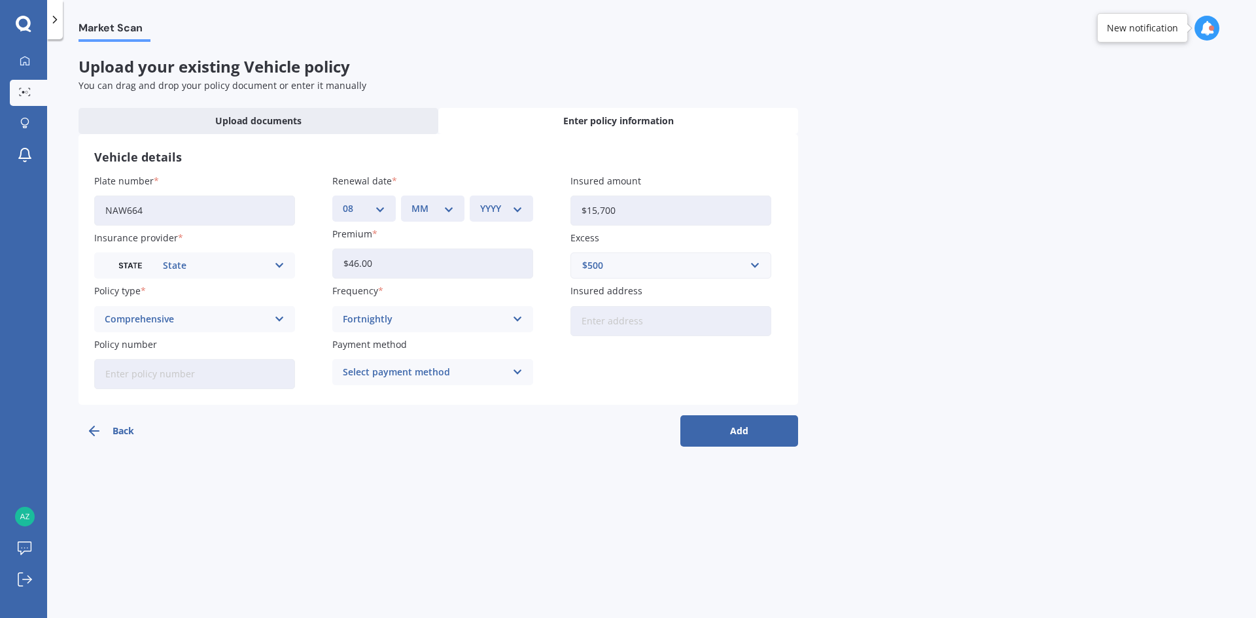
click at [343, 202] on select "DD 01 02 03 04 05 06 07 08 09 10 11 12 13 14 15 16 17 18 19 20 21 22 23 24 25 2…" at bounding box center [364, 209] width 43 height 14
click at [457, 217] on div "MM 01 02 03 04 05 06 07 08 09 10 11 12" at bounding box center [432, 209] width 63 height 26
drag, startPoint x: 440, startPoint y: 206, endPoint x: 440, endPoint y: 214, distance: 7.9
click at [440, 207] on select "MM 01 02 03 04 05 06 07 08 09 10 11 12" at bounding box center [433, 209] width 43 height 14
select select "08"
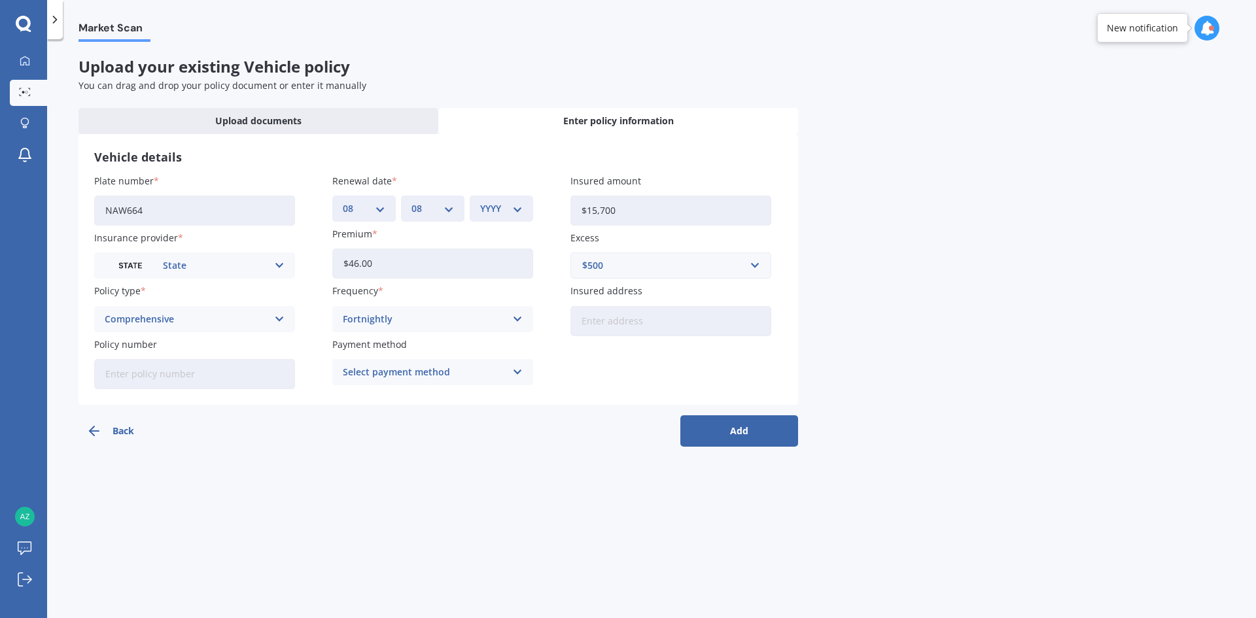
click at [412, 202] on select "MM 01 02 03 04 05 06 07 08 09 10 11 12" at bounding box center [433, 209] width 43 height 14
click at [508, 211] on select "YYYY 2027 2026 2025 2024 2023 2022 2021 2020 2019 2018 2017 2016 2015 2014 2013…" at bounding box center [501, 209] width 43 height 14
select select "2026"
click at [480, 202] on select "YYYY 2027 2026 2025 2024 2023 2022 2021 2020 2019 2018 2017 2016 2015 2014 2013…" at bounding box center [501, 209] width 43 height 14
click at [465, 366] on div "Select payment method" at bounding box center [424, 372] width 163 height 14
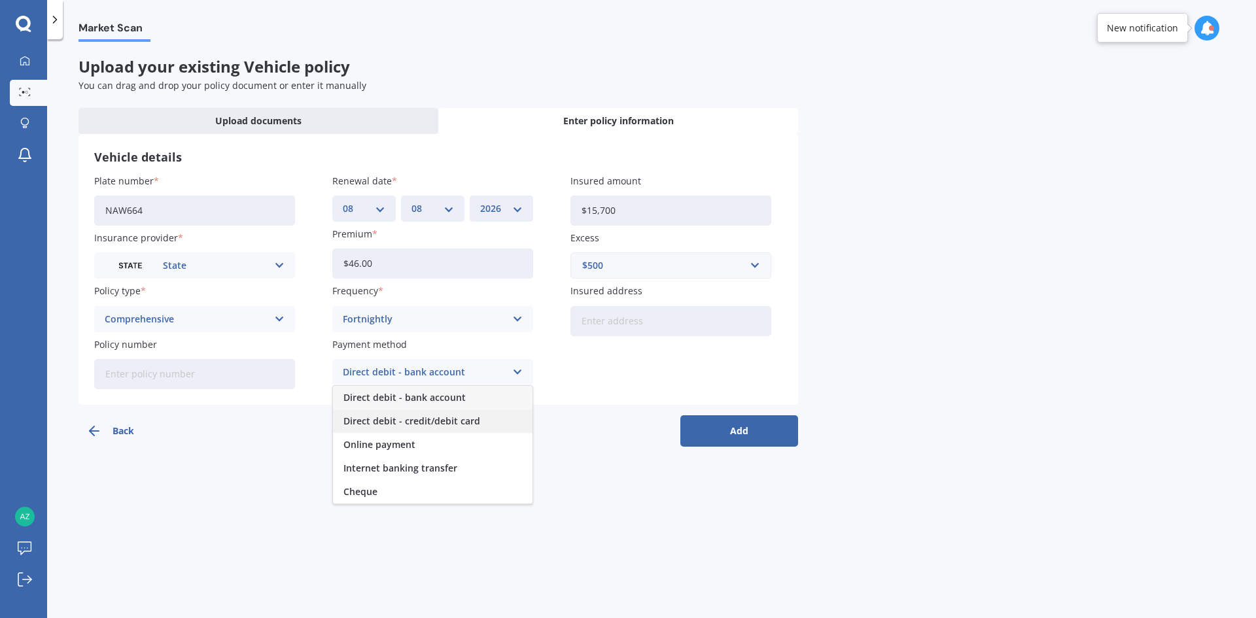
click at [458, 426] on span "Direct debit - credit/debit card" at bounding box center [412, 421] width 137 height 9
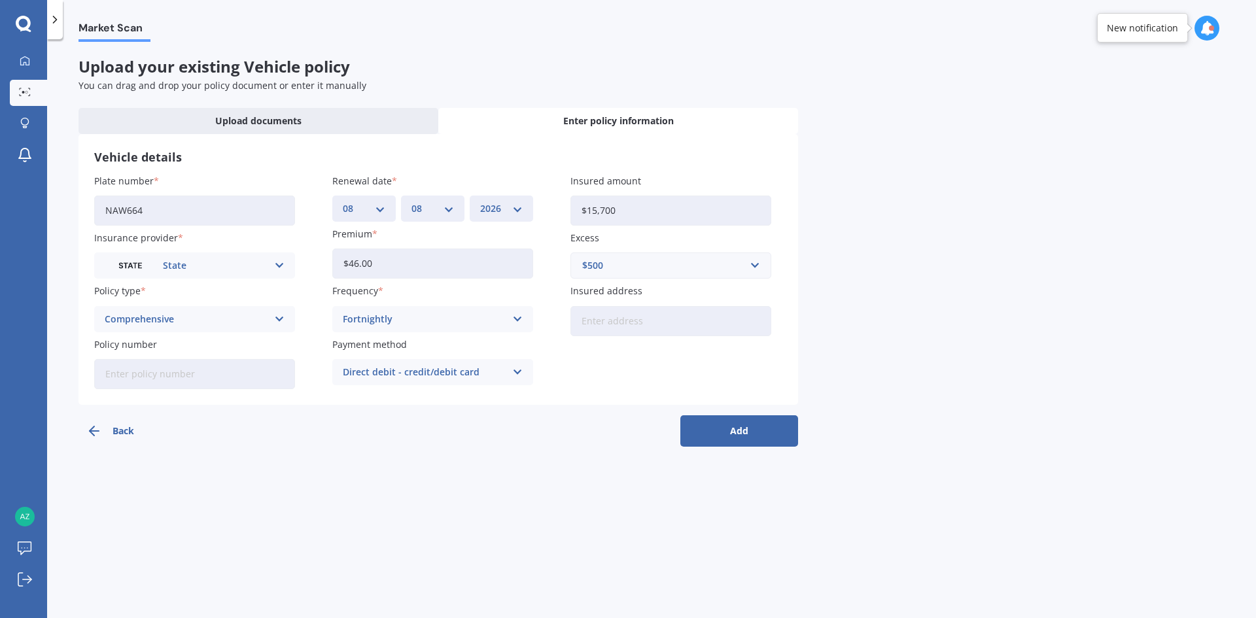
click at [717, 437] on button "Add" at bounding box center [740, 431] width 118 height 31
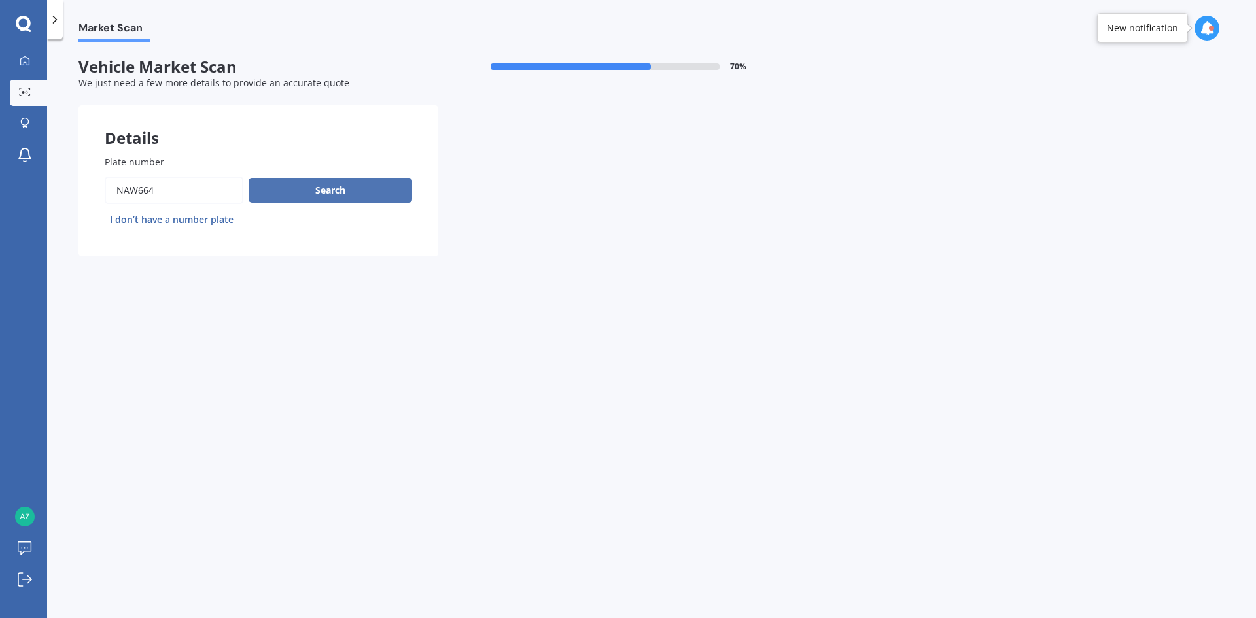
click at [294, 191] on button "Search" at bounding box center [331, 190] width 164 height 25
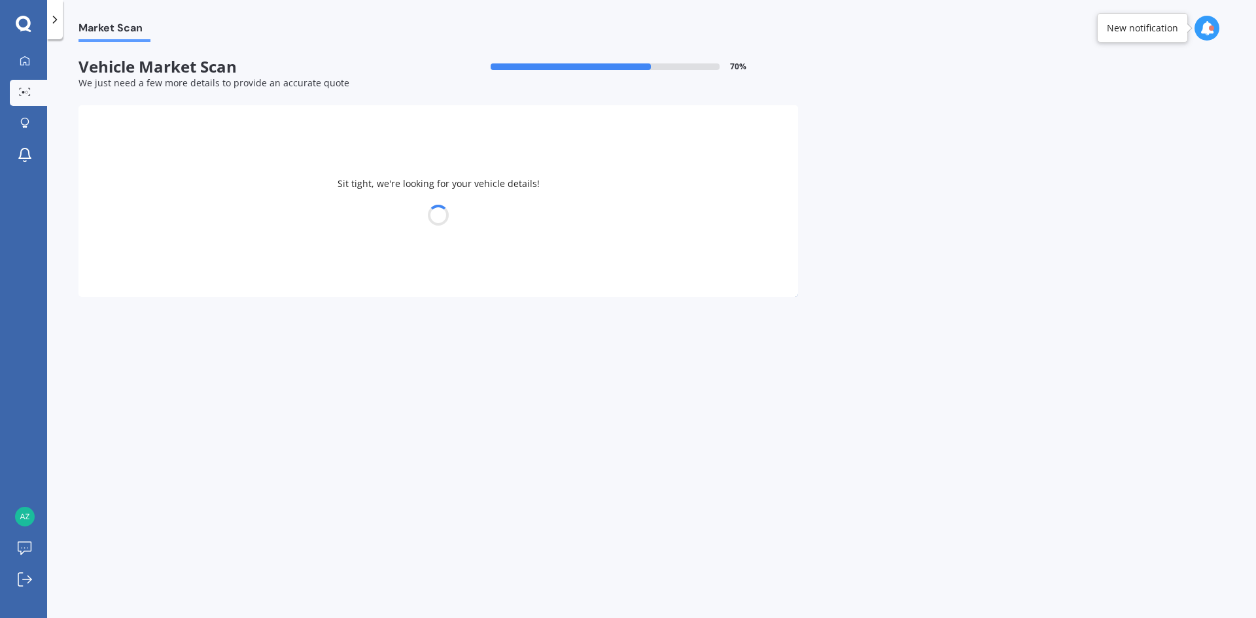
select select "MAZDA"
select select "30"
select select "07"
select select "1988"
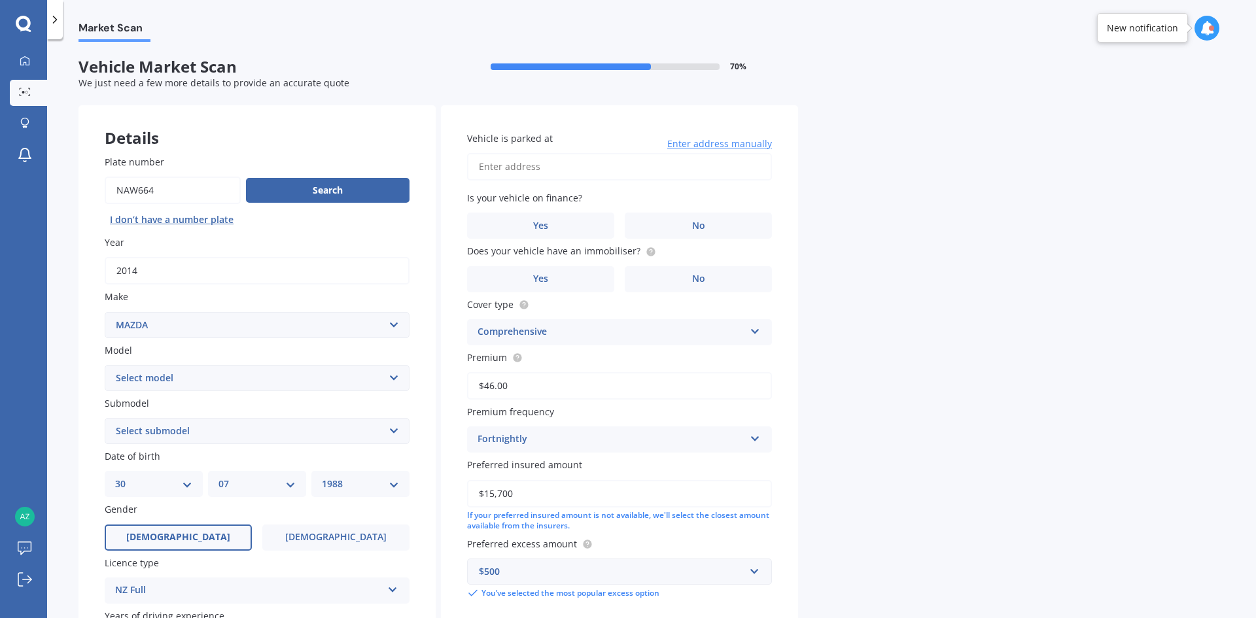
click at [335, 375] on select "Select model 121 2 3 323 323 / Familia 6 626 929 Atenza Autozam Axela AZ3 B2000…" at bounding box center [257, 378] width 305 height 26
select select "CX5"
click at [105, 365] on select "Select model 121 2 3 323 323 / Familia 6 626 929 Atenza Autozam Axela AZ3 B2000…" at bounding box center [257, 378] width 305 height 26
click at [306, 436] on select "Select submodel 2.2 Diesel 2WD XD 2.5S 4WD Diesel Limited 4WD GSX 2.2 Diesel St…" at bounding box center [257, 431] width 305 height 26
select select "FWD GLX"
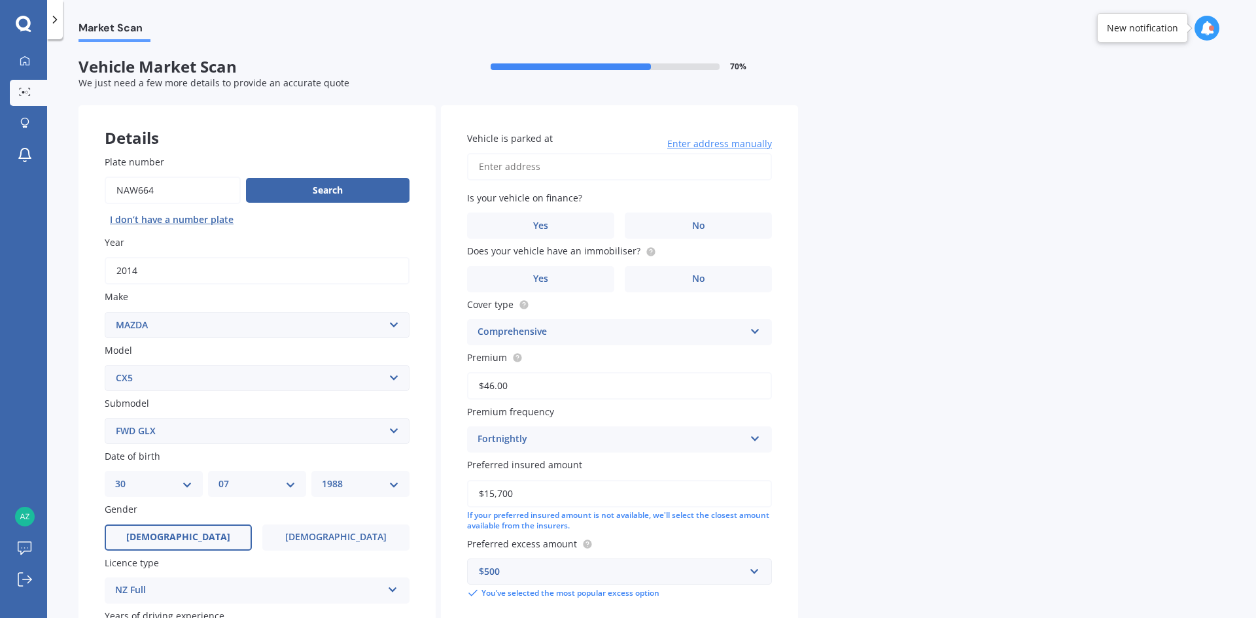
click at [105, 418] on select "Select submodel 2.2 Diesel 2WD XD 2.5S 4WD Diesel Limited 4WD GSX 2.2 Diesel St…" at bounding box center [257, 431] width 305 height 26
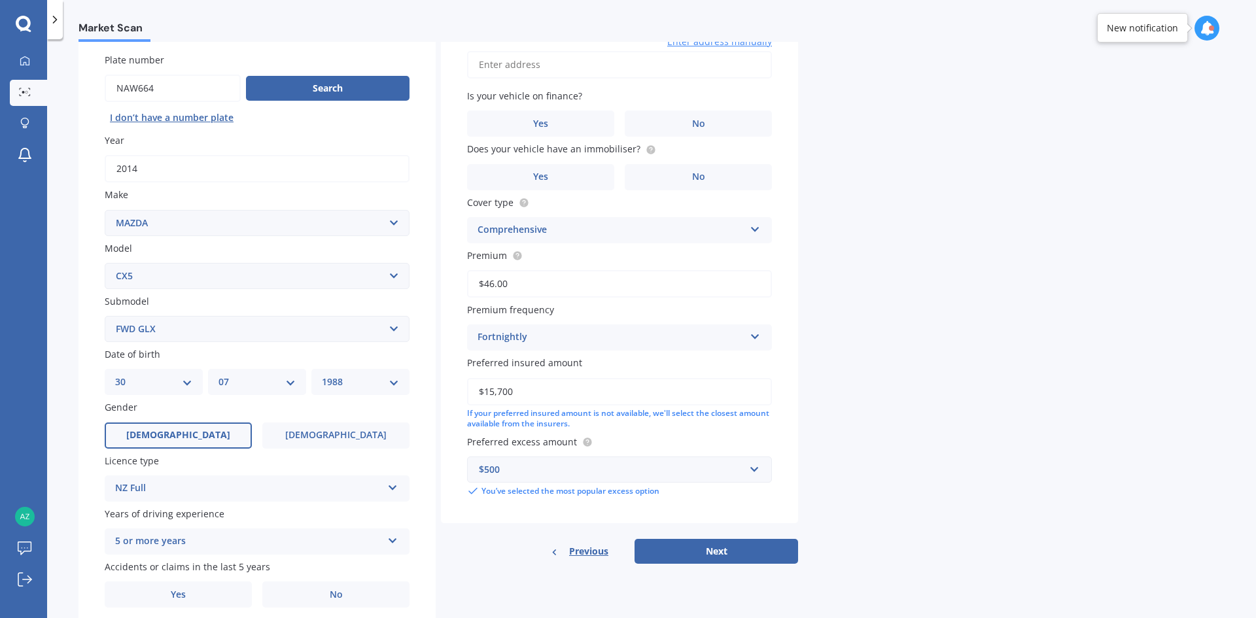
scroll to position [152, 0]
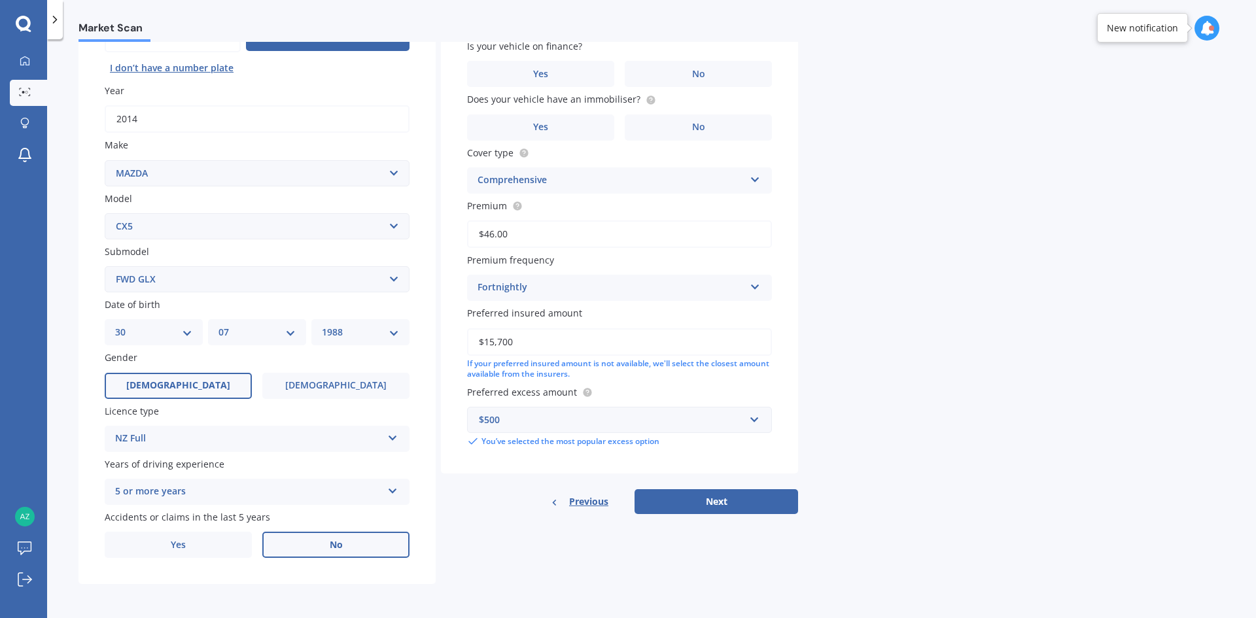
click at [340, 543] on span "No" at bounding box center [336, 545] width 13 height 11
click at [0, 0] on input "No" at bounding box center [0, 0] width 0 height 0
click at [789, 499] on button "Next" at bounding box center [717, 502] width 164 height 25
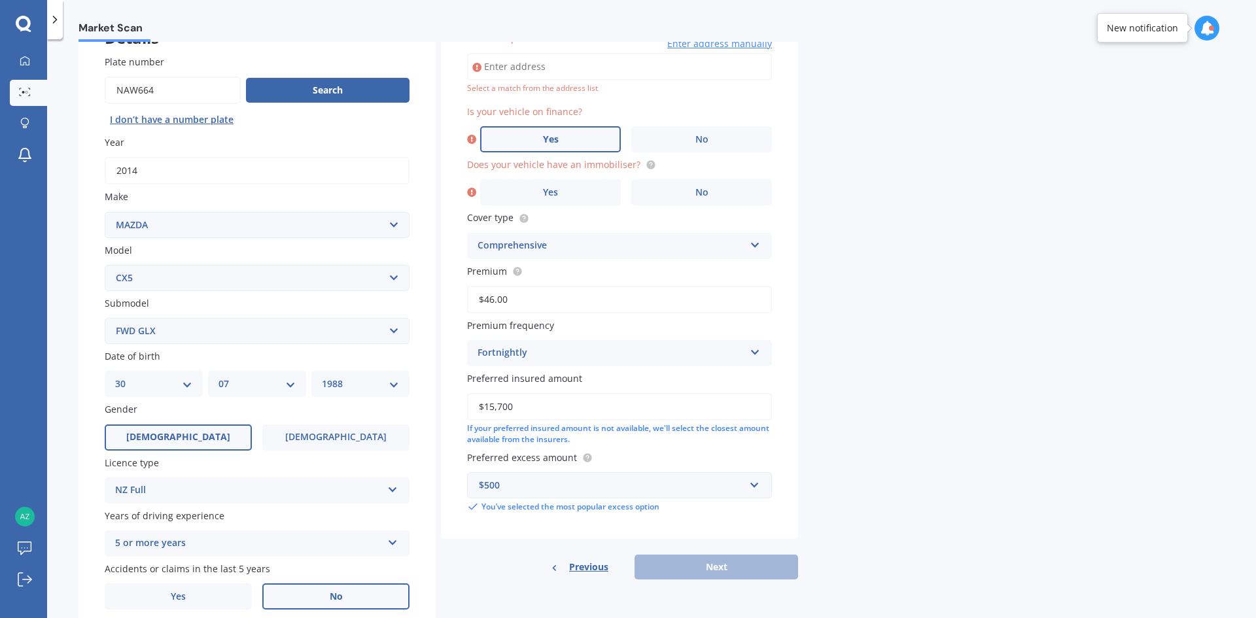
scroll to position [90, 0]
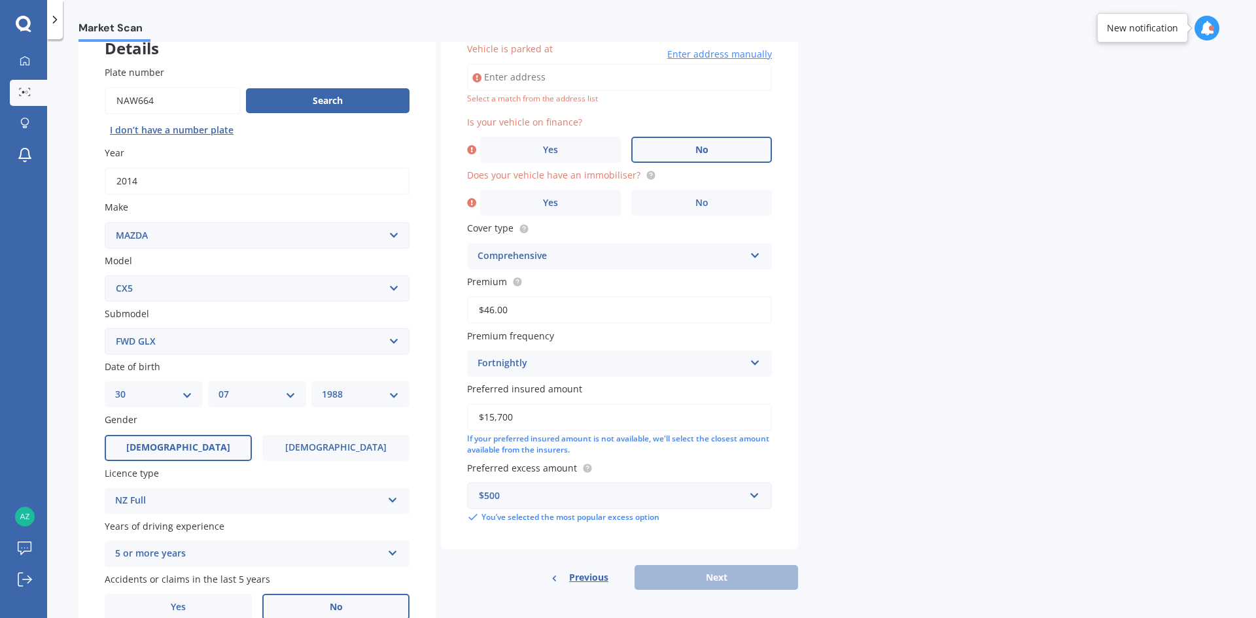
click at [689, 156] on label "No" at bounding box center [702, 150] width 141 height 26
click at [0, 0] on input "No" at bounding box center [0, 0] width 0 height 0
click at [641, 77] on input "Vehicle is parked at" at bounding box center [619, 76] width 305 height 27
drag, startPoint x: 693, startPoint y: 71, endPoint x: 562, endPoint y: 79, distance: 131.1
click at [562, 79] on input "[STREET_ADDRESS]" at bounding box center [619, 76] width 305 height 27
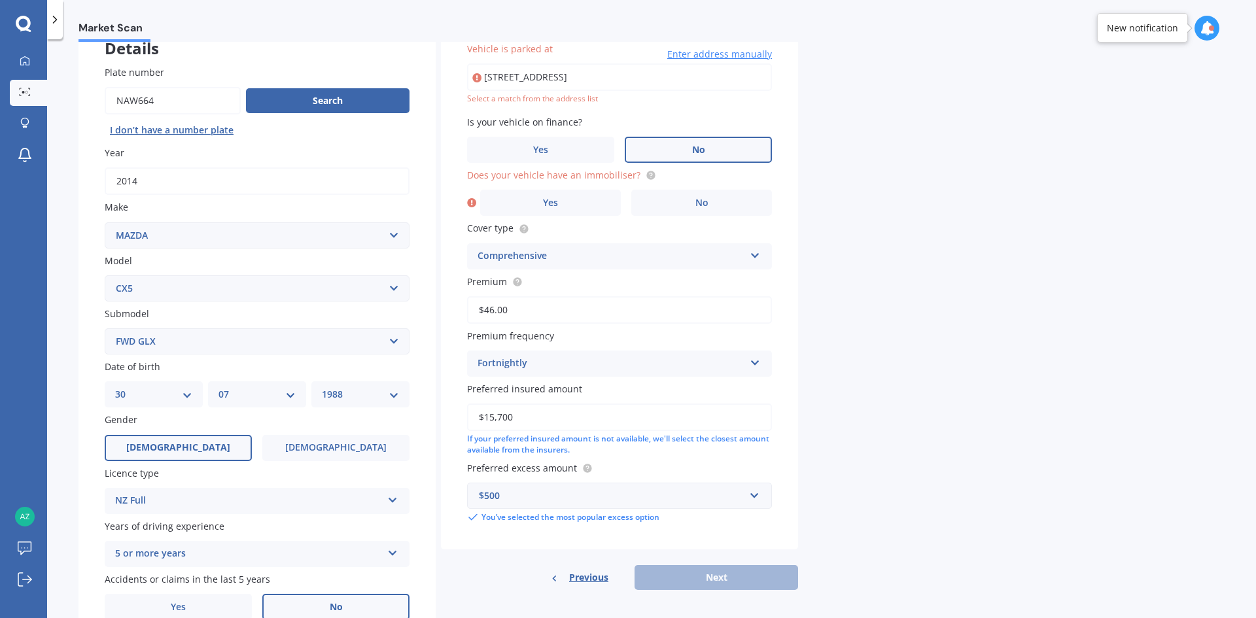
type input "[STREET_ADDRESS]"
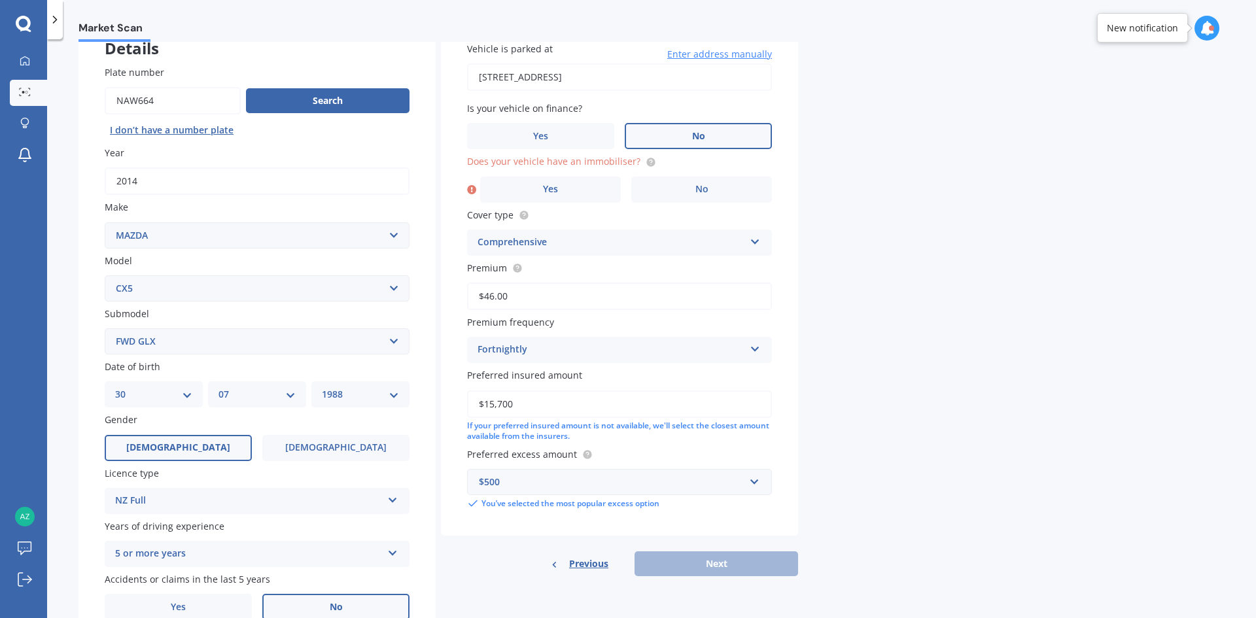
drag, startPoint x: 729, startPoint y: 189, endPoint x: 737, endPoint y: 205, distance: 17.6
click at [730, 190] on label "No" at bounding box center [702, 190] width 141 height 26
click at [0, 0] on input "No" at bounding box center [0, 0] width 0 height 0
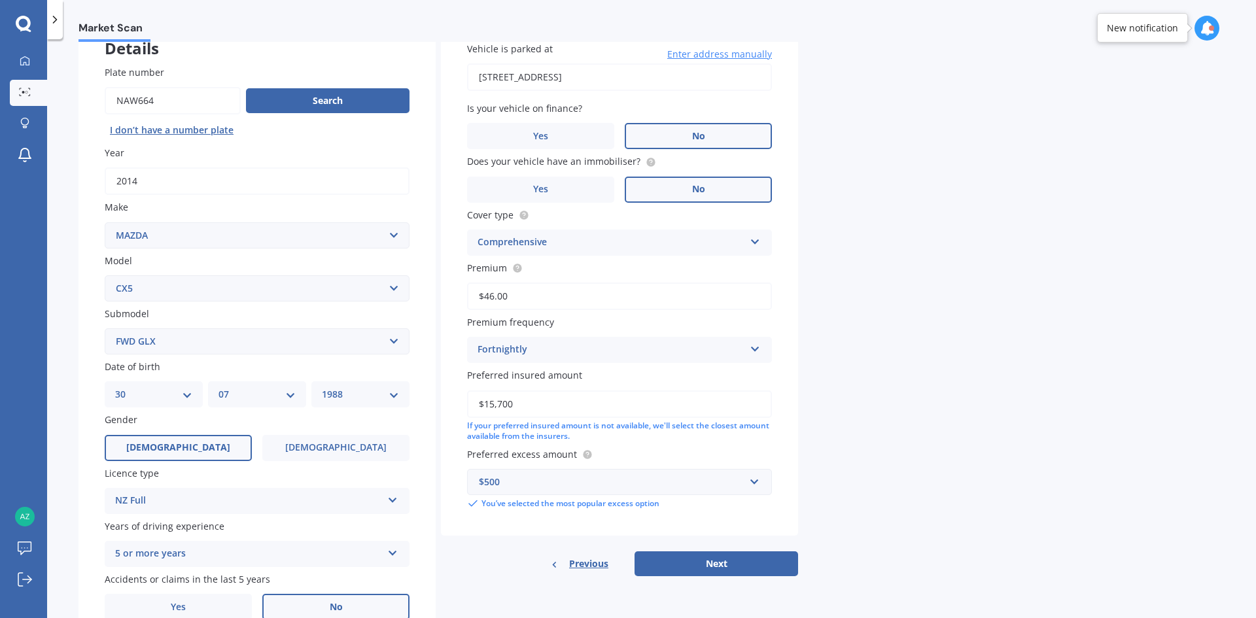
click at [738, 561] on button "Next" at bounding box center [717, 564] width 164 height 25
select select "30"
select select "07"
select select "1988"
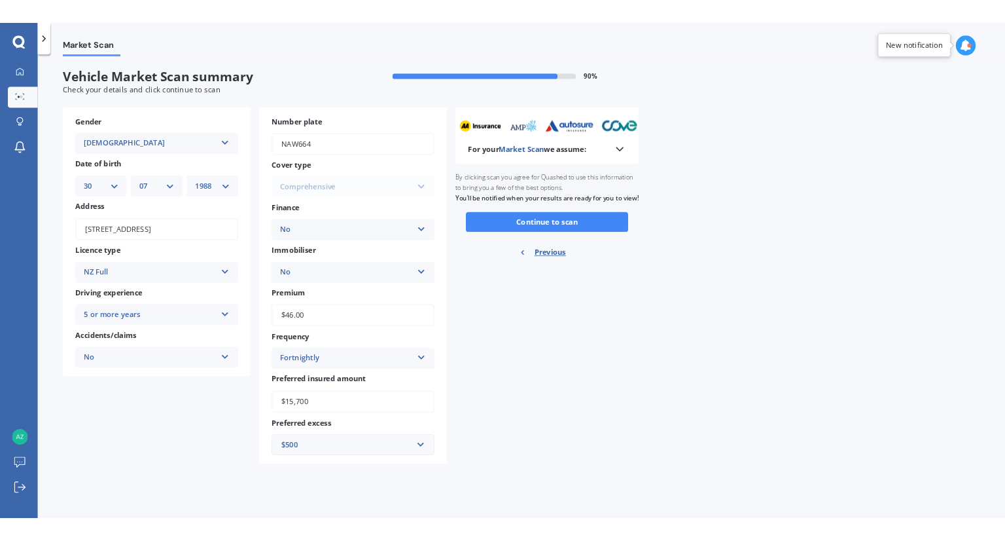
scroll to position [0, 0]
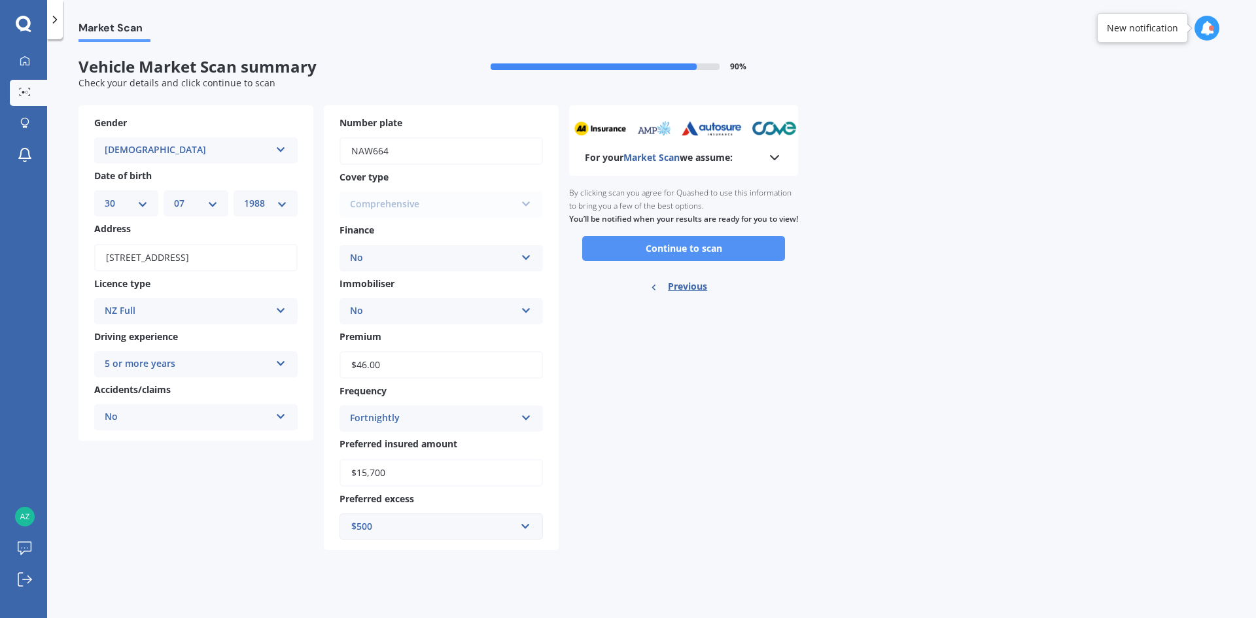
click at [681, 261] on button "Continue to scan" at bounding box center [683, 248] width 203 height 25
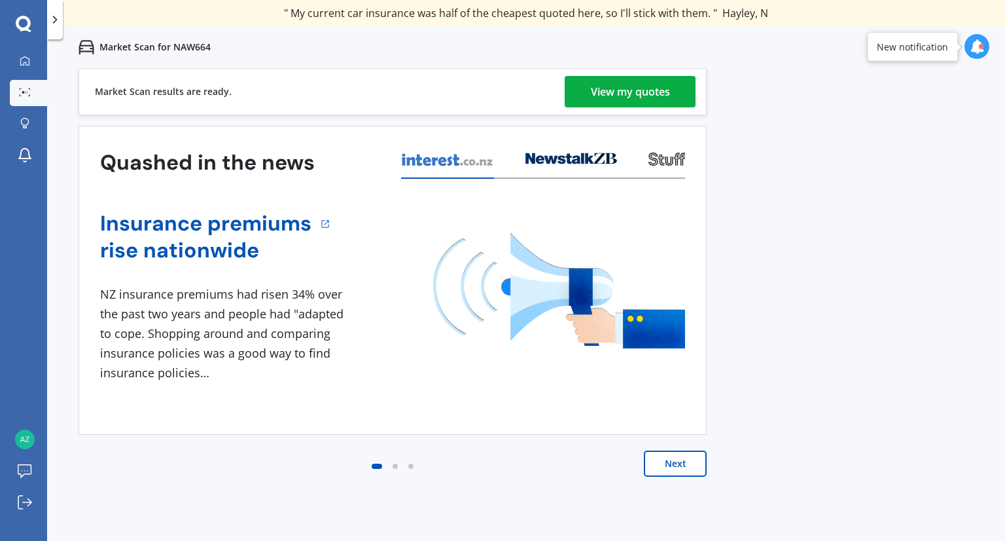
click at [623, 98] on div "View my quotes" at bounding box center [630, 91] width 79 height 31
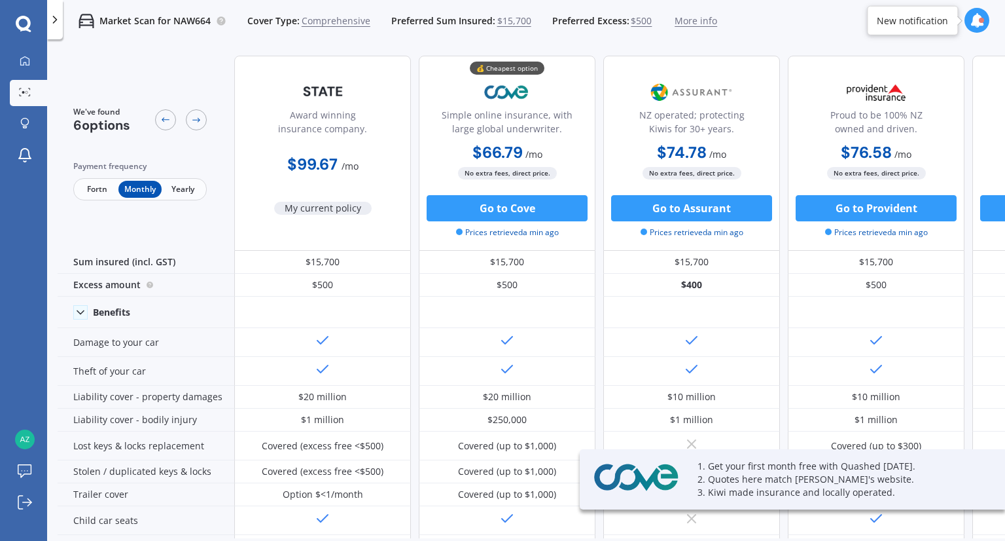
click at [102, 187] on span "Fortn" at bounding box center [97, 189] width 43 height 17
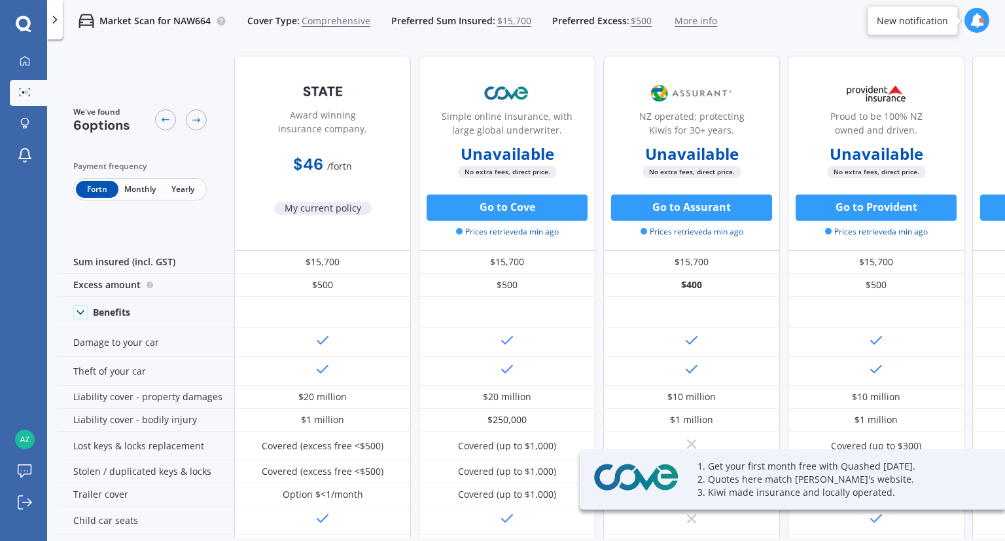
click at [135, 187] on span "Monthly" at bounding box center [139, 189] width 43 height 17
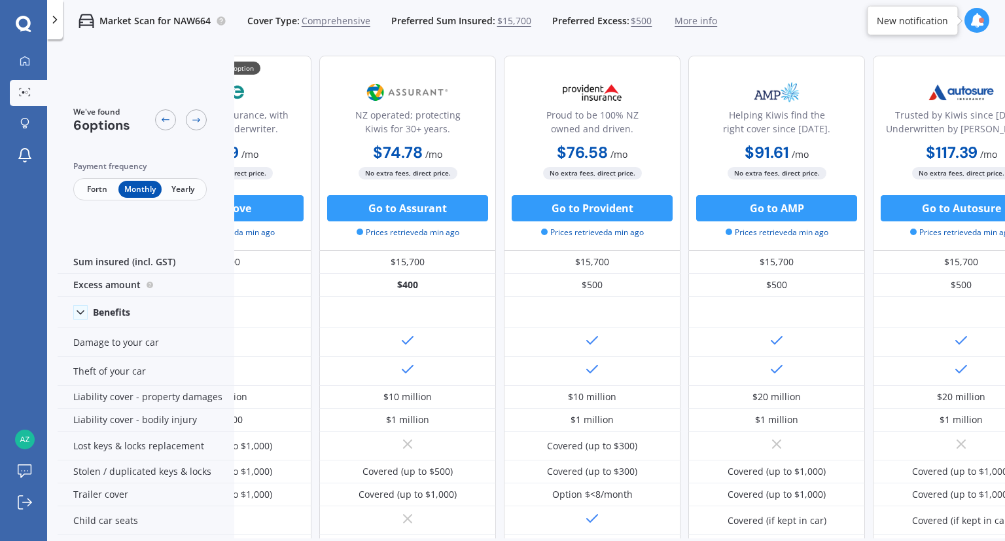
scroll to position [0, 335]
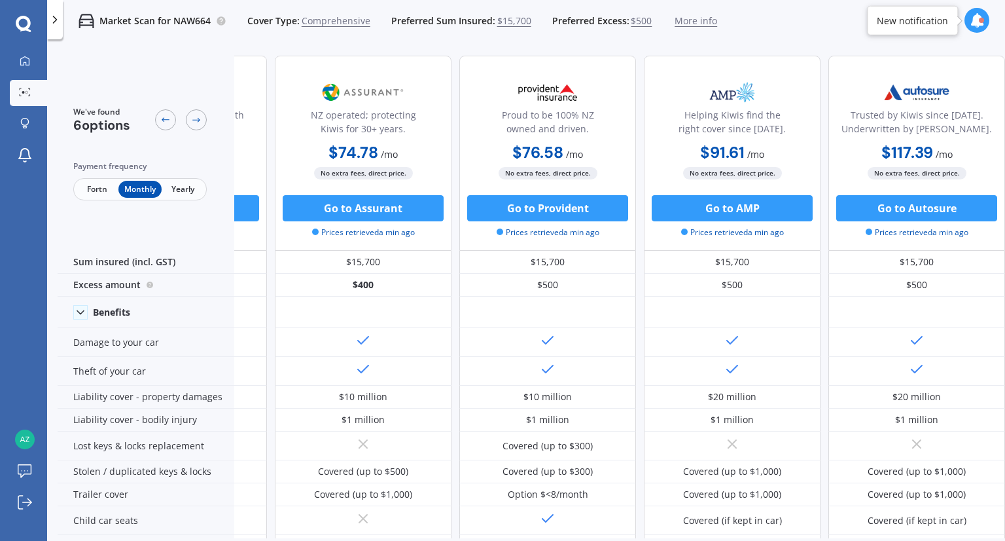
click at [179, 192] on span "Yearly" at bounding box center [183, 189] width 43 height 17
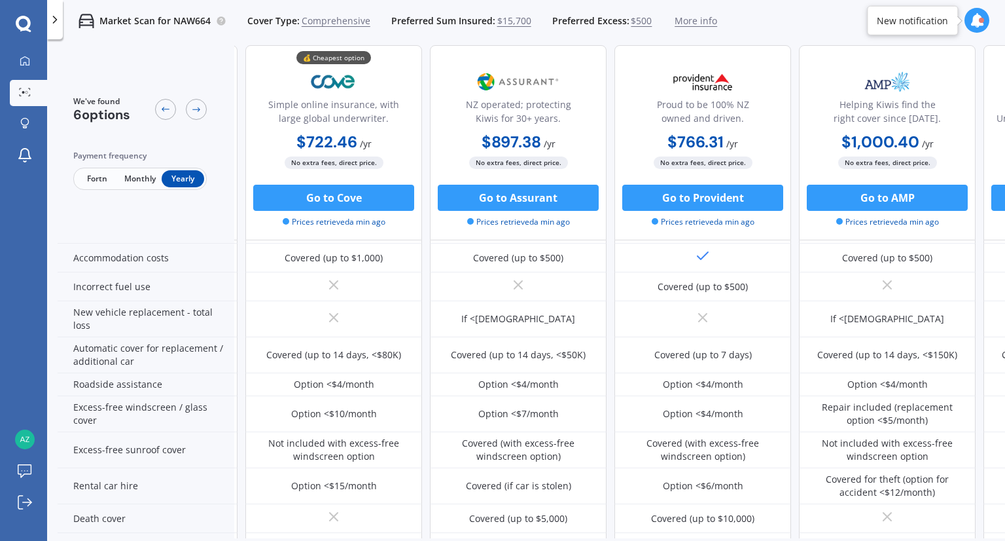
scroll to position [327, 154]
